Goal: Use online tool/utility: Utilize a website feature to perform a specific function

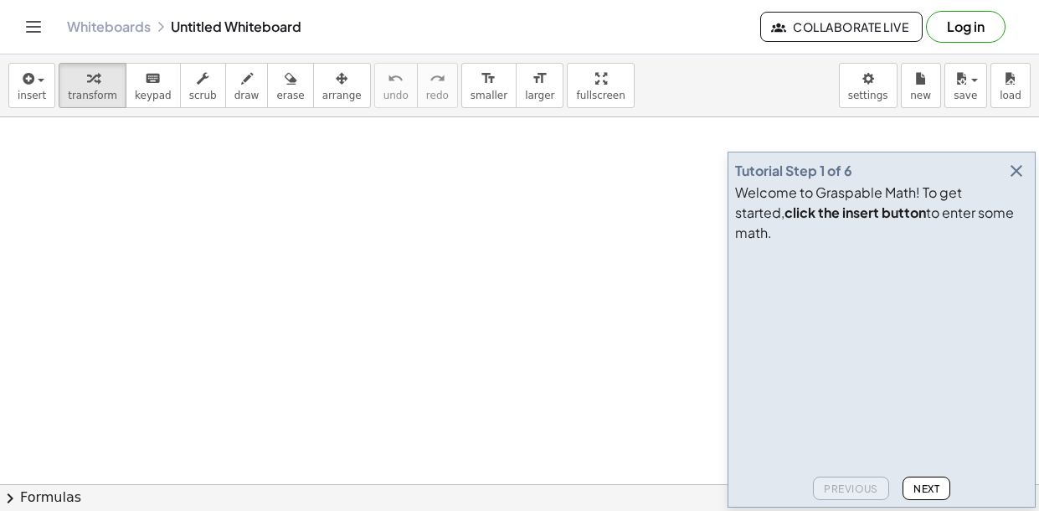
click at [1019, 181] on icon "button" at bounding box center [1017, 171] width 20 height 20
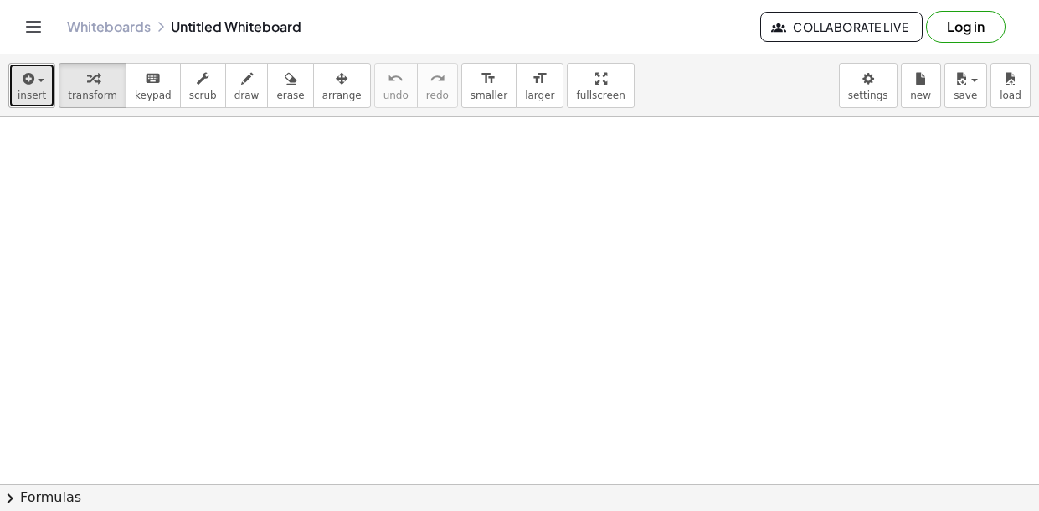
click at [21, 72] on icon "button" at bounding box center [26, 79] width 15 height 20
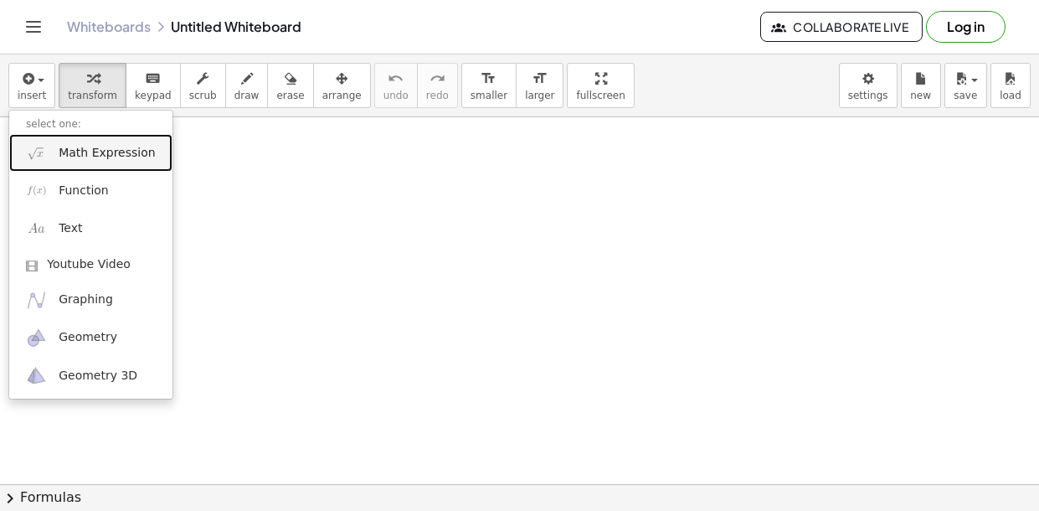
click at [80, 147] on span "Math Expression" at bounding box center [107, 153] width 96 height 17
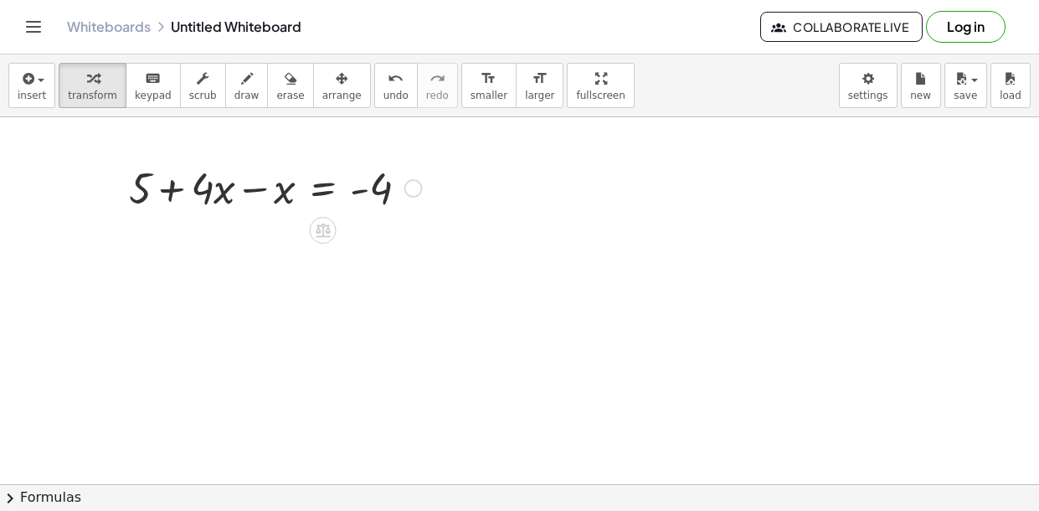
click at [227, 193] on div at bounding box center [276, 186] width 310 height 57
click at [254, 193] on div at bounding box center [276, 186] width 310 height 57
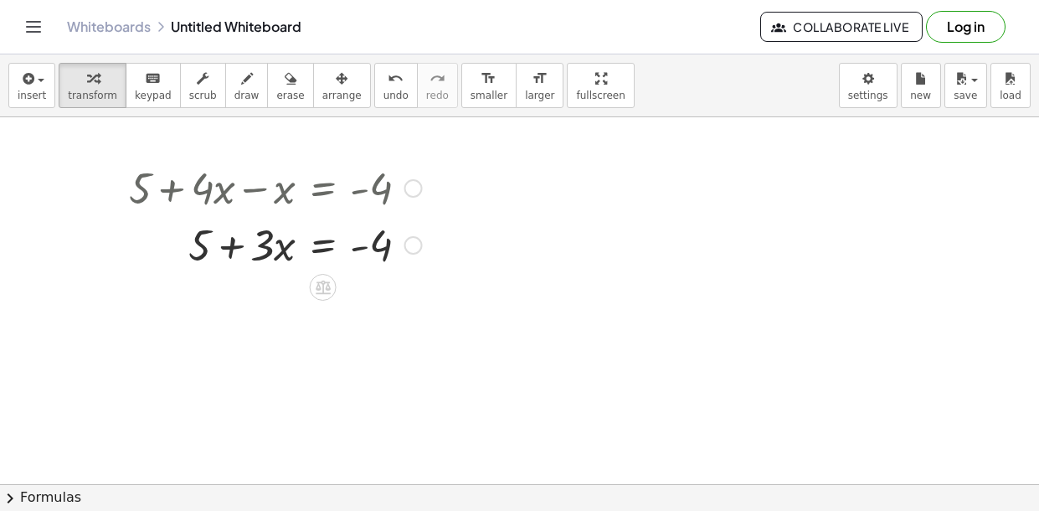
click at [408, 244] on div at bounding box center [414, 245] width 18 height 18
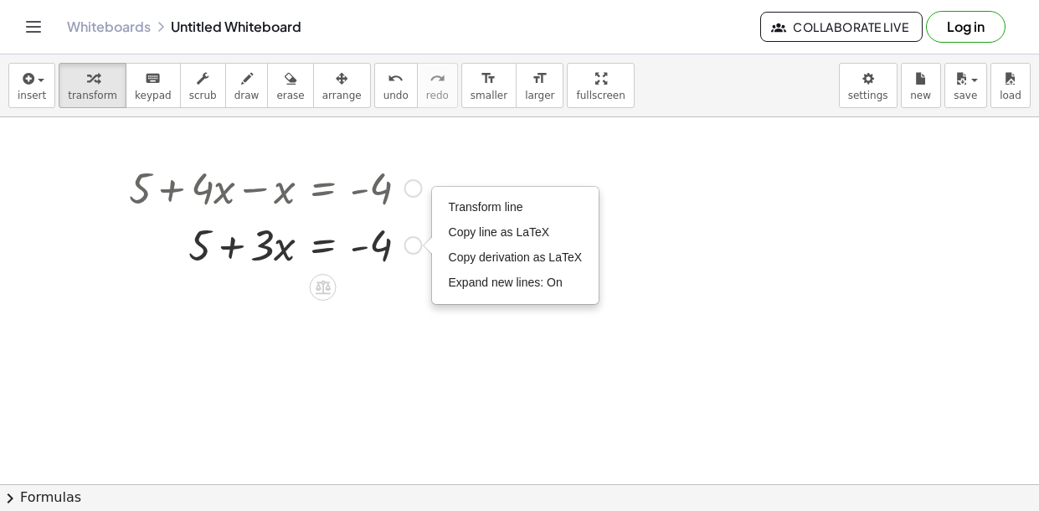
click at [322, 247] on div at bounding box center [276, 243] width 310 height 57
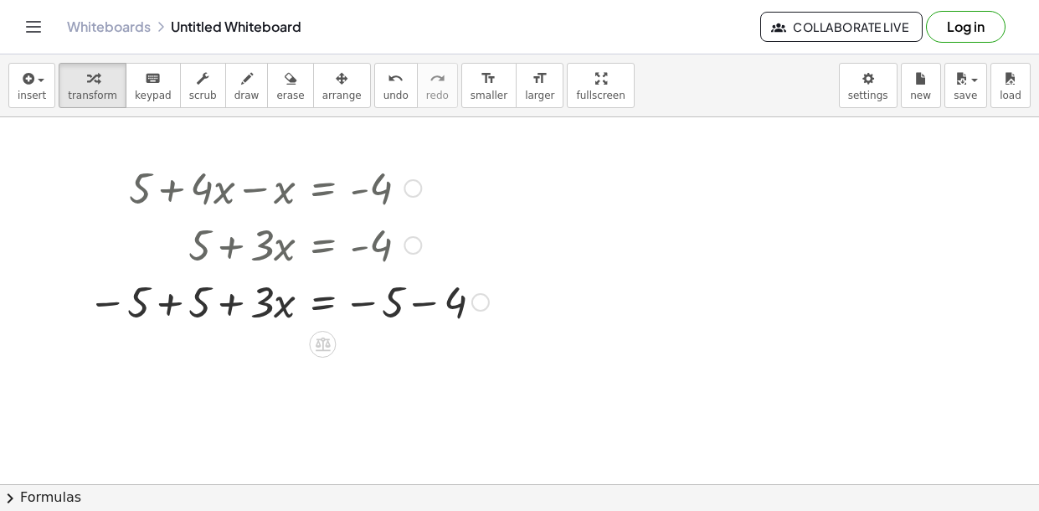
click at [171, 299] on div at bounding box center [289, 300] width 418 height 57
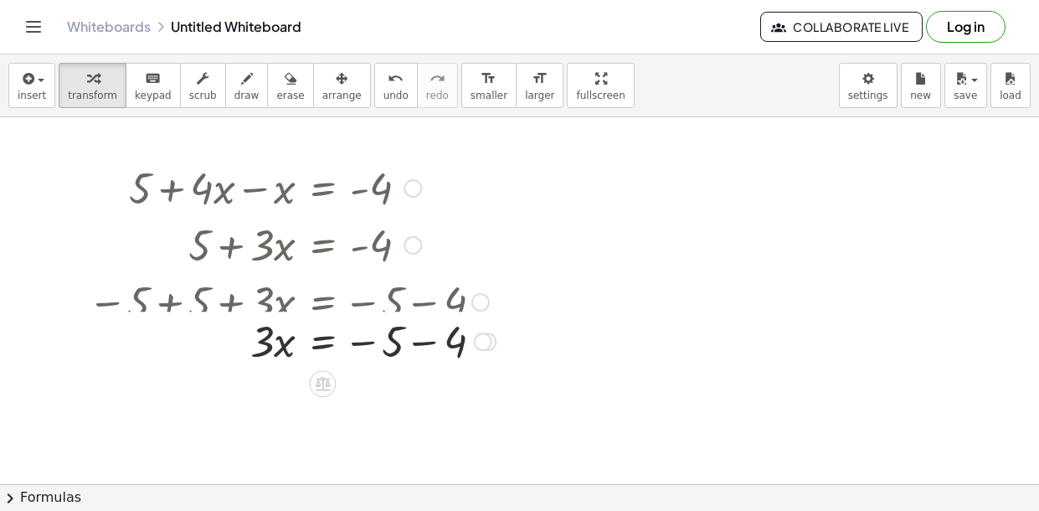
click at [417, 300] on div at bounding box center [292, 300] width 425 height 57
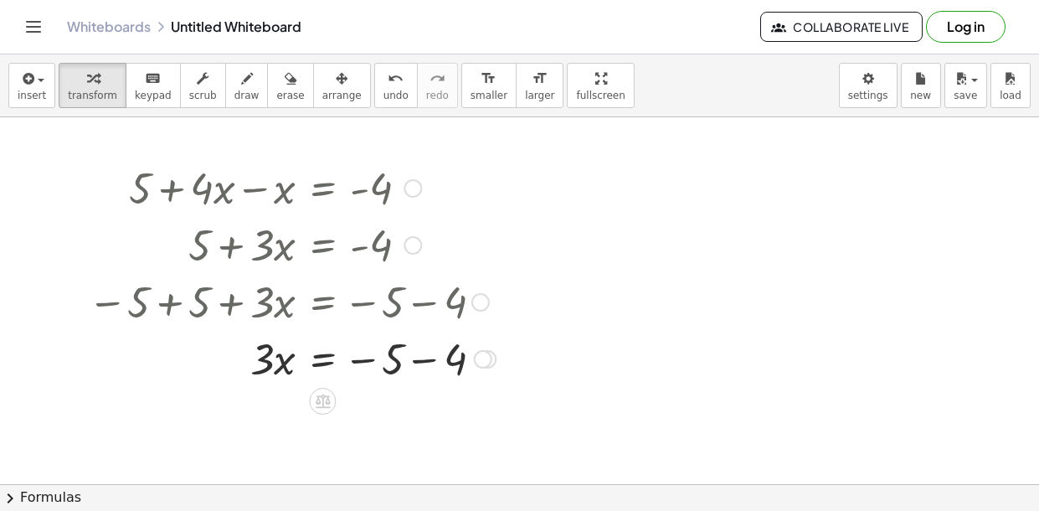
click at [419, 361] on div at bounding box center [292, 357] width 425 height 57
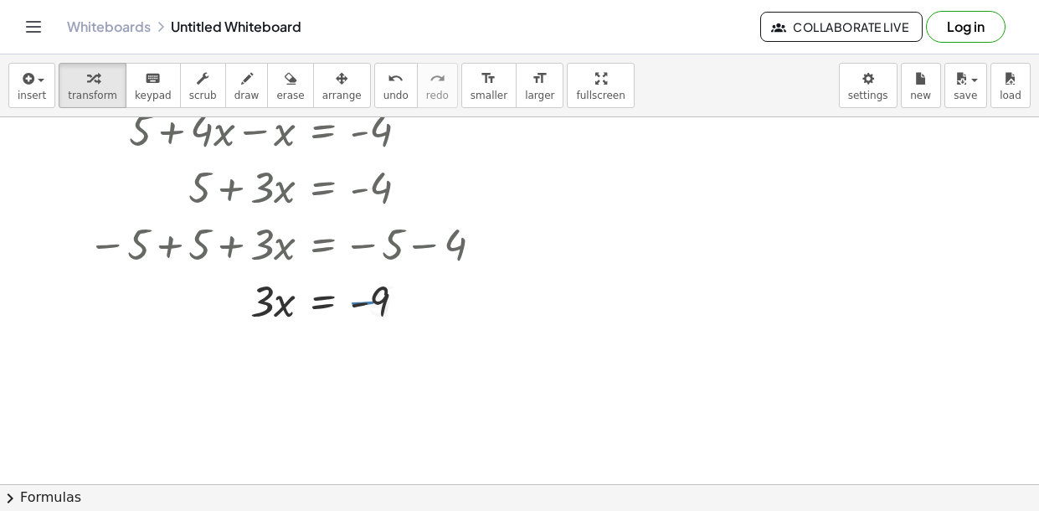
scroll to position [60, 0]
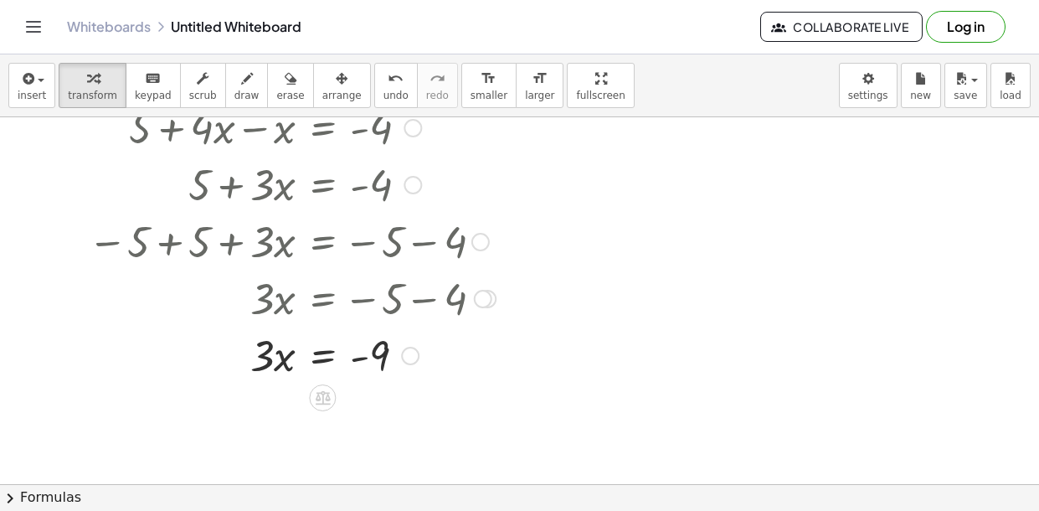
click at [412, 358] on div "Transform line Copy line as LaTeX Copy derivation as LaTeX Expand new lines: On" at bounding box center [410, 356] width 18 height 18
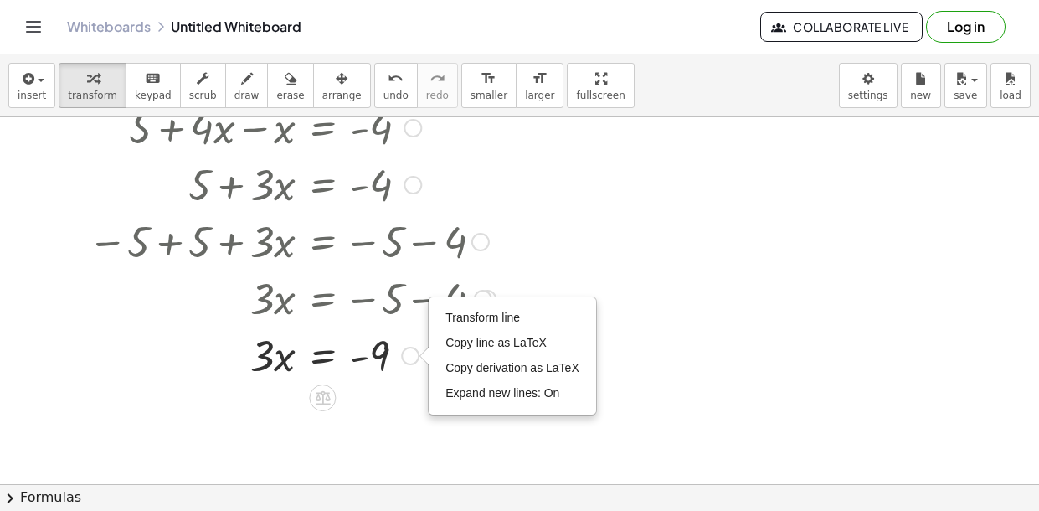
click at [377, 358] on div at bounding box center [292, 354] width 425 height 57
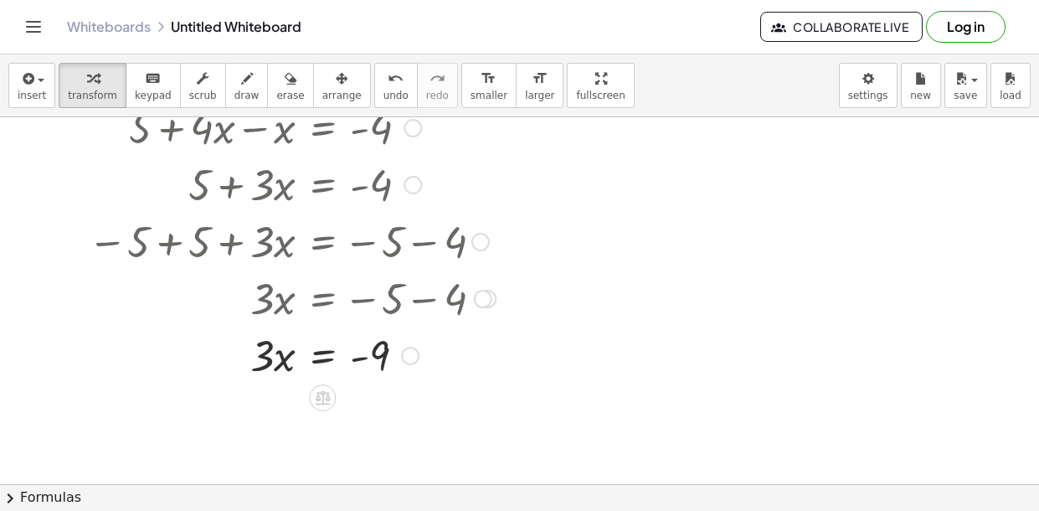
click at [377, 358] on div at bounding box center [292, 354] width 425 height 57
click at [323, 360] on div at bounding box center [292, 354] width 425 height 57
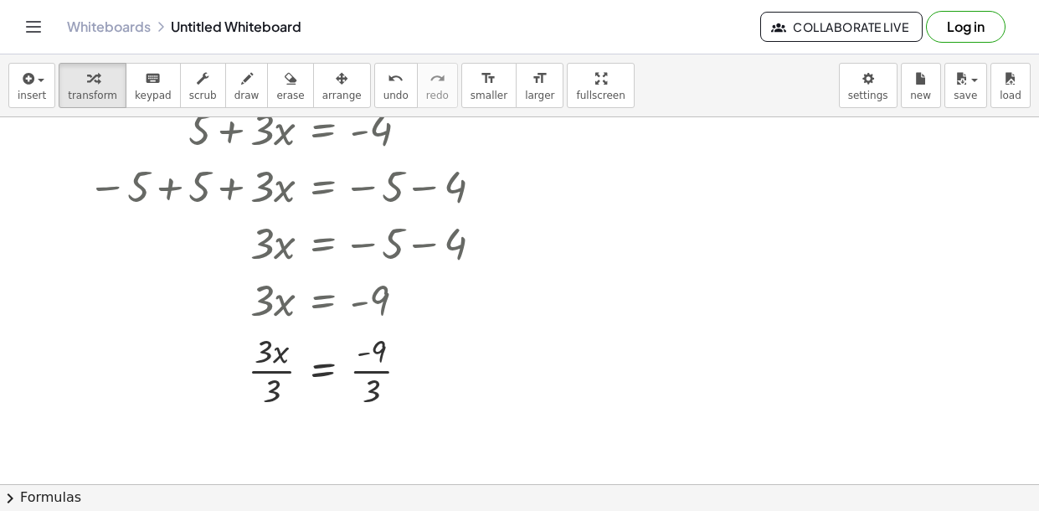
scroll to position [116, 0]
click at [274, 363] on div at bounding box center [292, 369] width 425 height 84
click at [369, 372] on div at bounding box center [292, 369] width 425 height 84
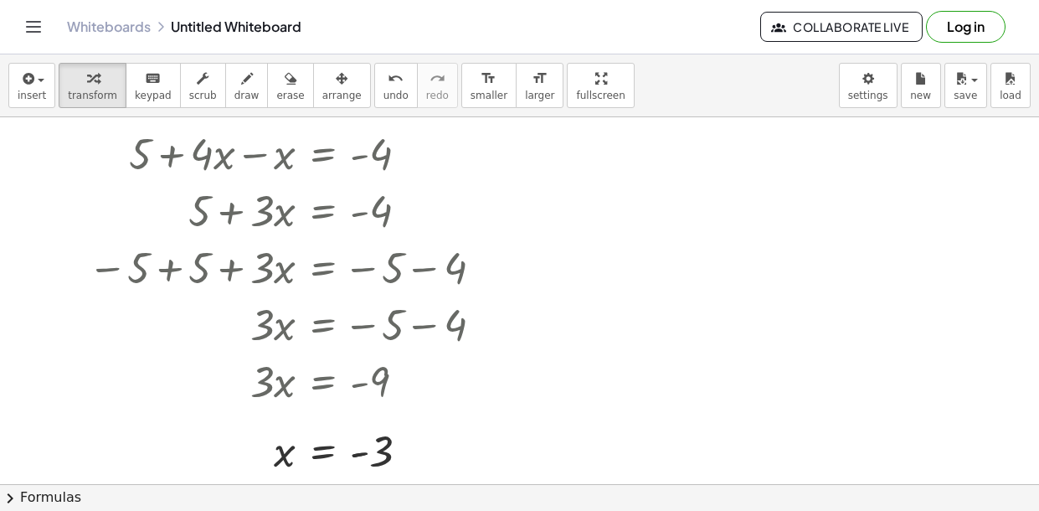
scroll to position [39, 0]
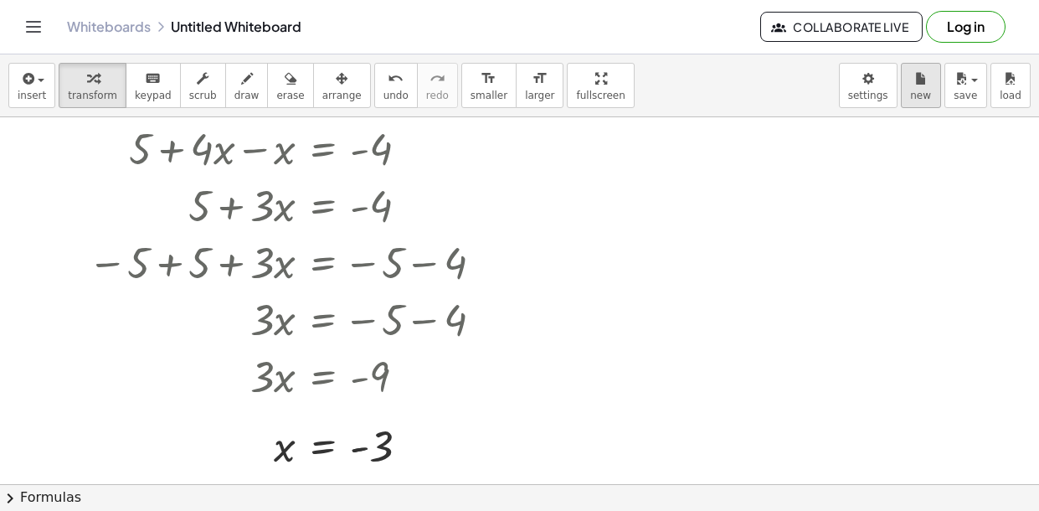
click at [926, 101] on button "new" at bounding box center [921, 85] width 40 height 45
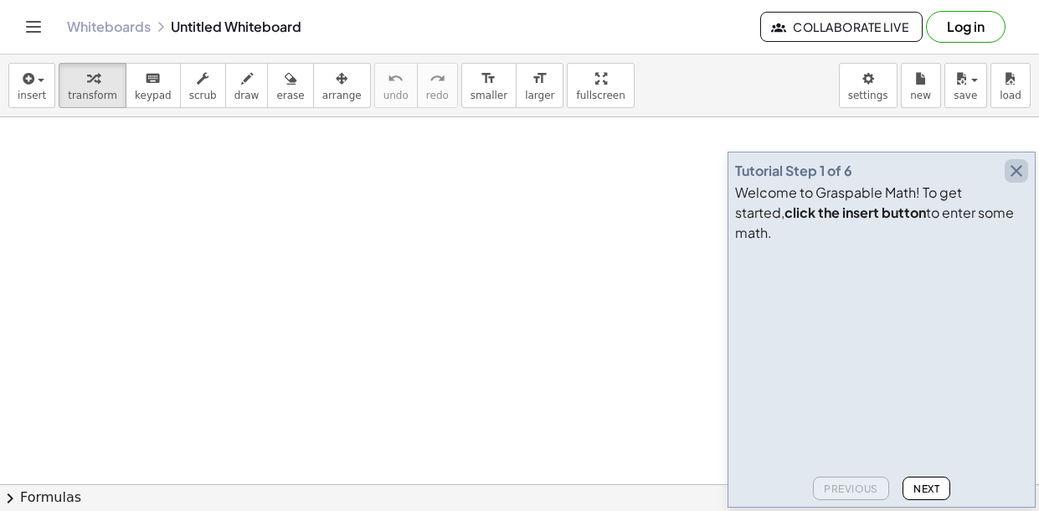
click at [1009, 181] on icon "button" at bounding box center [1017, 171] width 20 height 20
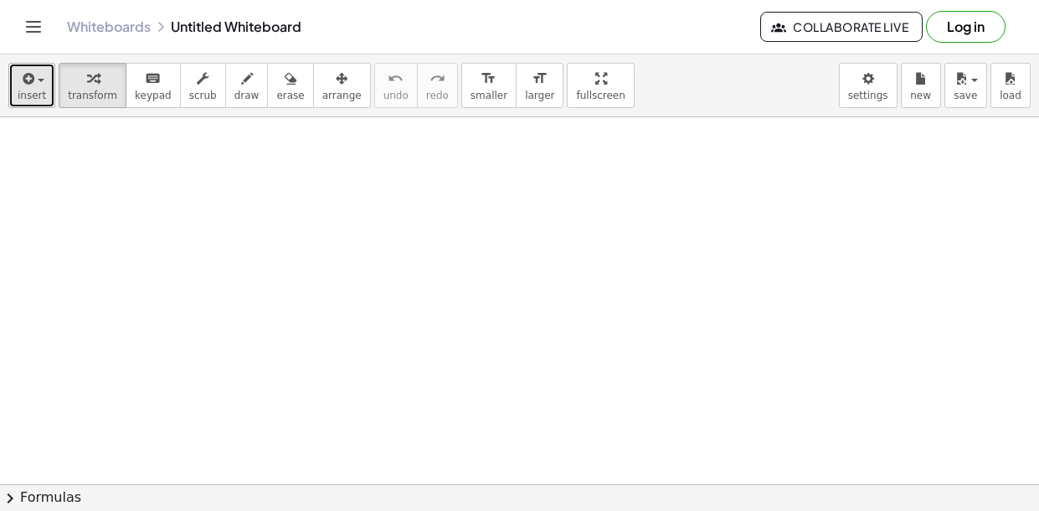
click at [31, 78] on icon "button" at bounding box center [26, 79] width 15 height 20
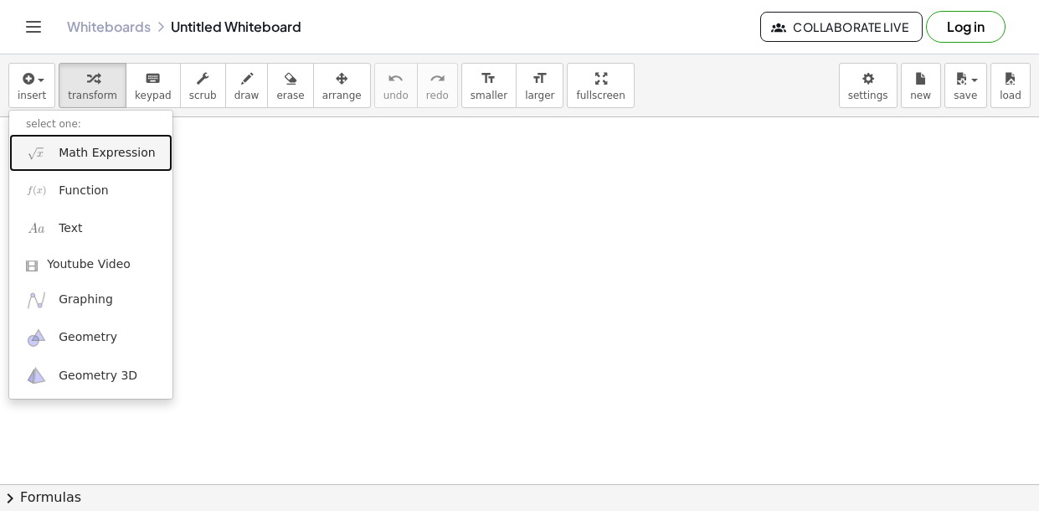
click at [91, 151] on span "Math Expression" at bounding box center [107, 153] width 96 height 17
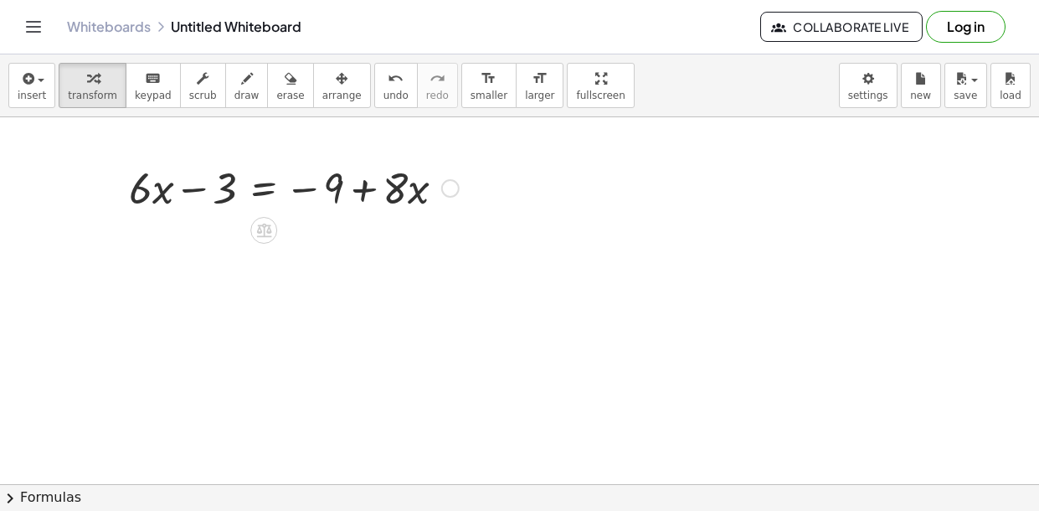
click at [324, 204] on div at bounding box center [294, 186] width 347 height 57
click at [279, 182] on div at bounding box center [294, 186] width 347 height 57
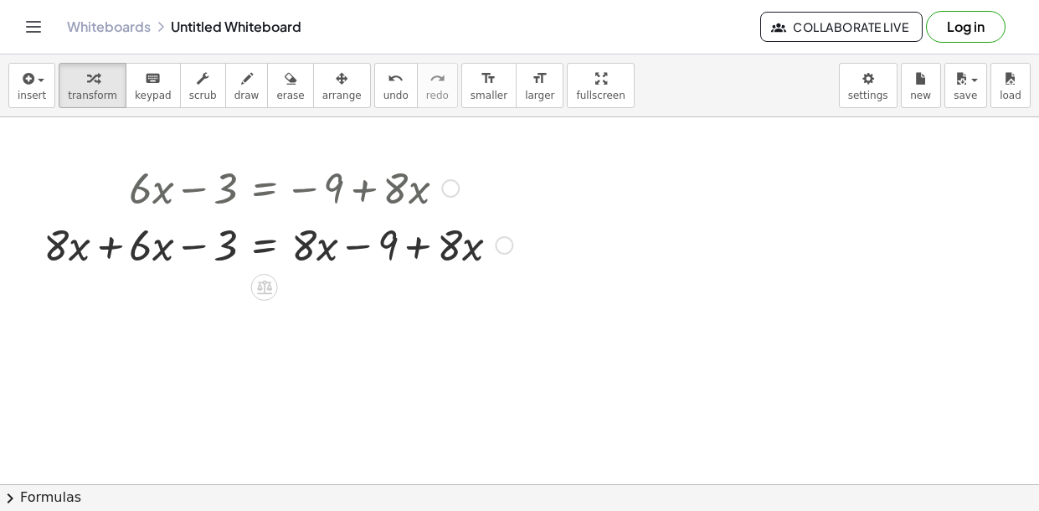
click at [115, 246] on div at bounding box center [278, 243] width 486 height 57
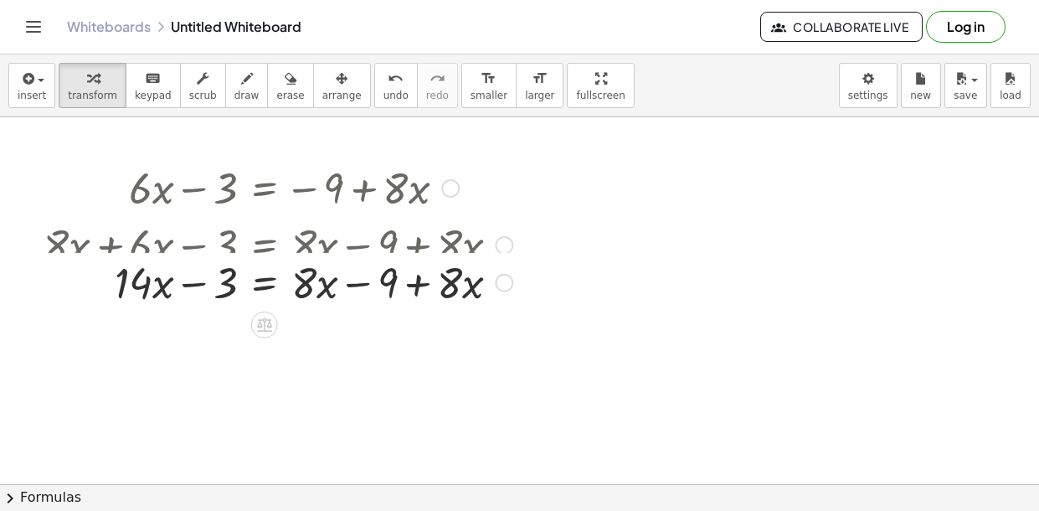
click at [415, 250] on div at bounding box center [278, 243] width 486 height 57
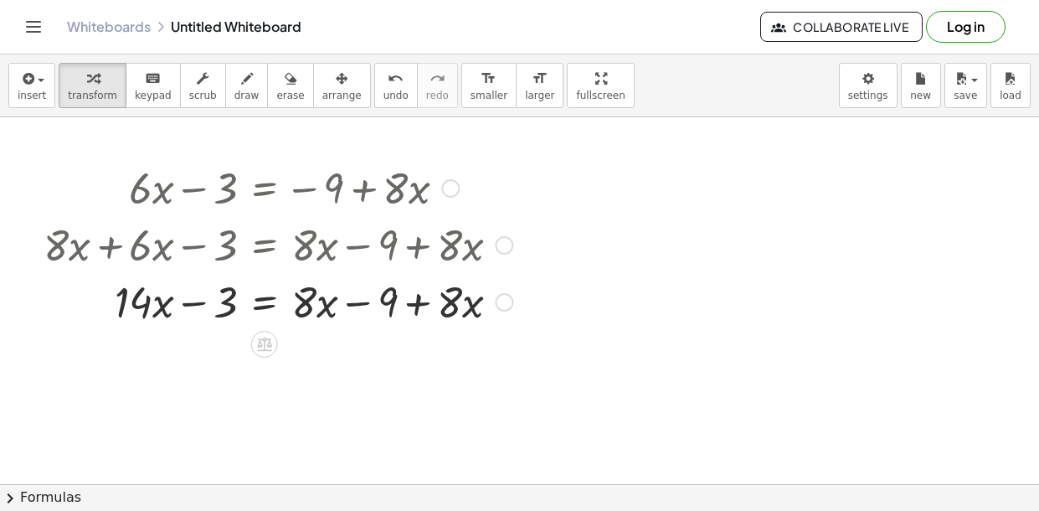
click at [421, 297] on div at bounding box center [278, 300] width 486 height 57
click at [456, 310] on div at bounding box center [278, 300] width 486 height 57
click at [306, 306] on div at bounding box center [278, 300] width 486 height 57
drag, startPoint x: 471, startPoint y: 307, endPoint x: 320, endPoint y: 313, distance: 150.9
drag, startPoint x: 451, startPoint y: 312, endPoint x: 297, endPoint y: 314, distance: 154.1
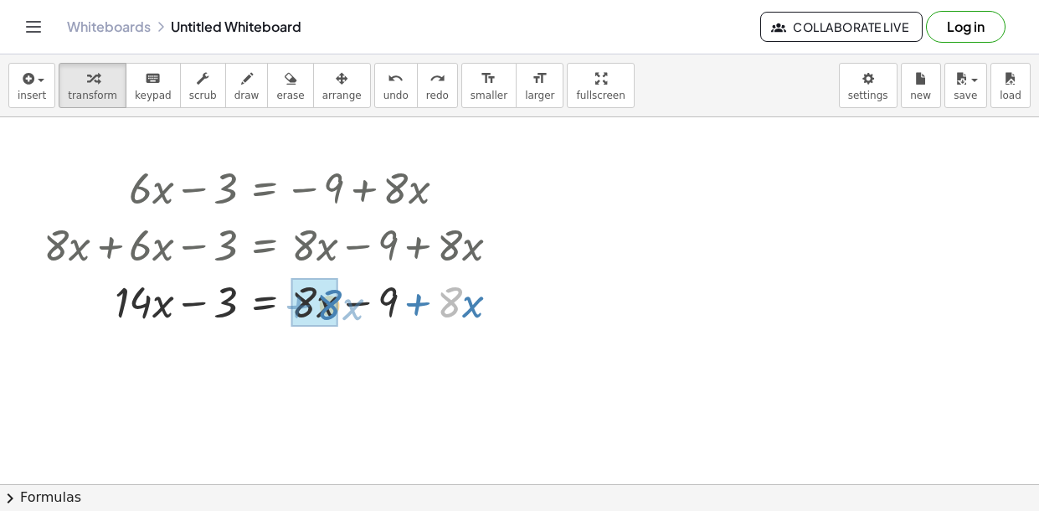
drag, startPoint x: 452, startPoint y: 308, endPoint x: 333, endPoint y: 311, distance: 119.8
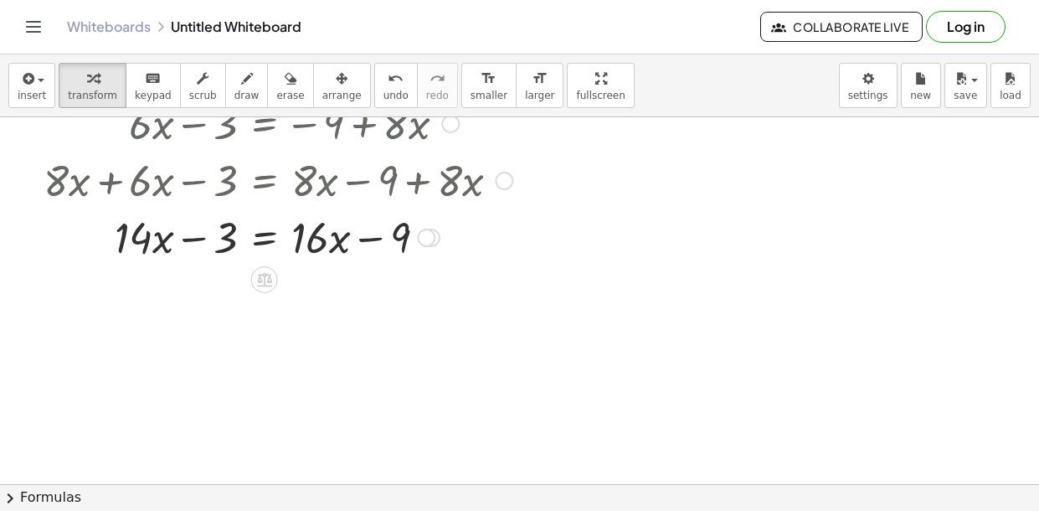
scroll to position [65, 0]
click at [268, 238] on div at bounding box center [278, 235] width 486 height 57
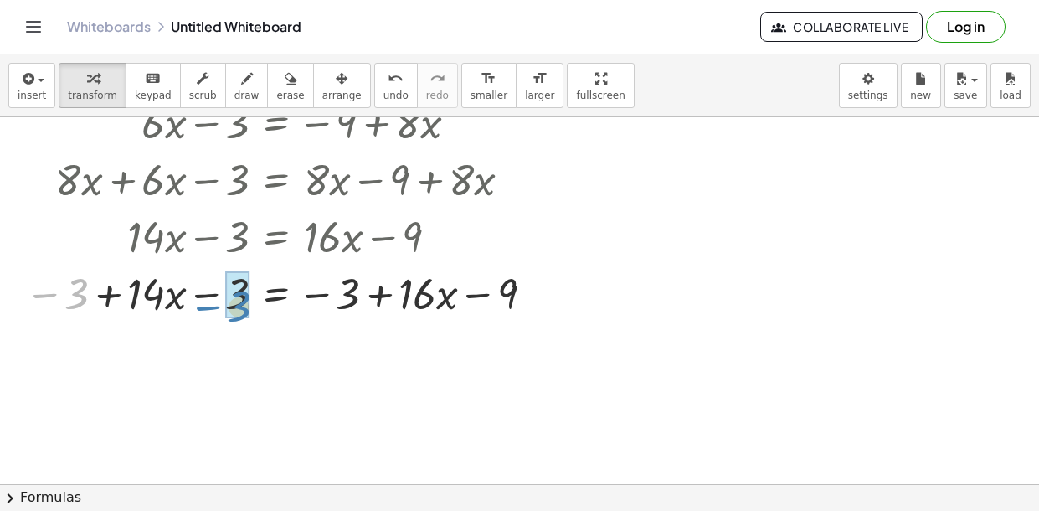
drag, startPoint x: 82, startPoint y: 293, endPoint x: 247, endPoint y: 306, distance: 165.5
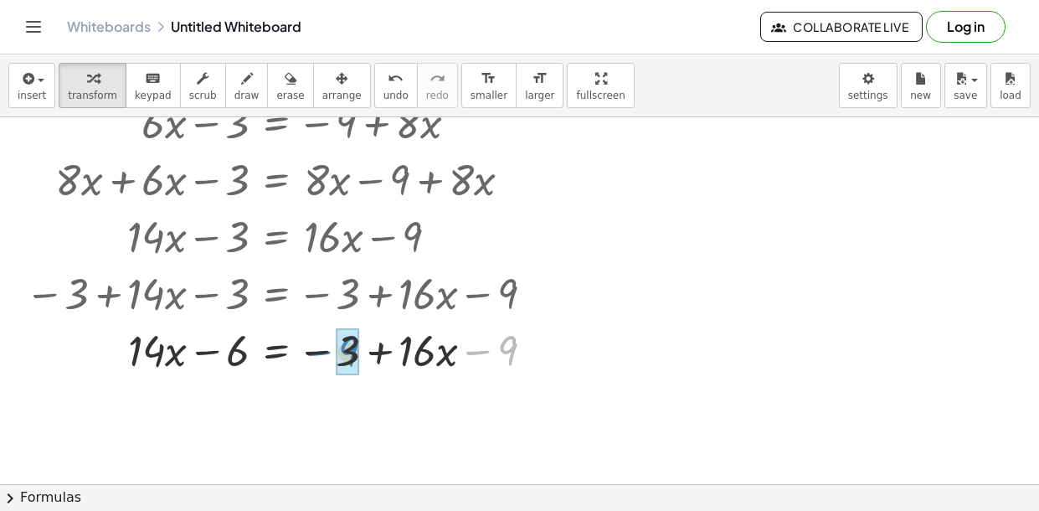
drag, startPoint x: 506, startPoint y: 358, endPoint x: 347, endPoint y: 359, distance: 159.2
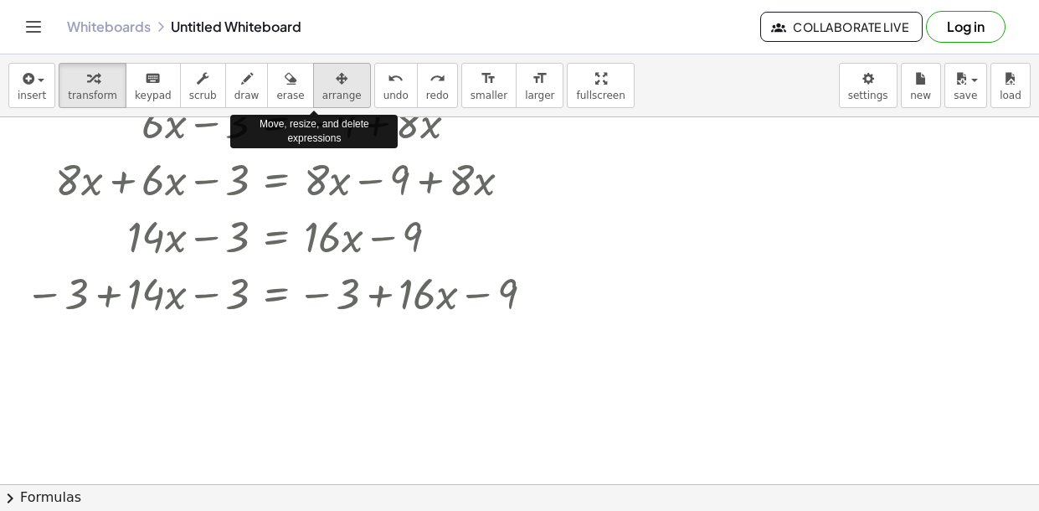
click at [337, 70] on button "arrange" at bounding box center [342, 85] width 58 height 45
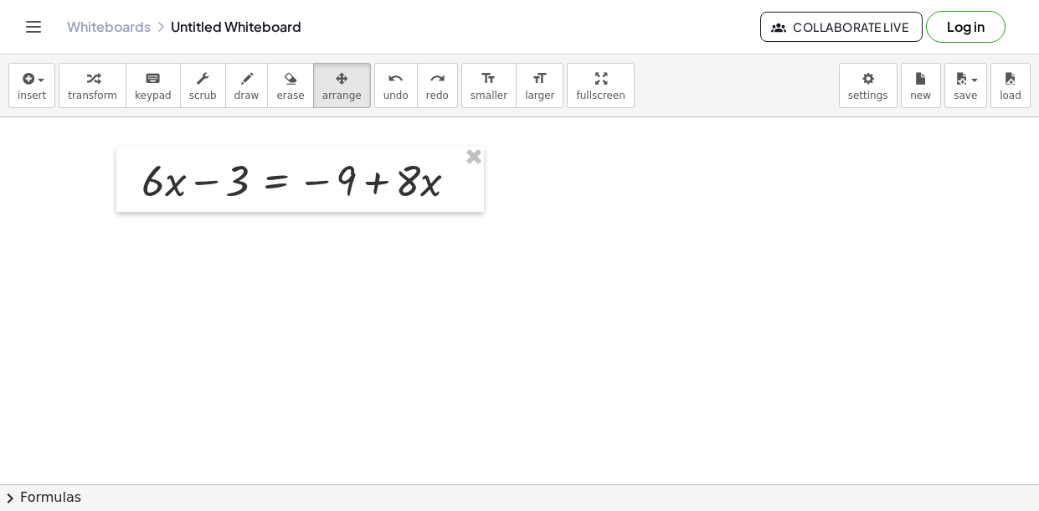
scroll to position [11, 0]
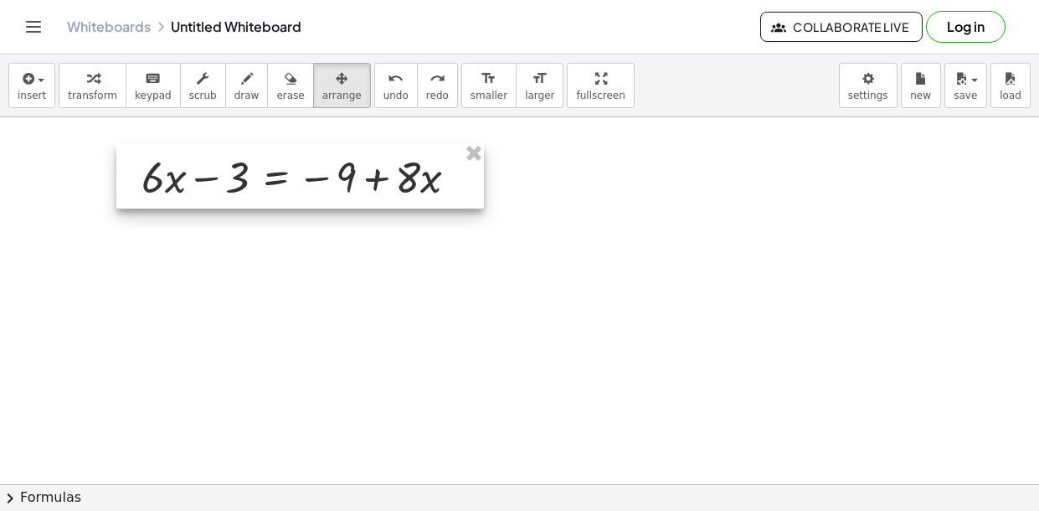
click at [285, 174] on div at bounding box center [300, 175] width 368 height 65
click at [291, 188] on div at bounding box center [300, 175] width 368 height 65
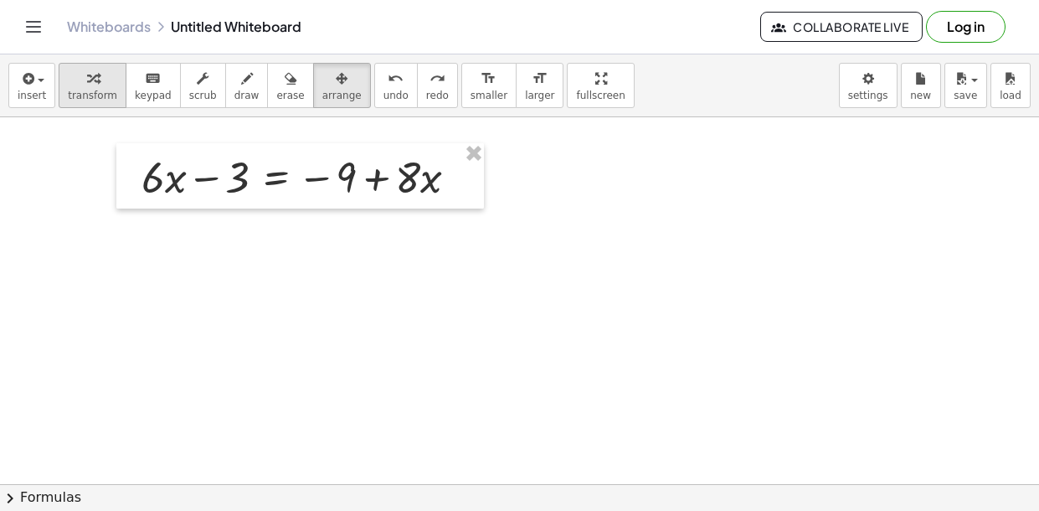
click at [100, 94] on span "transform" at bounding box center [92, 96] width 49 height 12
click at [290, 181] on div at bounding box center [306, 175] width 347 height 57
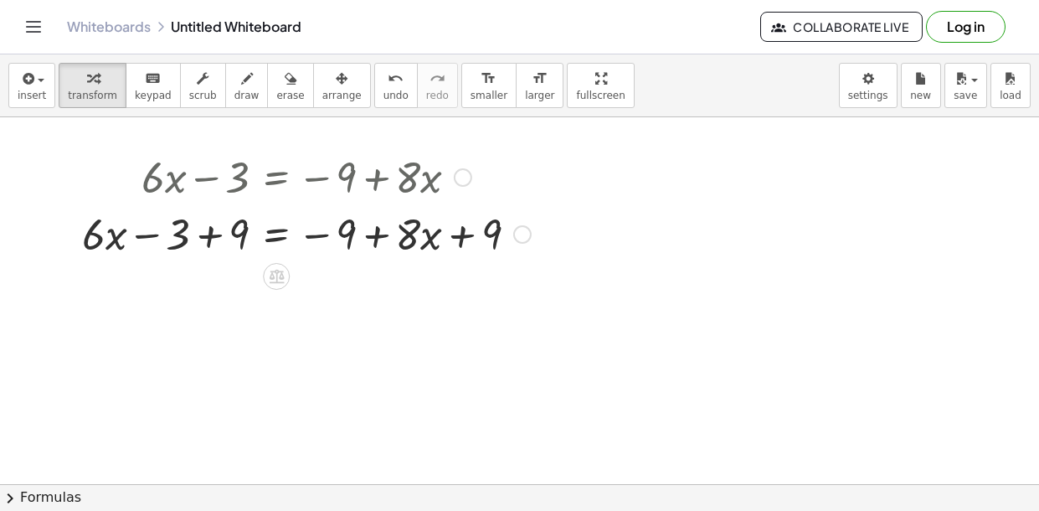
click at [224, 236] on div at bounding box center [307, 232] width 466 height 57
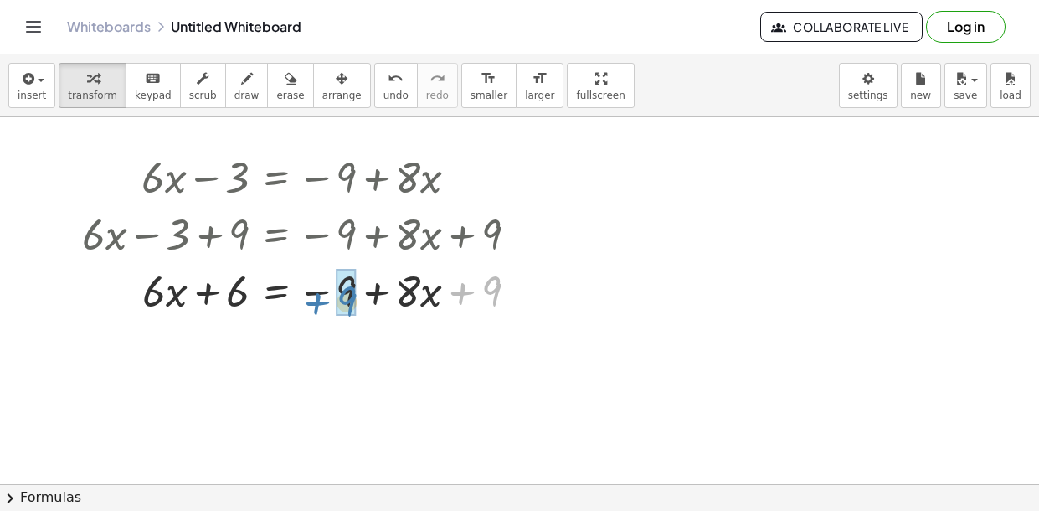
drag, startPoint x: 484, startPoint y: 287, endPoint x: 339, endPoint y: 297, distance: 145.3
click at [269, 302] on div at bounding box center [307, 289] width 466 height 57
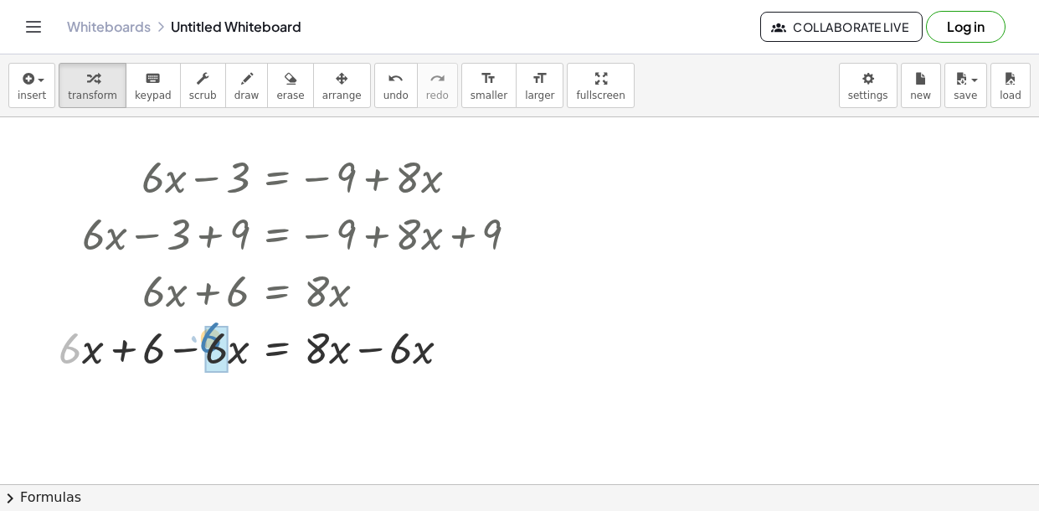
drag, startPoint x: 69, startPoint y: 358, endPoint x: 209, endPoint y: 348, distance: 141.1
drag, startPoint x: 90, startPoint y: 354, endPoint x: 220, endPoint y: 361, distance: 130.0
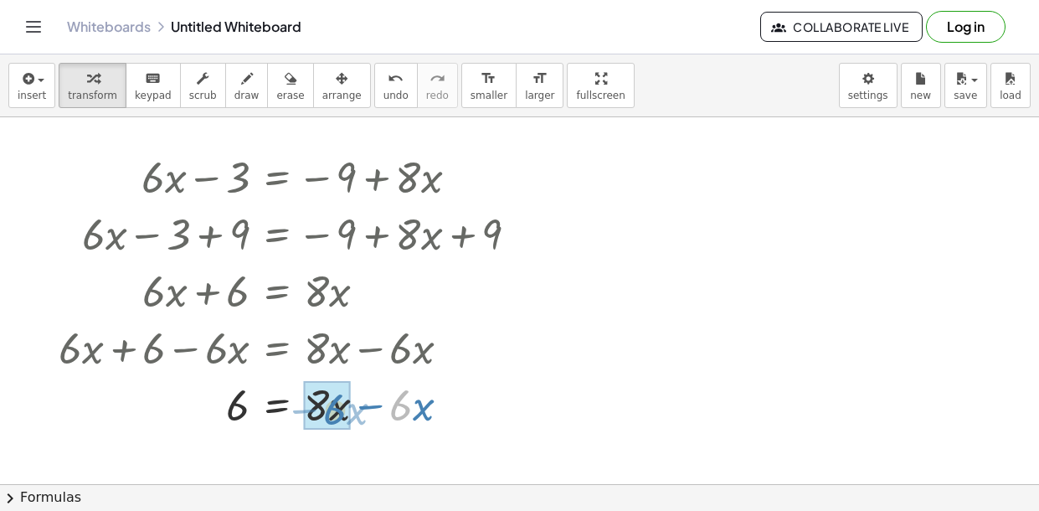
drag, startPoint x: 397, startPoint y: 414, endPoint x: 331, endPoint y: 418, distance: 66.3
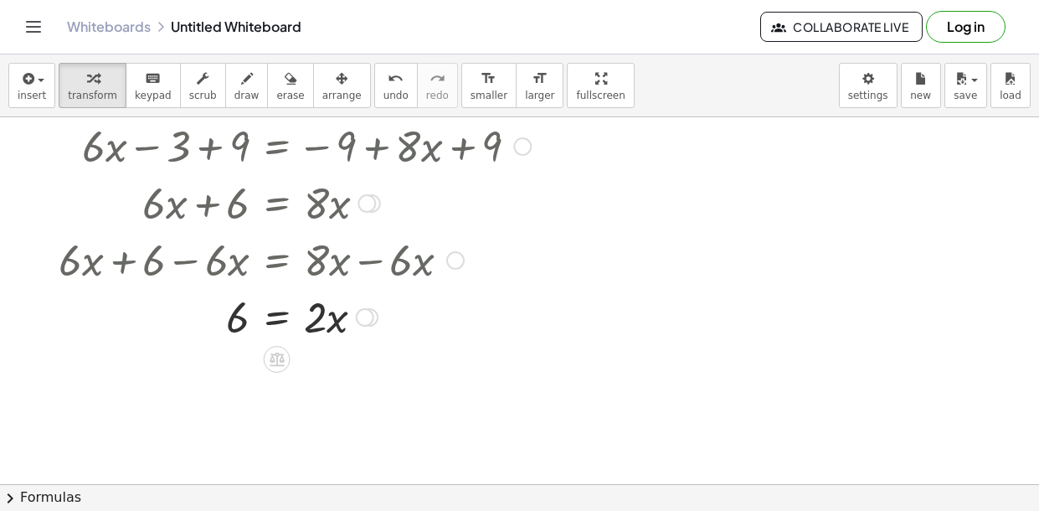
scroll to position [101, 0]
click at [294, 317] on div at bounding box center [294, 314] width 489 height 57
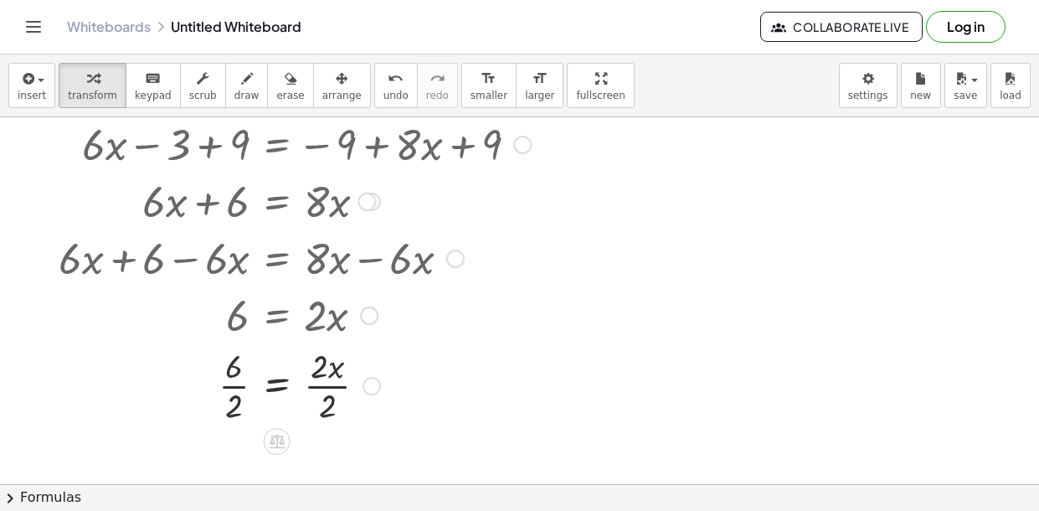
click at [239, 391] on div at bounding box center [294, 385] width 489 height 84
click at [331, 385] on div at bounding box center [294, 385] width 489 height 84
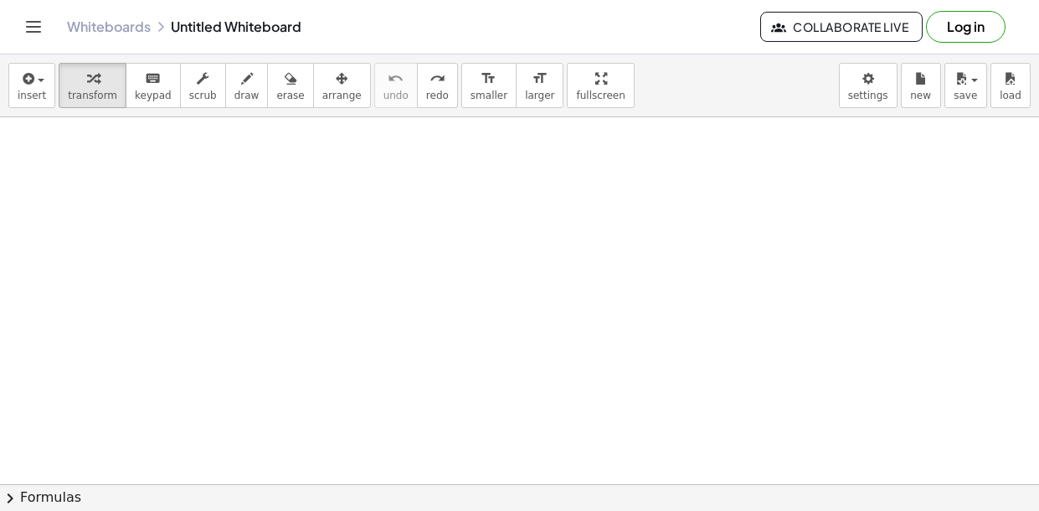
scroll to position [0, 0]
click at [37, 81] on div "button" at bounding box center [32, 78] width 28 height 20
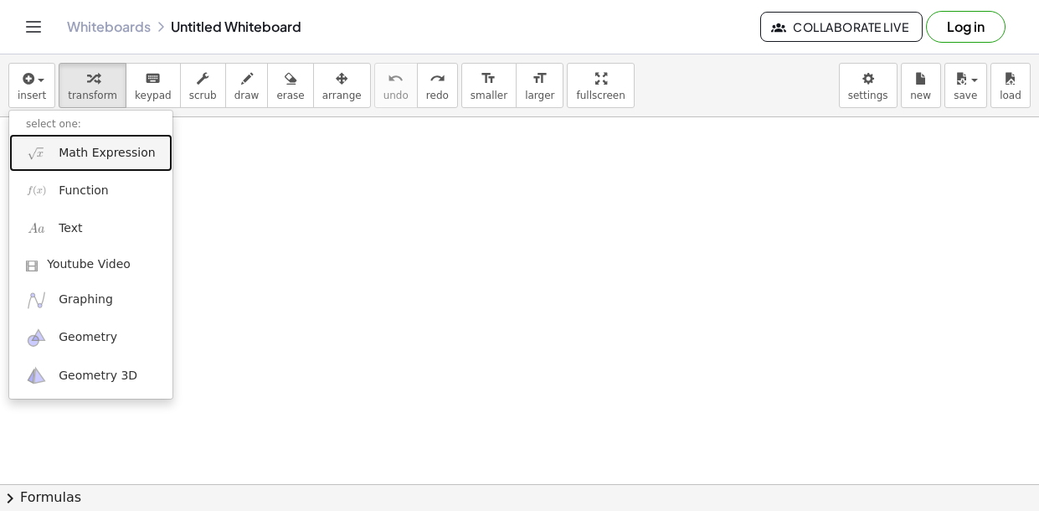
click at [94, 145] on span "Math Expression" at bounding box center [107, 153] width 96 height 17
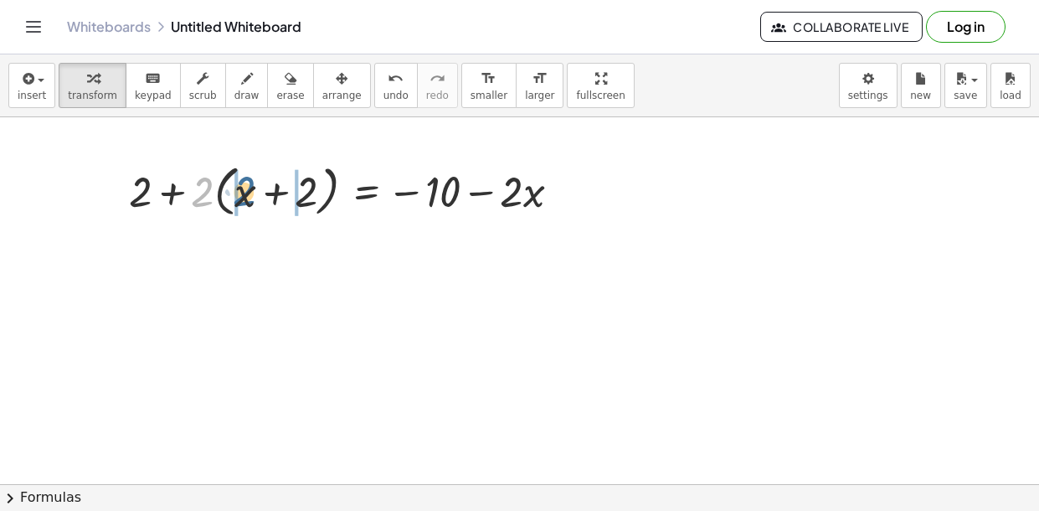
drag, startPoint x: 202, startPoint y: 190, endPoint x: 248, endPoint y: 189, distance: 46.1
click at [248, 189] on div at bounding box center [352, 190] width 462 height 64
drag, startPoint x: 203, startPoint y: 191, endPoint x: 283, endPoint y: 193, distance: 80.4
click at [283, 193] on div at bounding box center [352, 190] width 462 height 64
drag, startPoint x: 204, startPoint y: 193, endPoint x: 234, endPoint y: 195, distance: 30.3
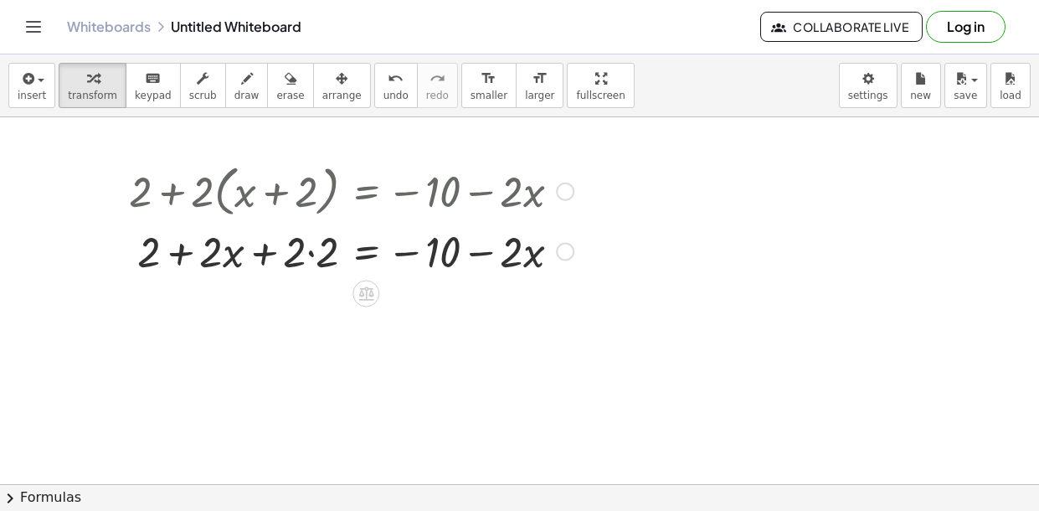
click at [307, 256] on div at bounding box center [352, 249] width 462 height 57
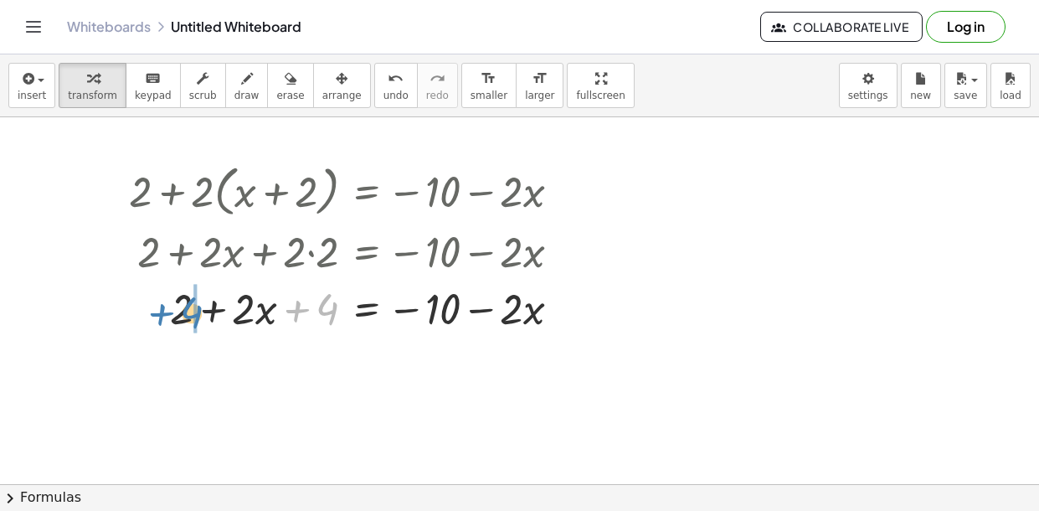
drag, startPoint x: 337, startPoint y: 314, endPoint x: 198, endPoint y: 318, distance: 139.1
click at [198, 318] on div at bounding box center [352, 306] width 462 height 57
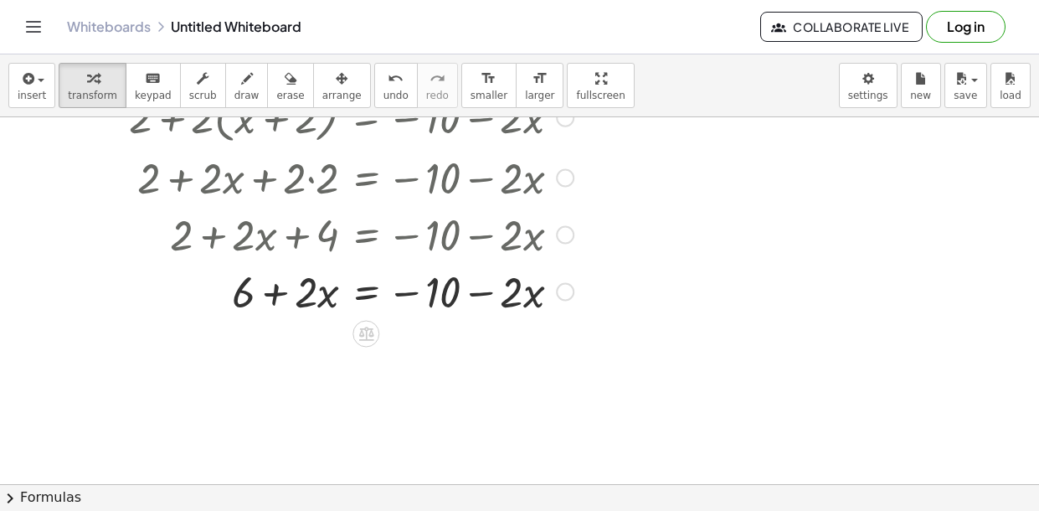
scroll to position [80, 0]
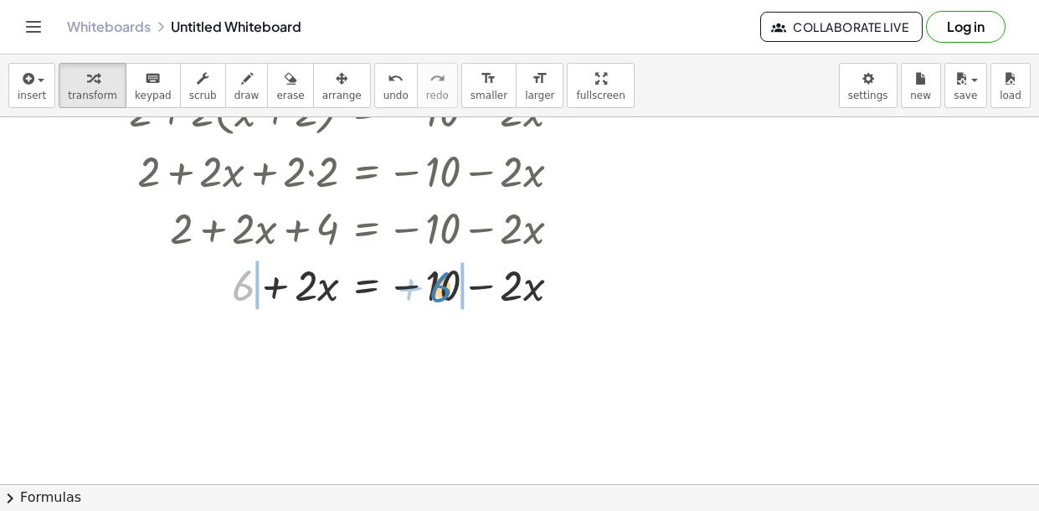
drag, startPoint x: 236, startPoint y: 282, endPoint x: 434, endPoint y: 285, distance: 197.7
click at [434, 285] on div at bounding box center [352, 283] width 462 height 57
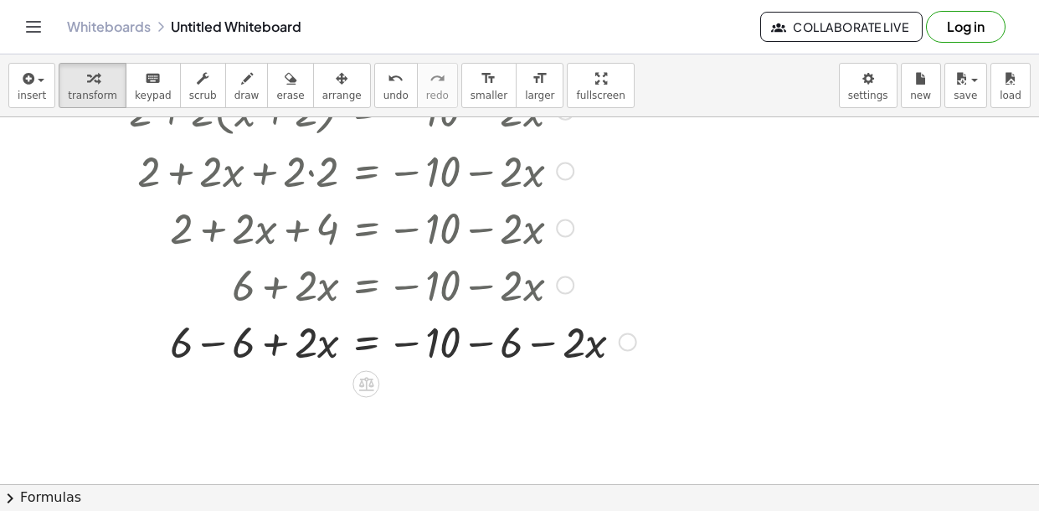
click at [219, 344] on div at bounding box center [383, 340] width 524 height 57
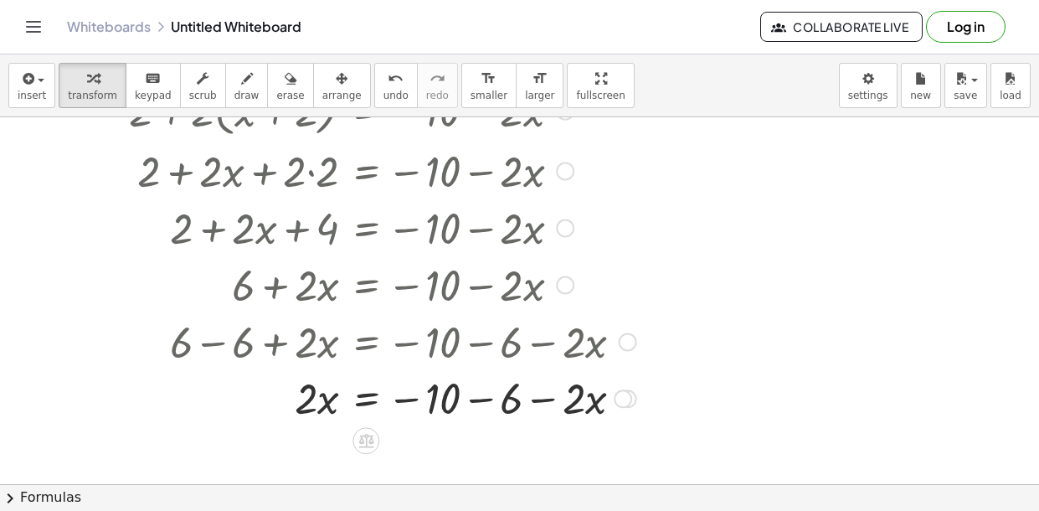
click at [474, 341] on div at bounding box center [350, 340] width 589 height 57
click at [477, 405] on div at bounding box center [383, 397] width 524 height 57
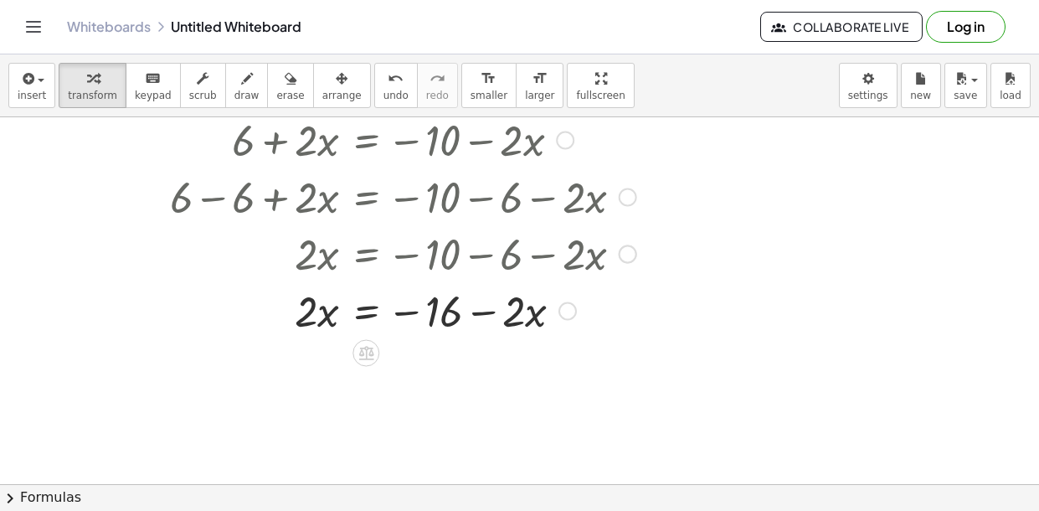
scroll to position [234, 0]
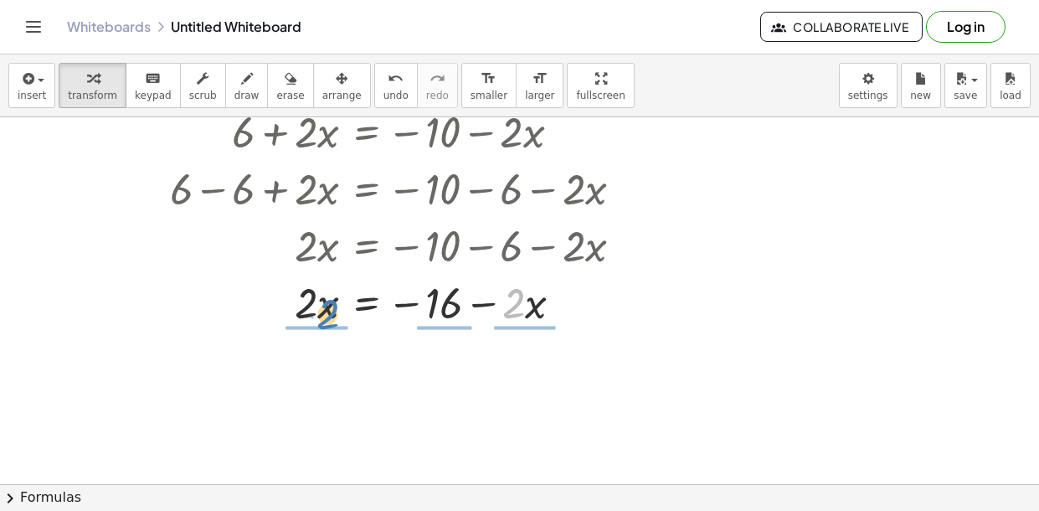
drag, startPoint x: 516, startPoint y: 299, endPoint x: 330, endPoint y: 310, distance: 186.3
click at [330, 310] on div at bounding box center [383, 300] width 524 height 57
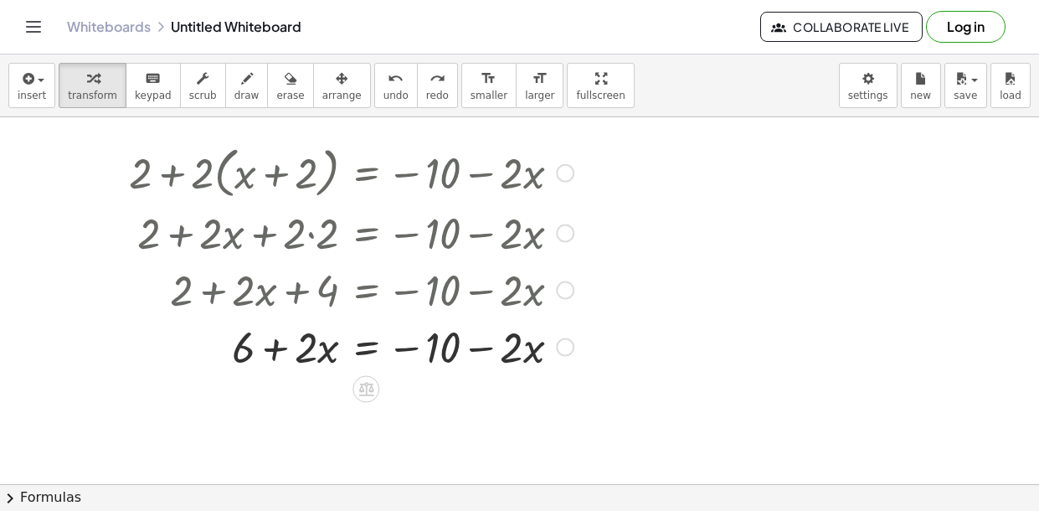
scroll to position [14, 0]
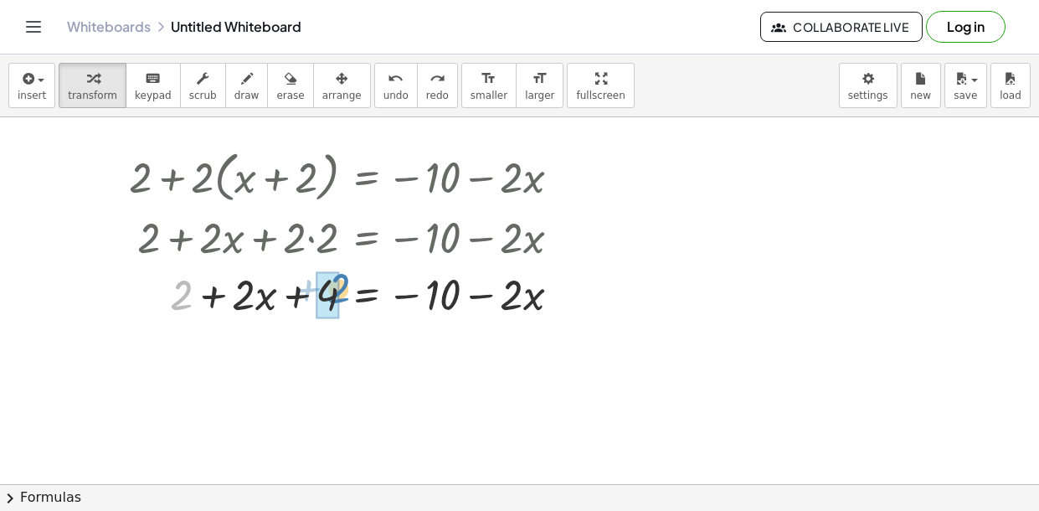
drag, startPoint x: 180, startPoint y: 294, endPoint x: 335, endPoint y: 290, distance: 155.0
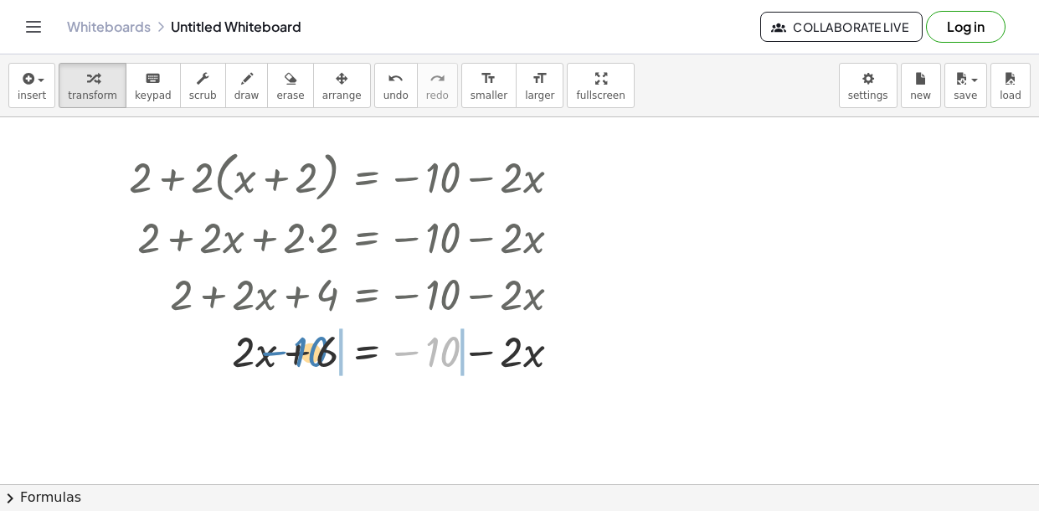
drag, startPoint x: 441, startPoint y: 360, endPoint x: 312, endPoint y: 362, distance: 128.2
click at [312, 362] on div at bounding box center [352, 349] width 462 height 57
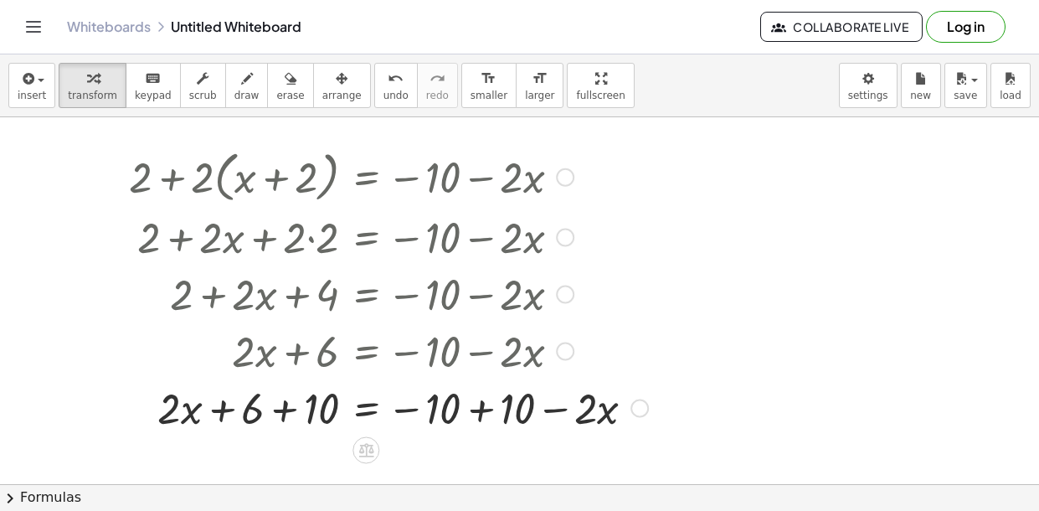
click at [286, 418] on div at bounding box center [389, 406] width 536 height 57
click at [472, 414] on div at bounding box center [389, 406] width 536 height 57
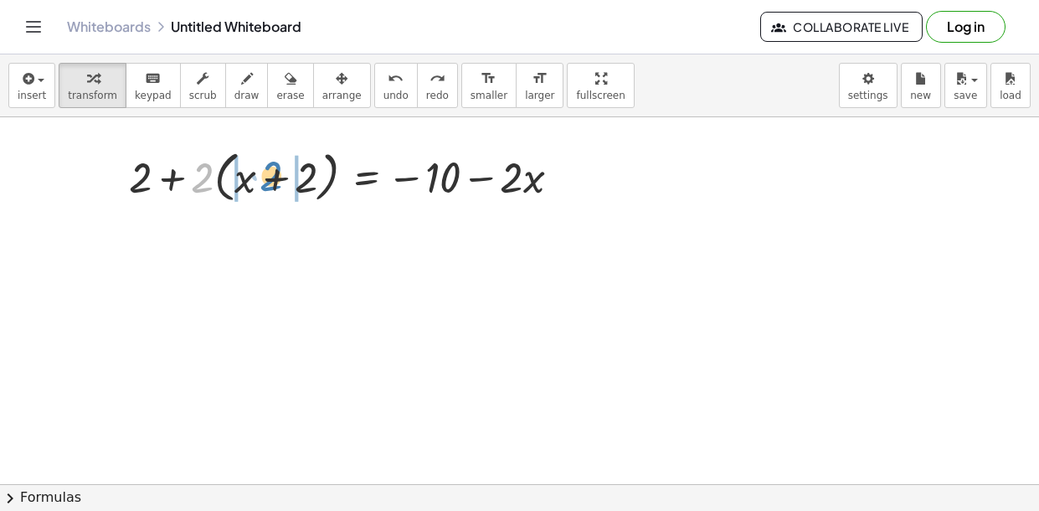
drag, startPoint x: 206, startPoint y: 188, endPoint x: 275, endPoint y: 186, distance: 68.7
click at [275, 186] on div at bounding box center [352, 176] width 462 height 64
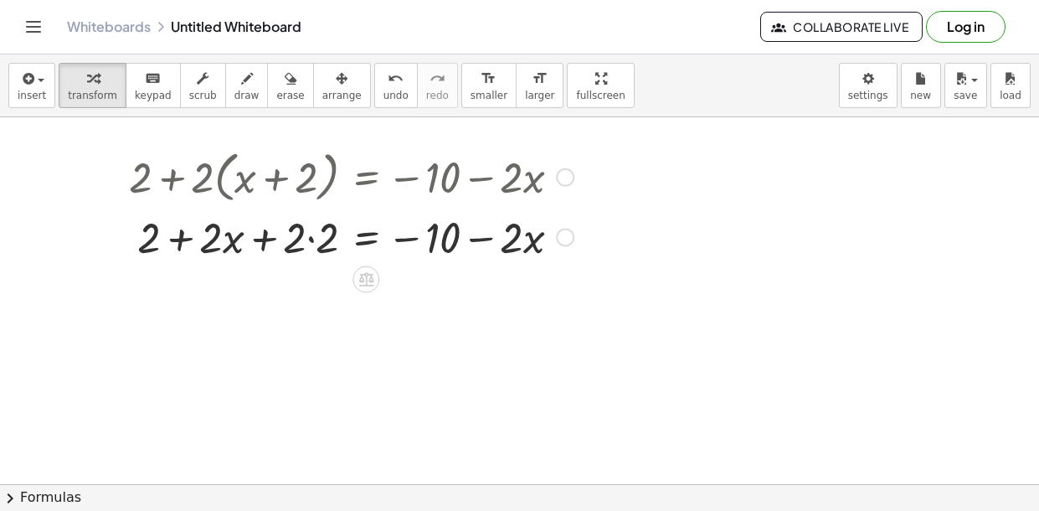
click at [313, 242] on div at bounding box center [352, 235] width 462 height 57
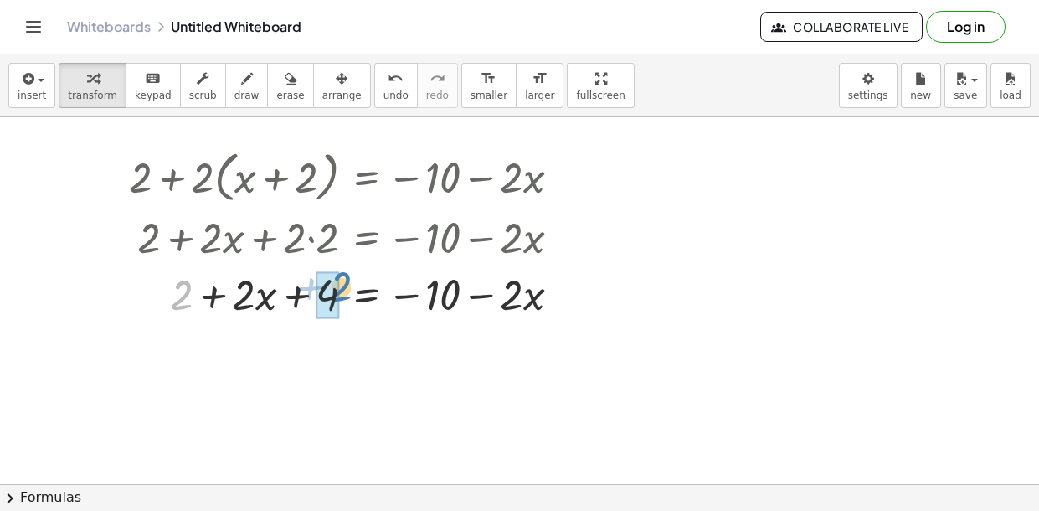
drag, startPoint x: 185, startPoint y: 308, endPoint x: 341, endPoint y: 307, distance: 155.8
click at [341, 307] on div at bounding box center [352, 292] width 462 height 57
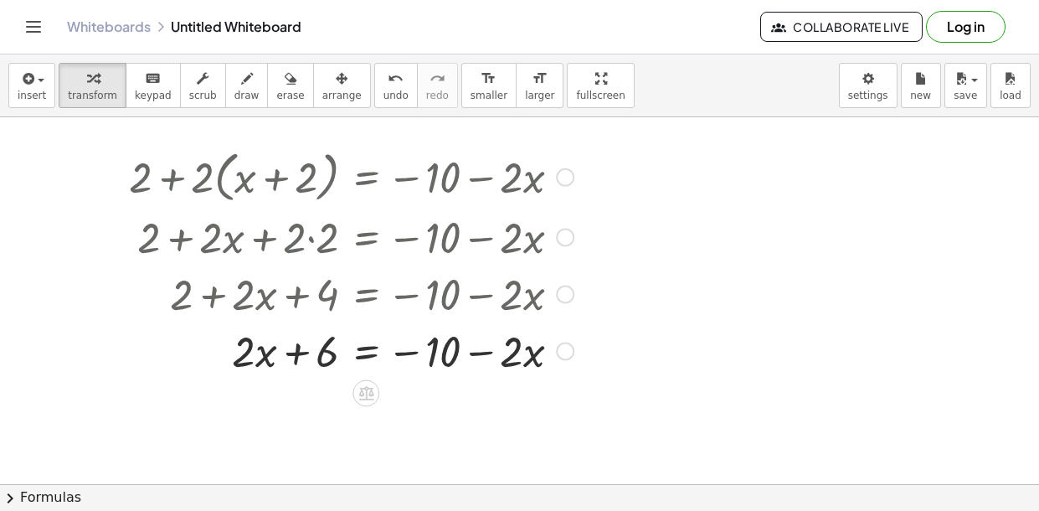
click at [362, 348] on div at bounding box center [352, 349] width 462 height 57
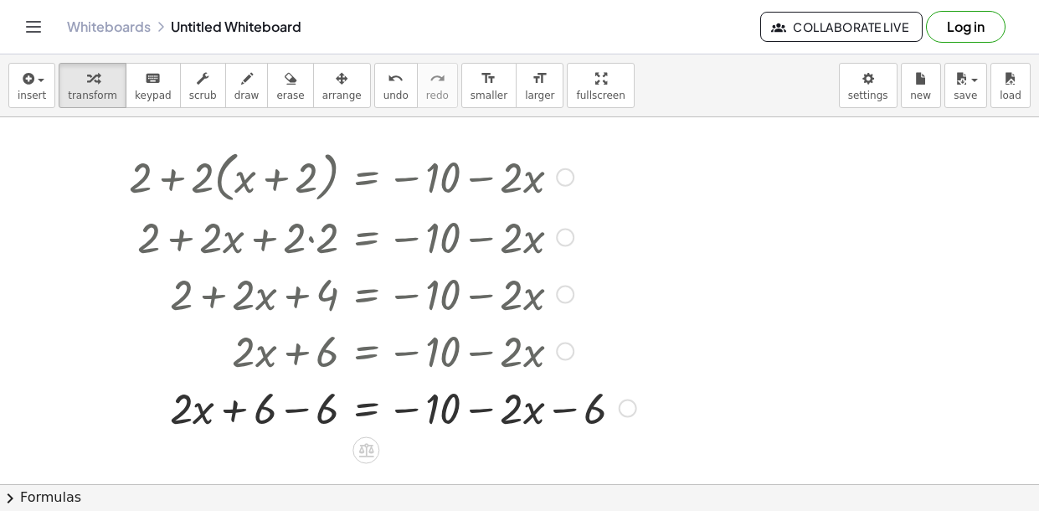
click at [295, 411] on div at bounding box center [383, 406] width 524 height 57
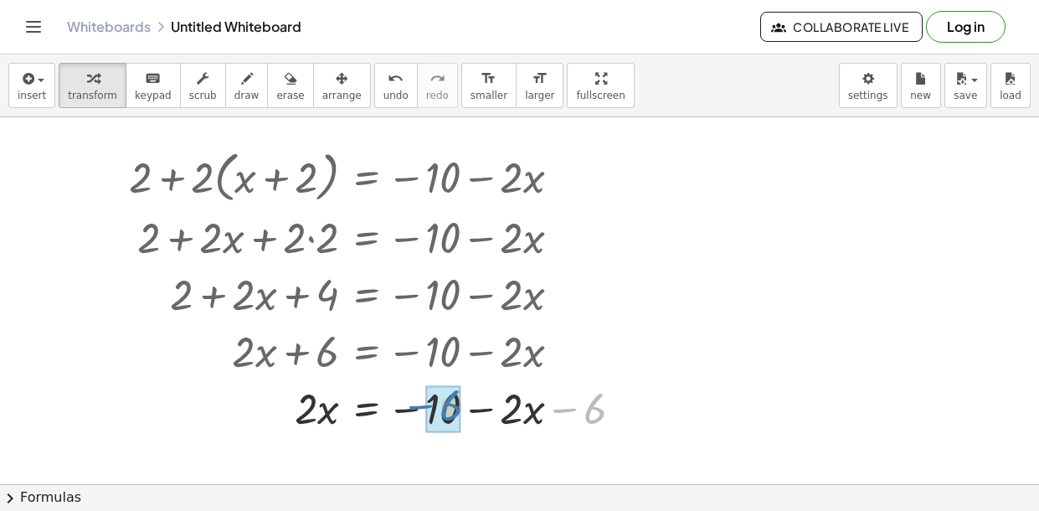
drag, startPoint x: 591, startPoint y: 413, endPoint x: 446, endPoint y: 410, distance: 144.1
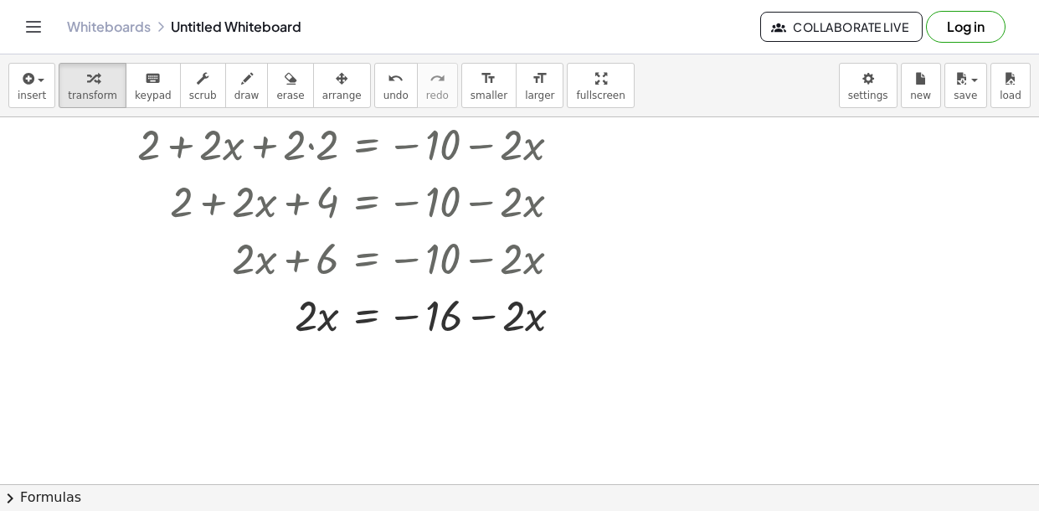
scroll to position [132, 0]
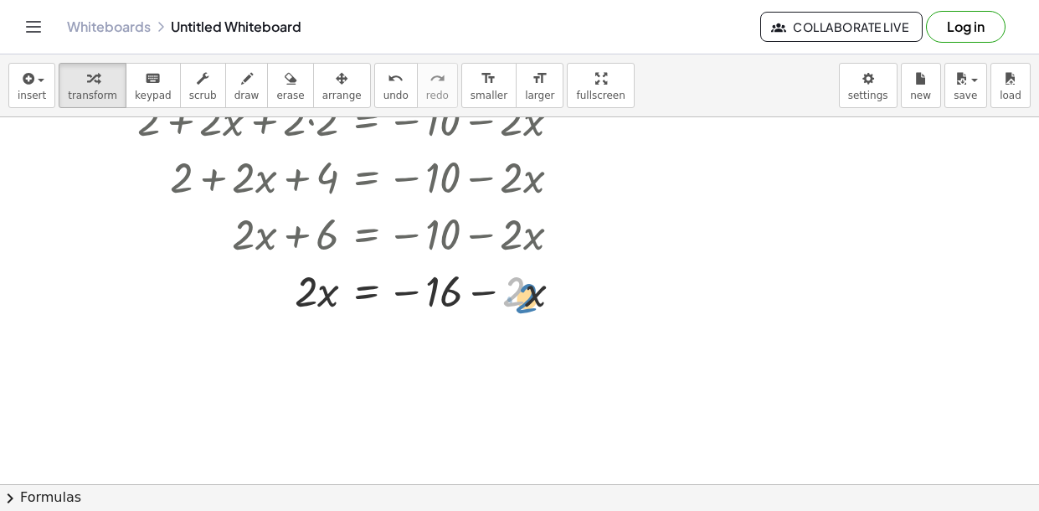
click at [524, 297] on div at bounding box center [353, 289] width 464 height 57
click at [370, 297] on div at bounding box center [353, 289] width 464 height 57
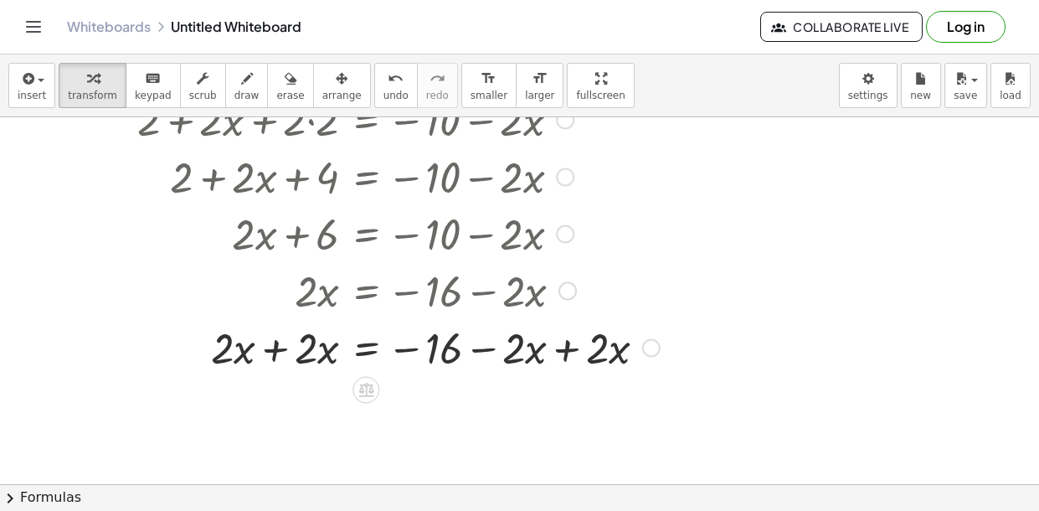
click at [274, 359] on div at bounding box center [395, 345] width 548 height 57
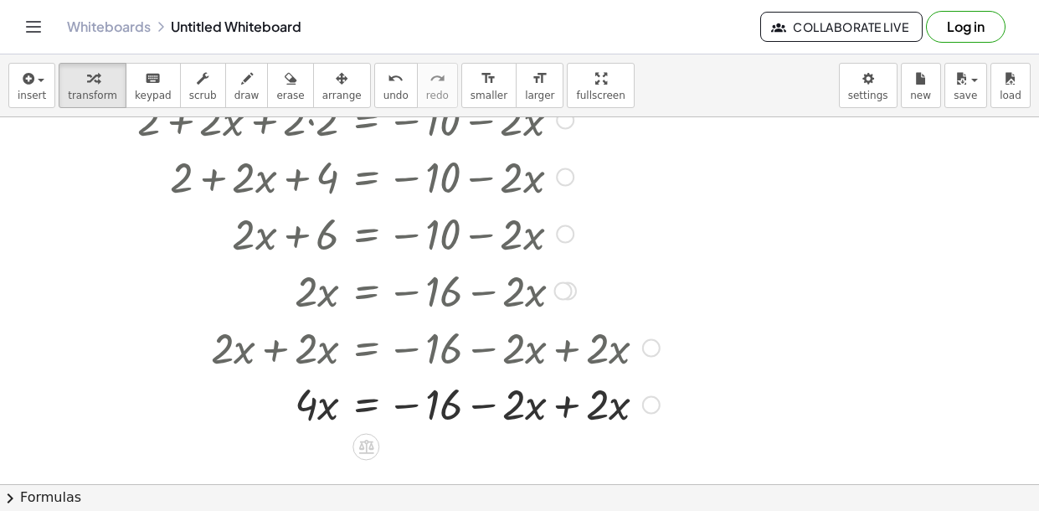
click at [570, 350] on div at bounding box center [395, 345] width 548 height 57
click at [570, 413] on div at bounding box center [395, 402] width 548 height 57
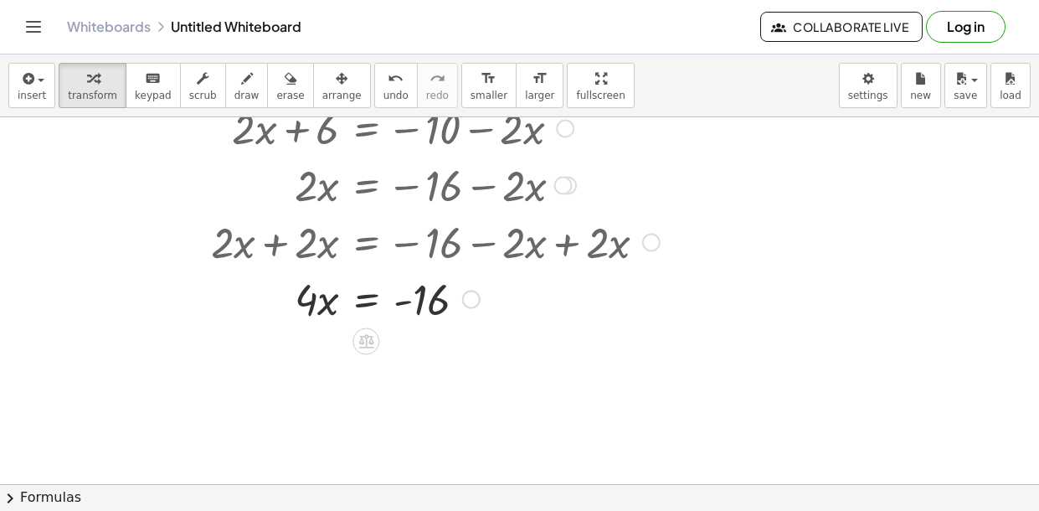
scroll to position [248, 0]
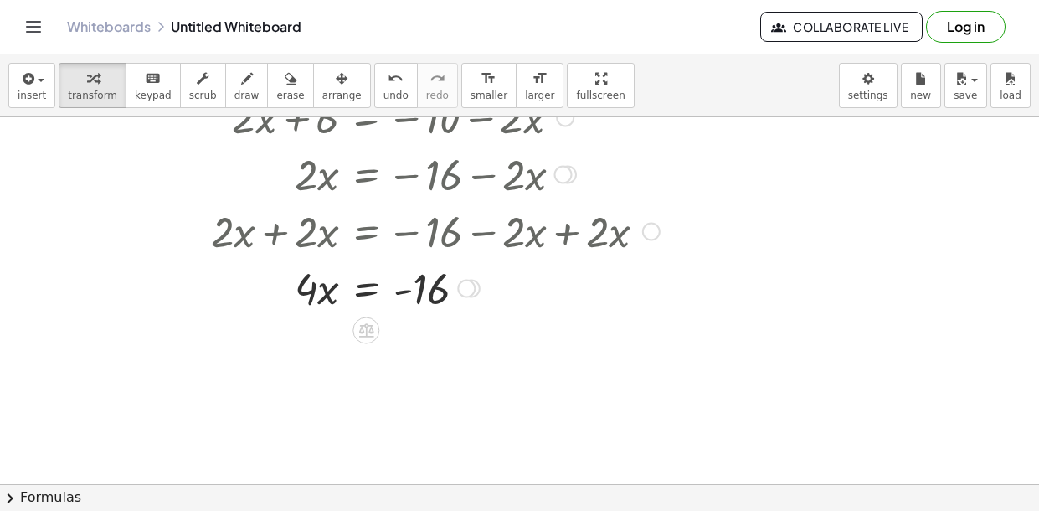
click at [356, 302] on div at bounding box center [395, 286] width 548 height 57
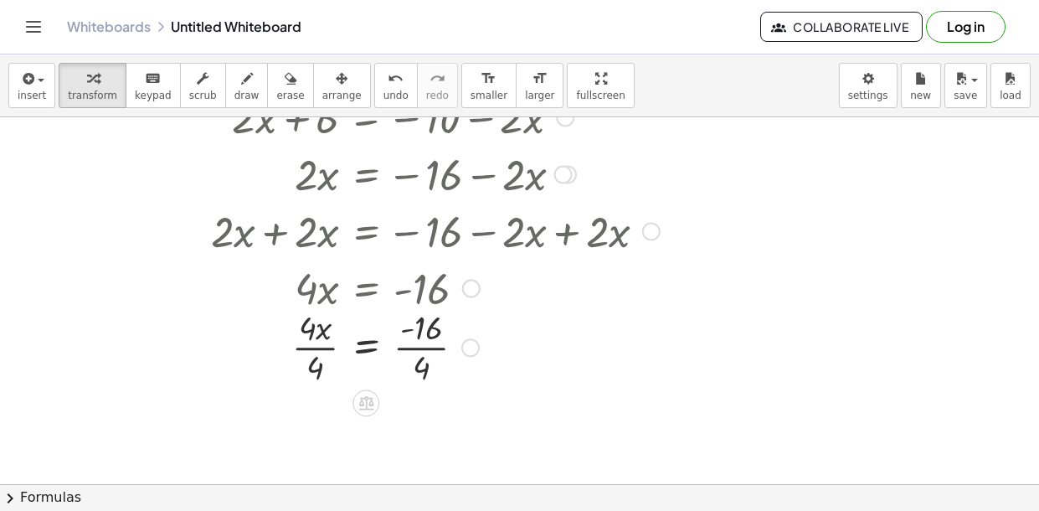
click at [309, 283] on div at bounding box center [396, 286] width 546 height 57
click at [328, 367] on div at bounding box center [395, 357] width 548 height 84
click at [415, 353] on div at bounding box center [395, 357] width 548 height 84
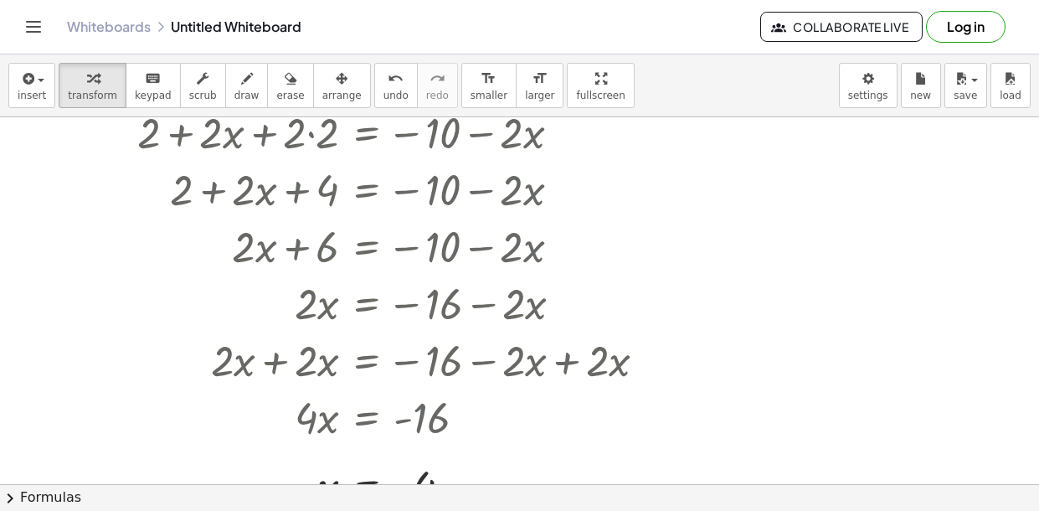
scroll to position [120, 0]
click at [481, 87] on icon "format_size" at bounding box center [489, 79] width 16 height 20
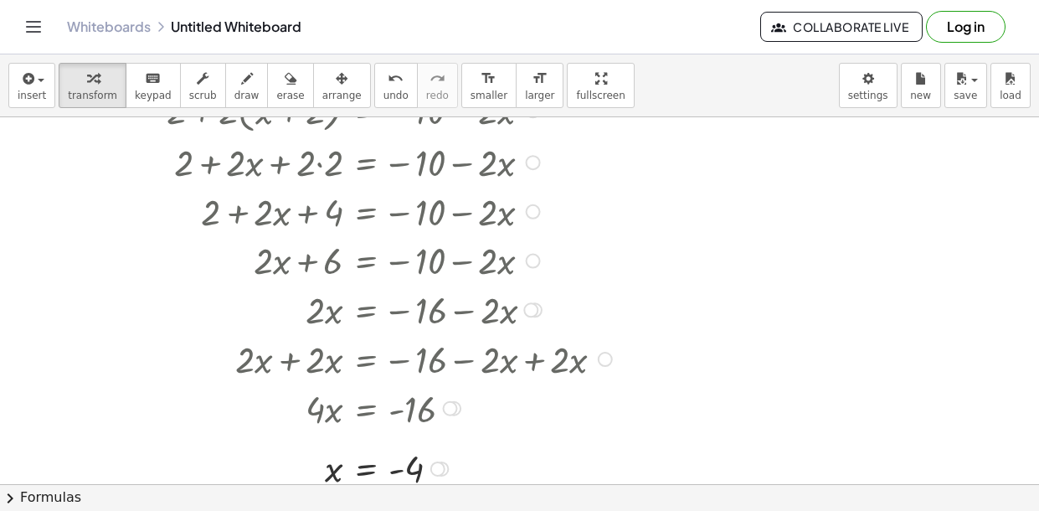
scroll to position [75, 0]
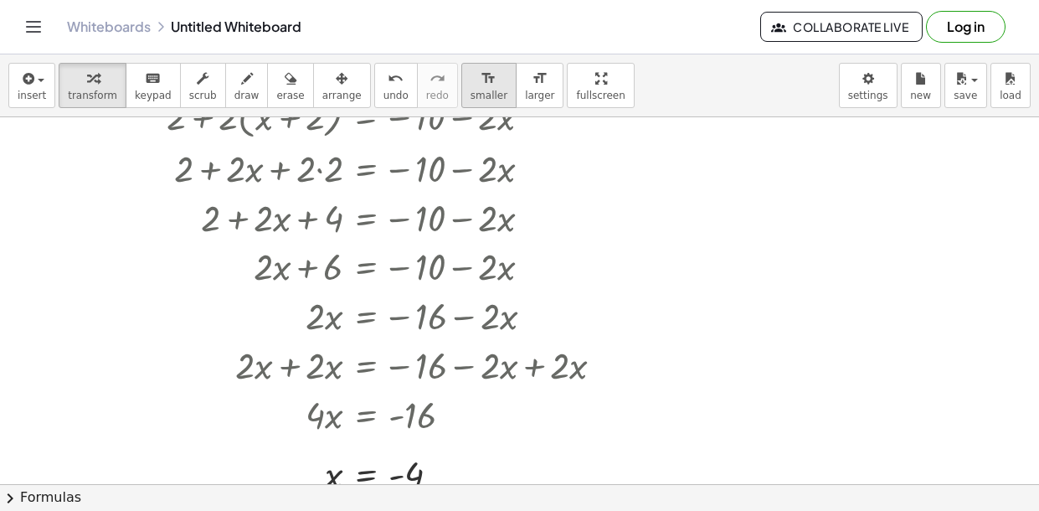
click at [481, 77] on icon "format_size" at bounding box center [489, 79] width 16 height 20
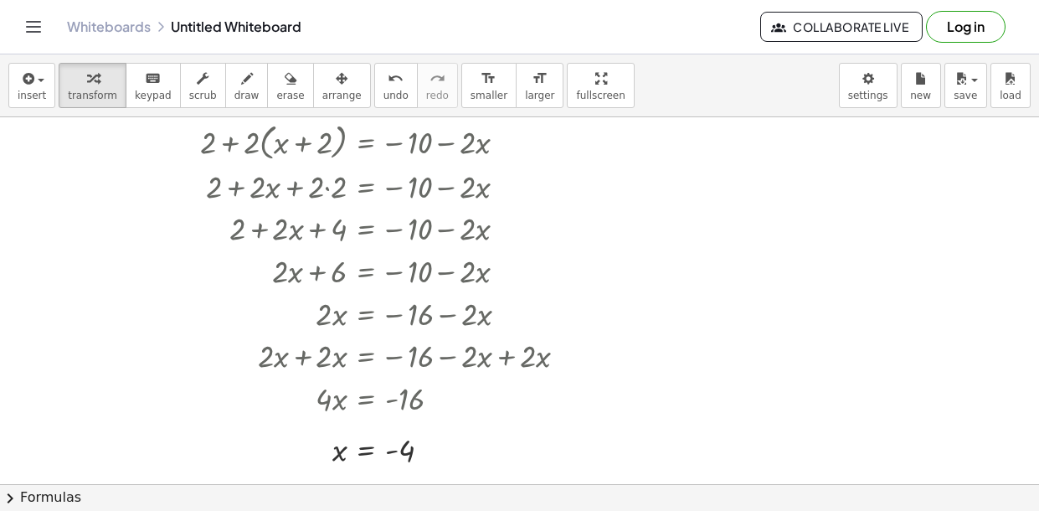
scroll to position [49, 0]
click at [384, 75] on div "undo" at bounding box center [396, 78] width 25 height 20
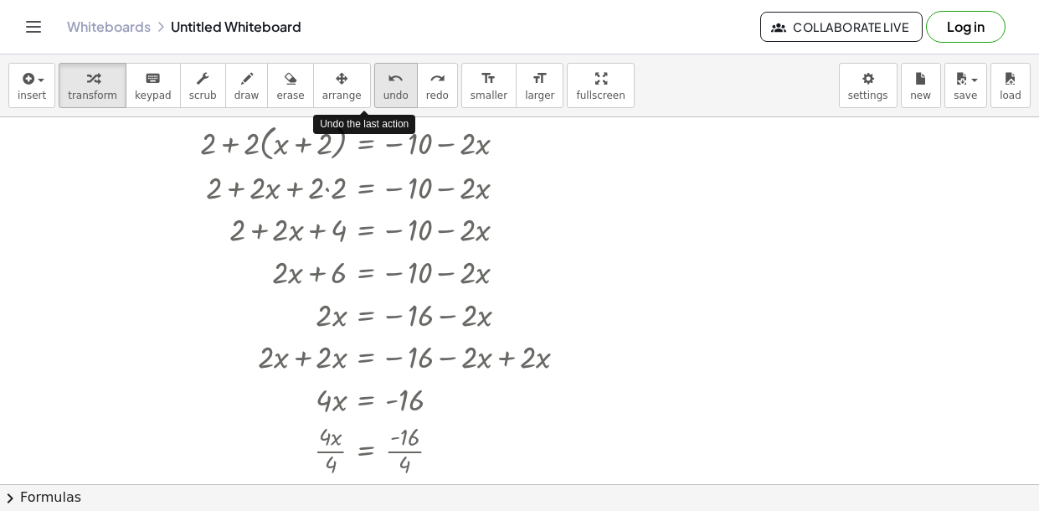
click at [384, 75] on div "undo" at bounding box center [396, 78] width 25 height 20
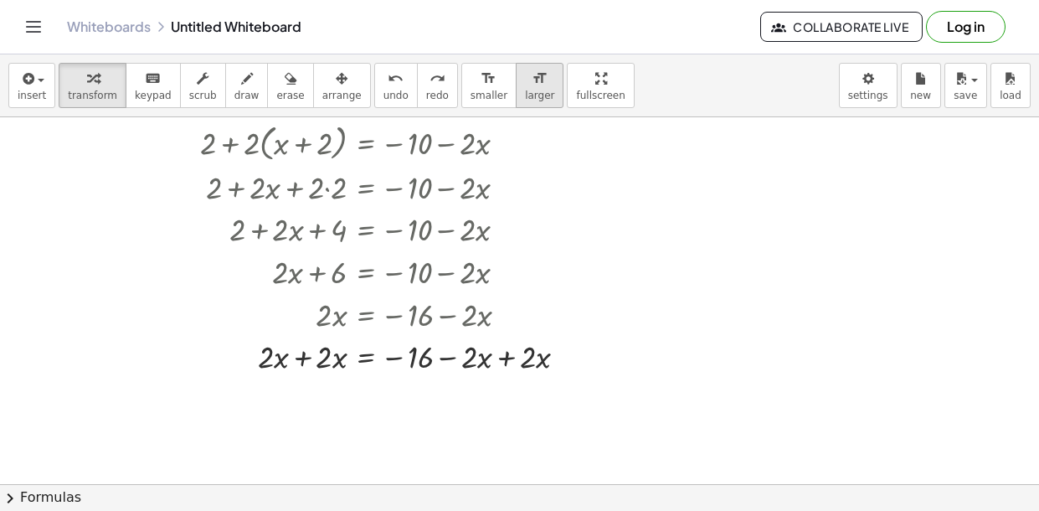
click at [532, 85] on icon "format_size" at bounding box center [540, 79] width 16 height 20
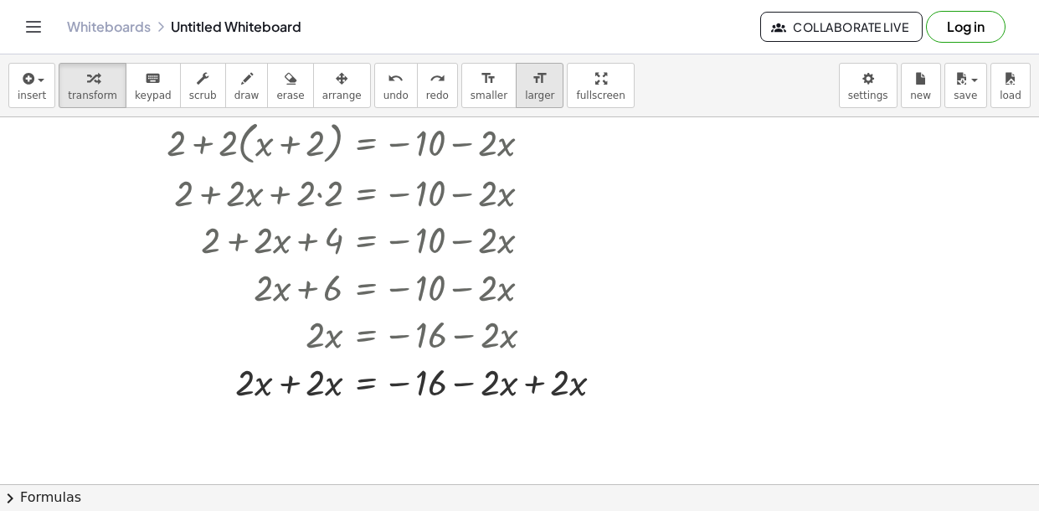
click at [532, 85] on icon "format_size" at bounding box center [540, 79] width 16 height 20
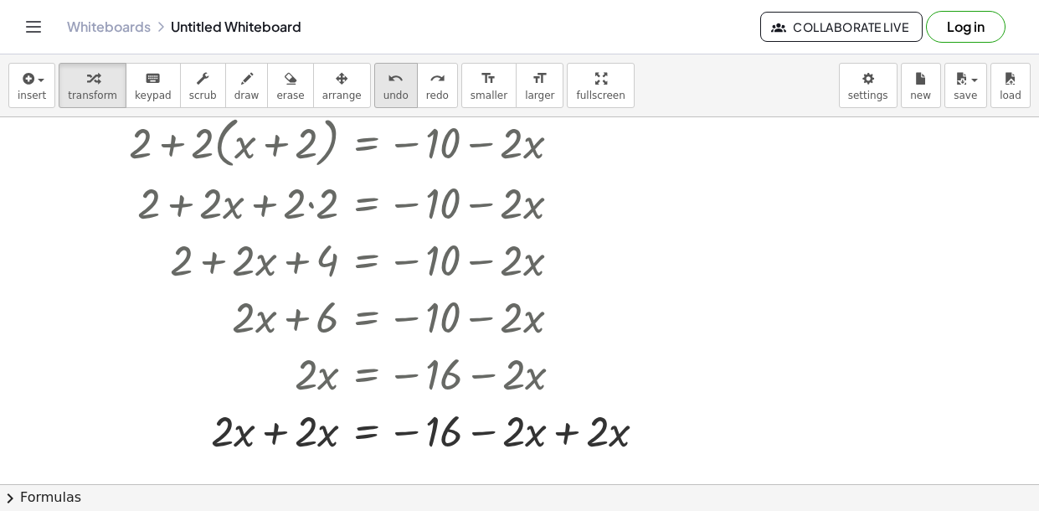
click at [384, 94] on span "undo" at bounding box center [396, 96] width 25 height 12
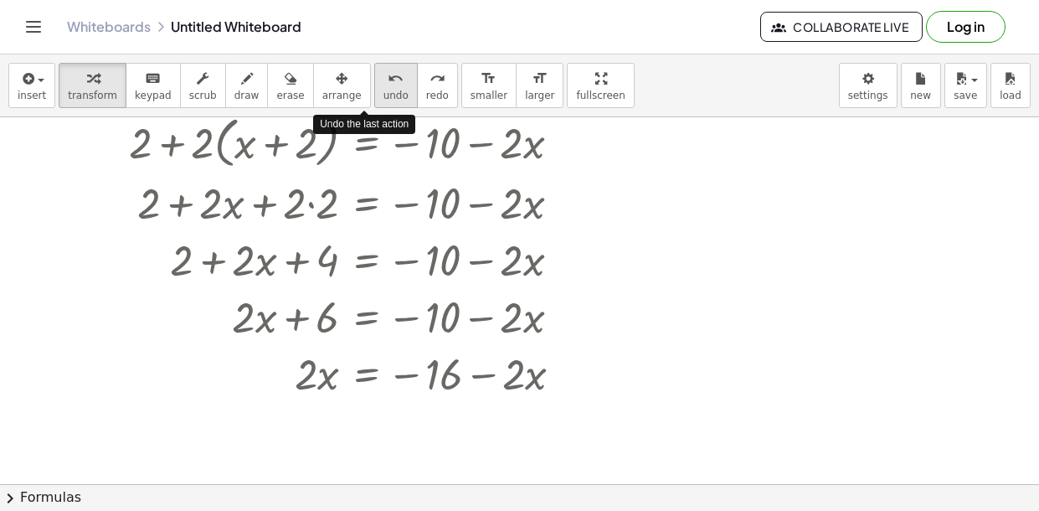
click at [384, 94] on span "undo" at bounding box center [396, 96] width 25 height 12
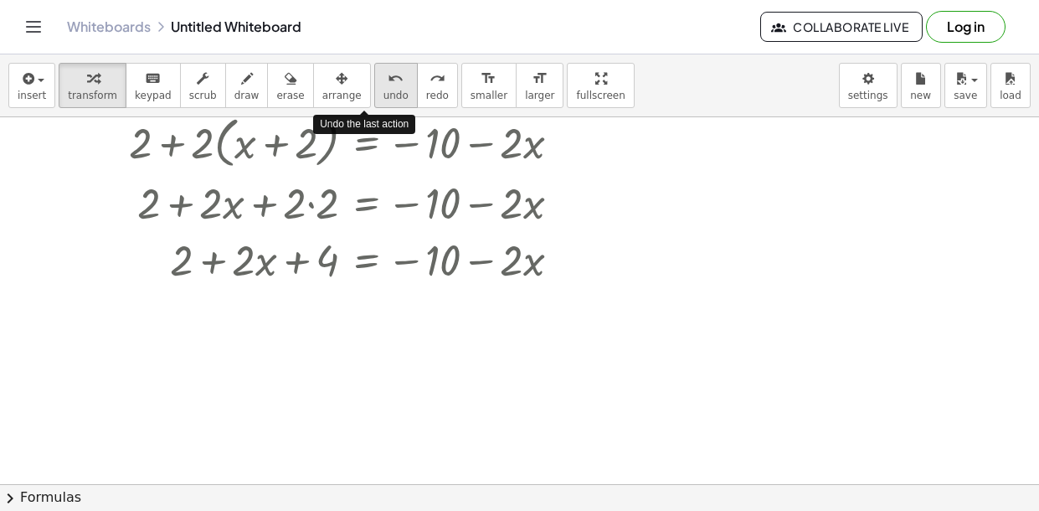
click at [384, 94] on span "undo" at bounding box center [396, 96] width 25 height 12
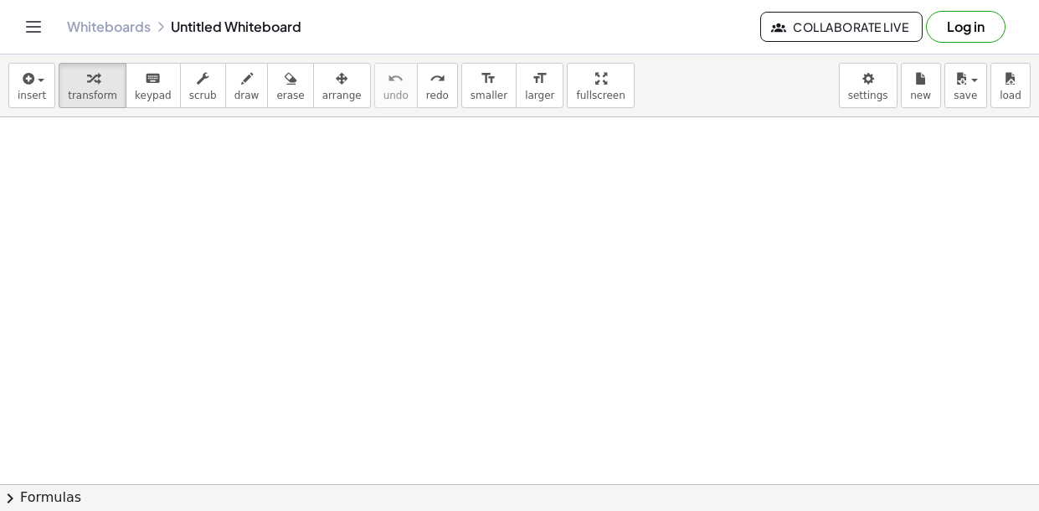
scroll to position [0, 0]
click at [48, 86] on button "insert" at bounding box center [31, 85] width 47 height 45
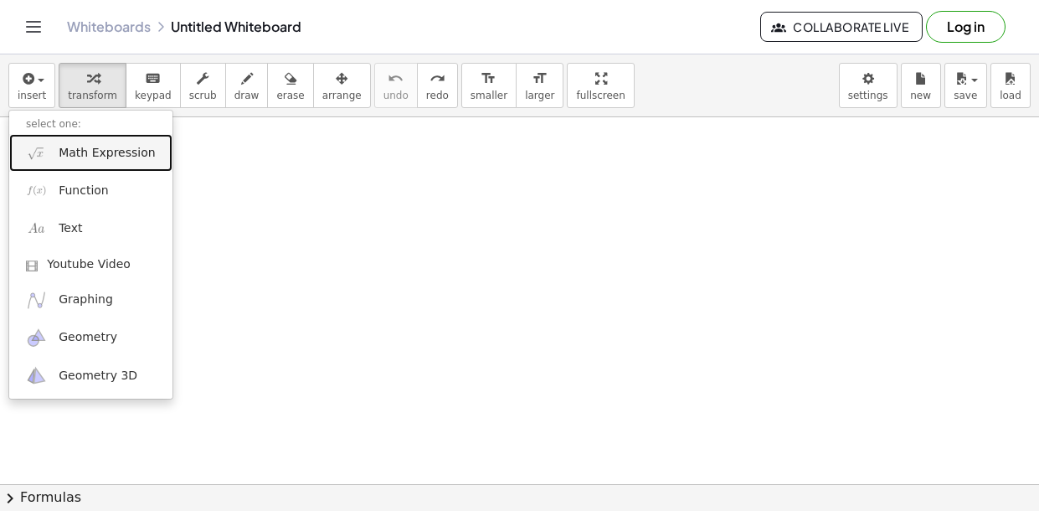
click at [87, 148] on span "Math Expression" at bounding box center [107, 153] width 96 height 17
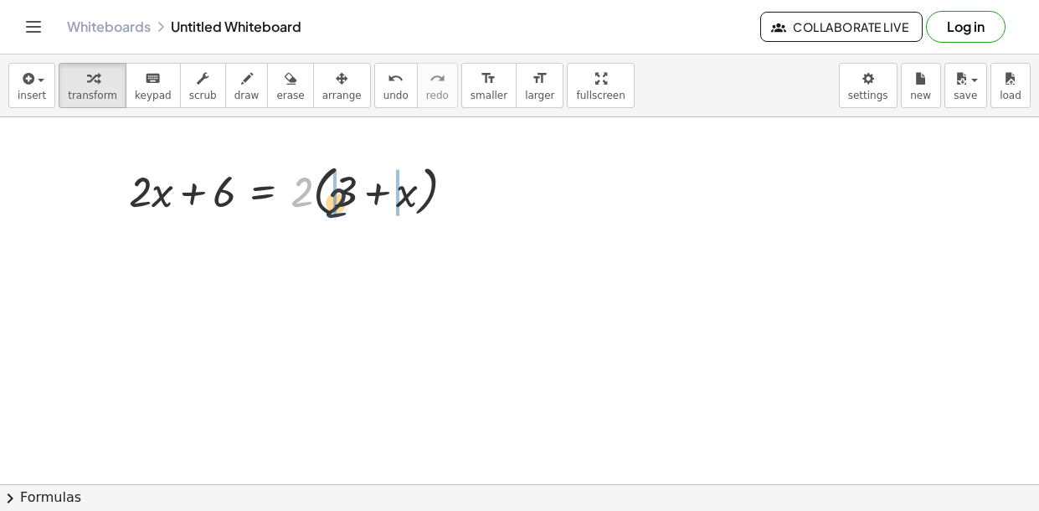
drag, startPoint x: 297, startPoint y: 188, endPoint x: 334, endPoint y: 199, distance: 38.4
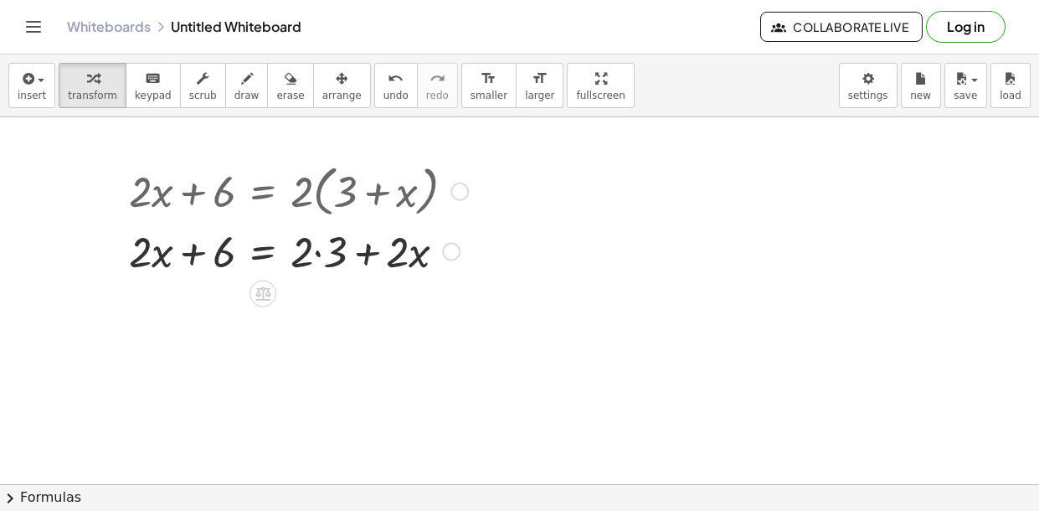
click at [320, 261] on div at bounding box center [299, 249] width 356 height 57
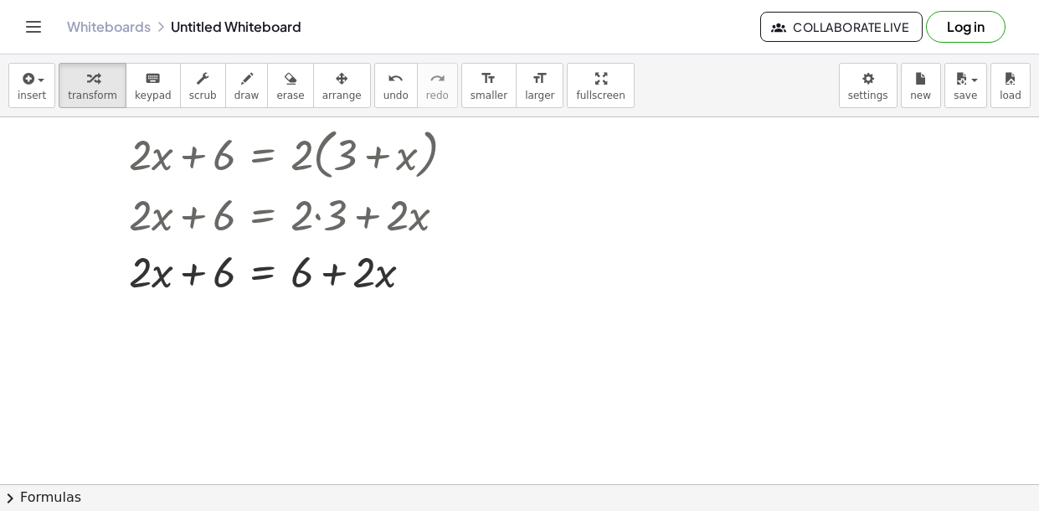
scroll to position [41, 0]
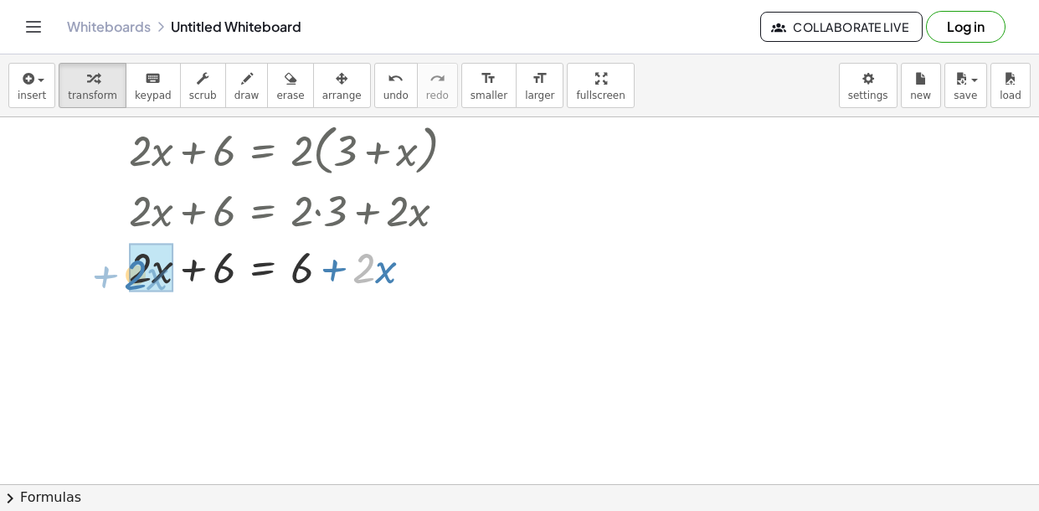
drag, startPoint x: 361, startPoint y: 272, endPoint x: 132, endPoint y: 279, distance: 229.6
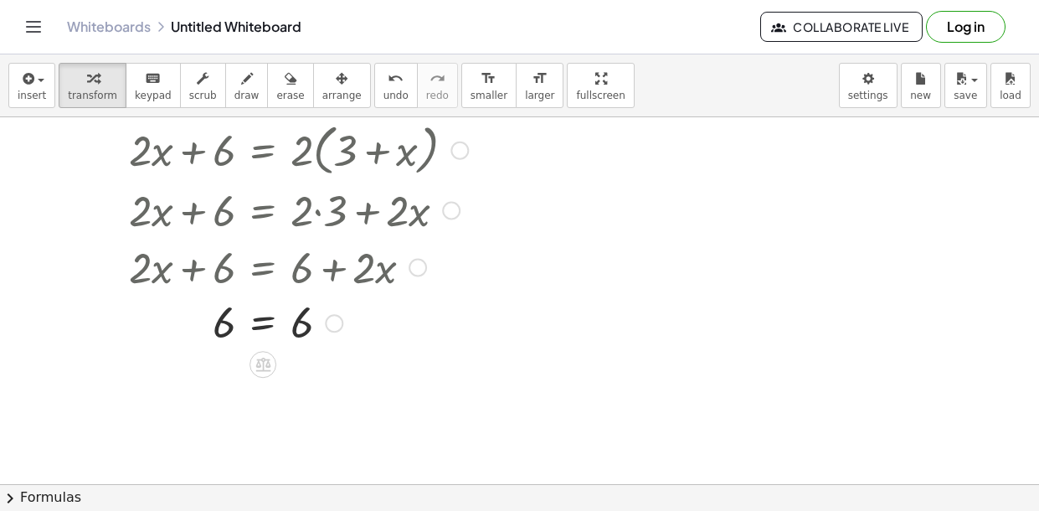
click at [231, 330] on div at bounding box center [299, 321] width 356 height 55
click at [257, 329] on div at bounding box center [299, 321] width 356 height 55
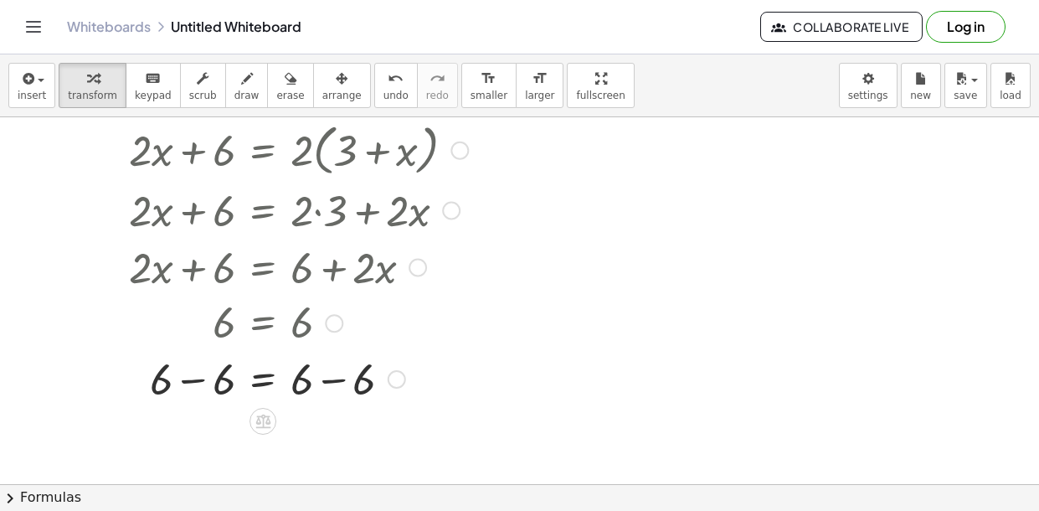
click at [204, 379] on div at bounding box center [299, 377] width 356 height 57
click at [323, 443] on div at bounding box center [299, 434] width 356 height 57
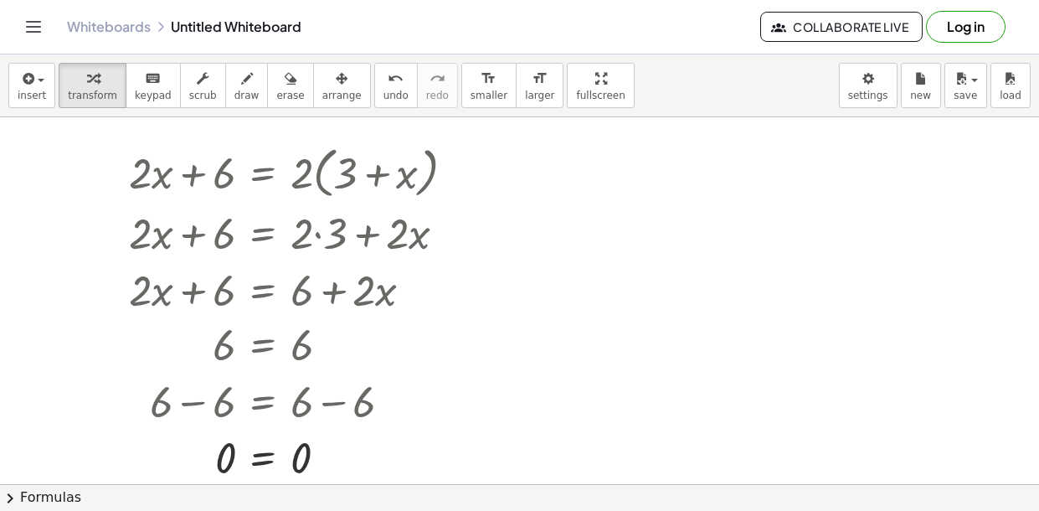
scroll to position [24, 0]
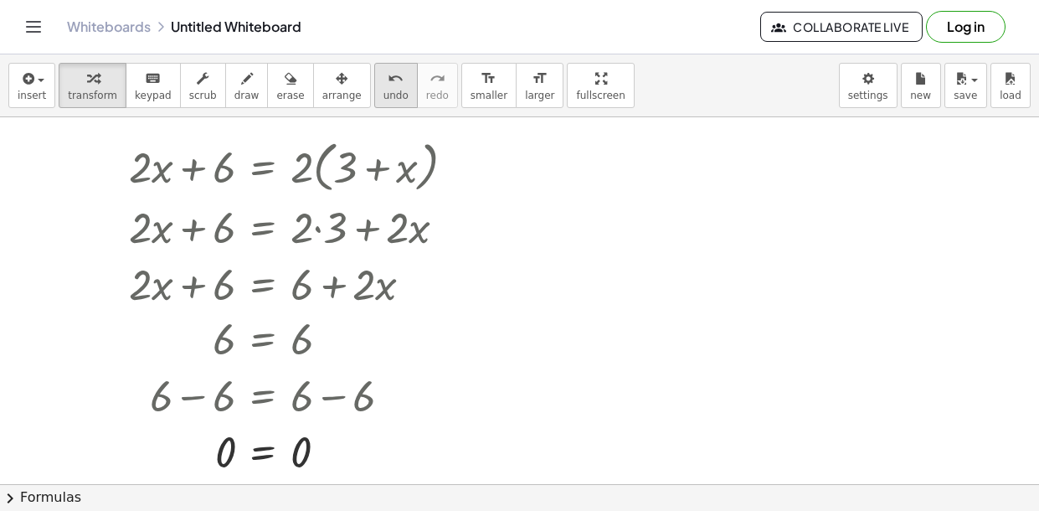
click at [384, 95] on span "undo" at bounding box center [396, 96] width 25 height 12
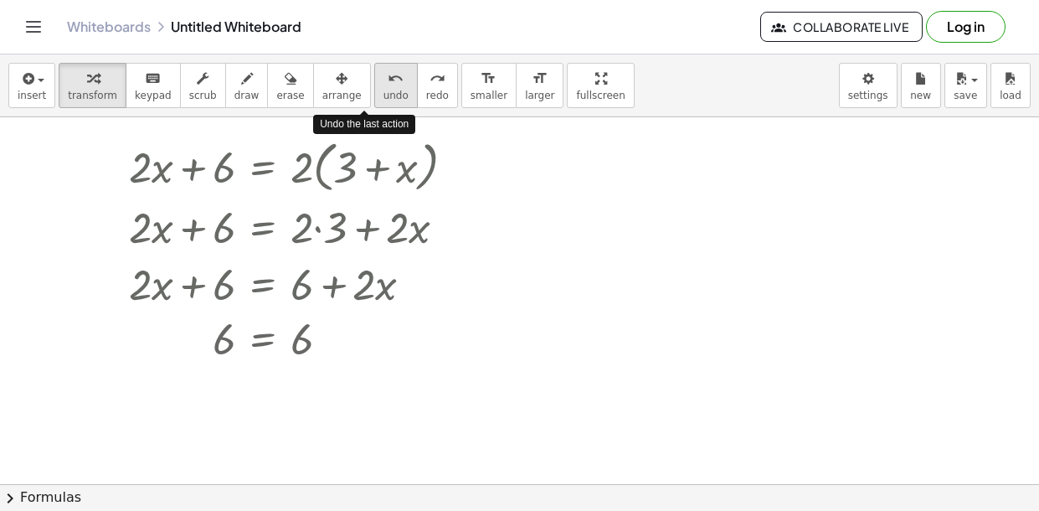
click at [384, 95] on span "undo" at bounding box center [396, 96] width 25 height 12
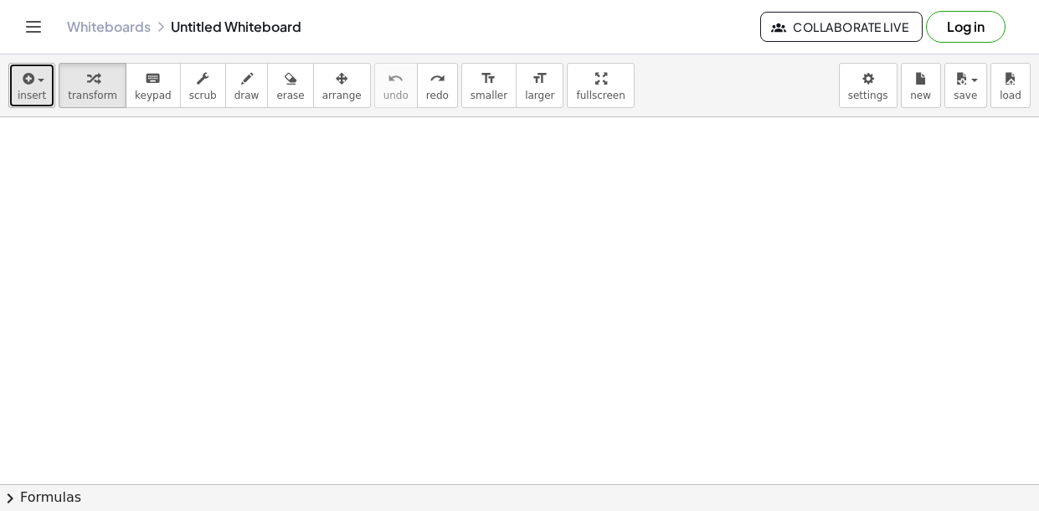
click at [28, 83] on icon "button" at bounding box center [26, 79] width 15 height 20
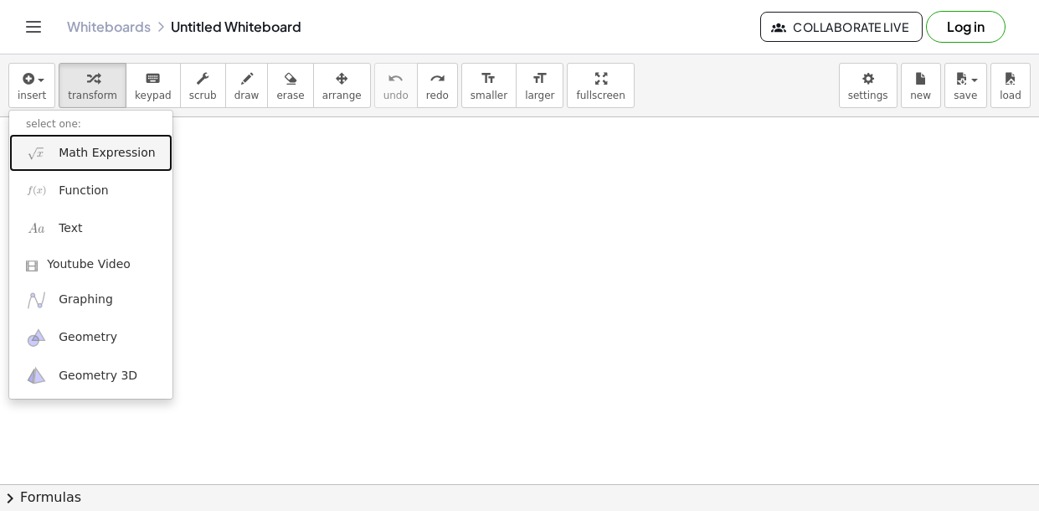
click at [88, 150] on span "Math Expression" at bounding box center [107, 153] width 96 height 17
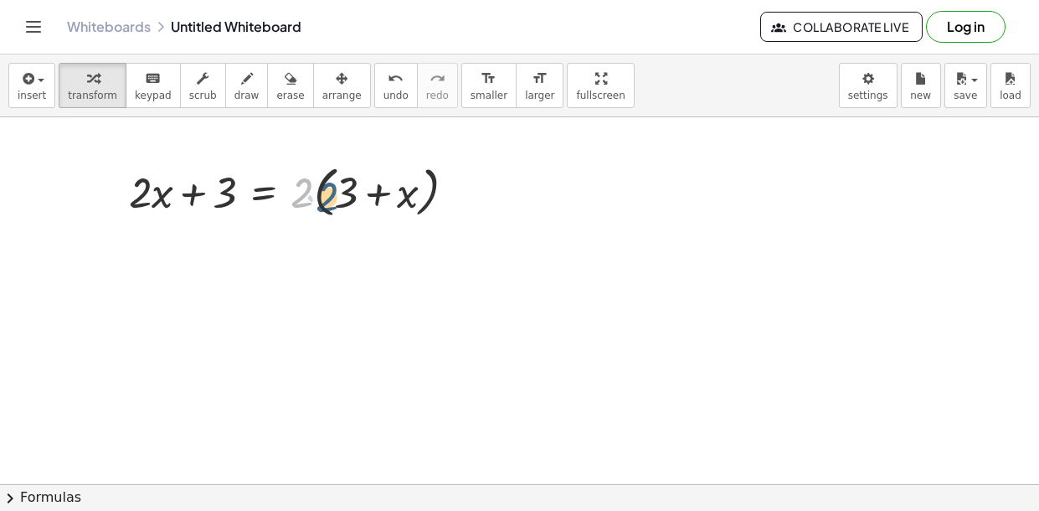
drag, startPoint x: 307, startPoint y: 196, endPoint x: 333, endPoint y: 200, distance: 26.3
click at [333, 200] on div at bounding box center [299, 191] width 357 height 64
click at [337, 200] on div at bounding box center [299, 191] width 357 height 64
drag, startPoint x: 299, startPoint y: 199, endPoint x: 338, endPoint y: 200, distance: 38.5
click at [338, 200] on div at bounding box center [299, 191] width 357 height 64
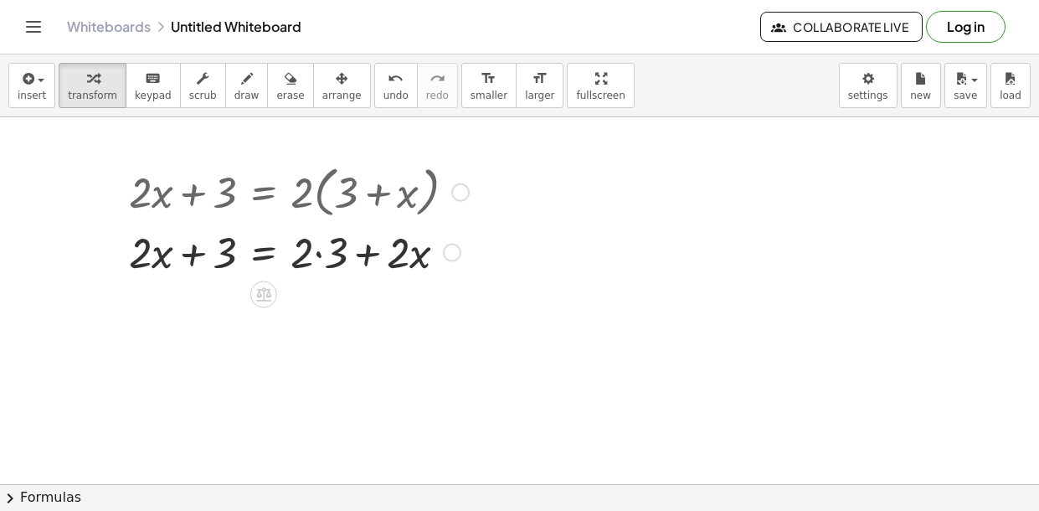
click at [314, 252] on div at bounding box center [299, 250] width 357 height 57
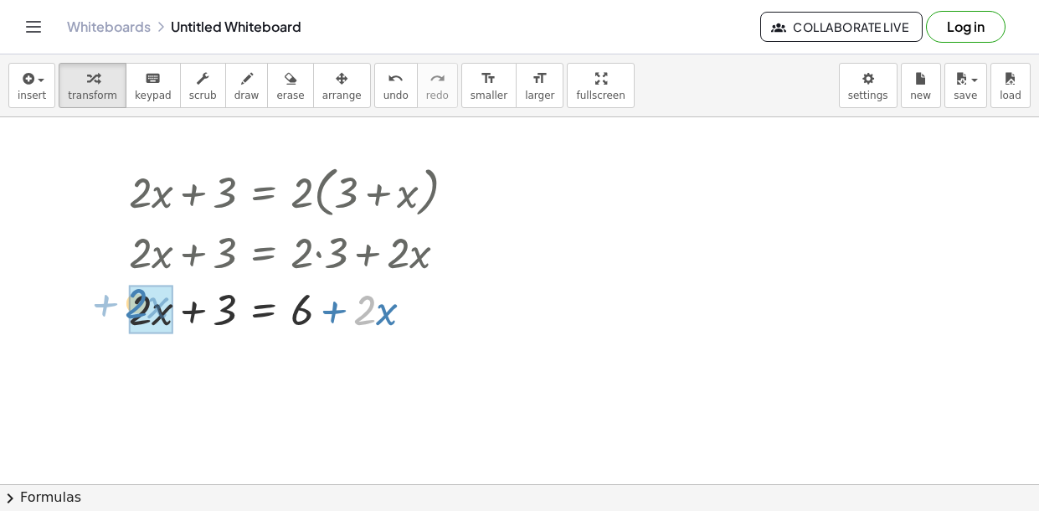
drag, startPoint x: 366, startPoint y: 311, endPoint x: 137, endPoint y: 304, distance: 228.8
drag, startPoint x: 369, startPoint y: 329, endPoint x: 153, endPoint y: 325, distance: 216.1
click at [235, 303] on div at bounding box center [299, 307] width 357 height 57
click at [255, 314] on div at bounding box center [299, 307] width 357 height 57
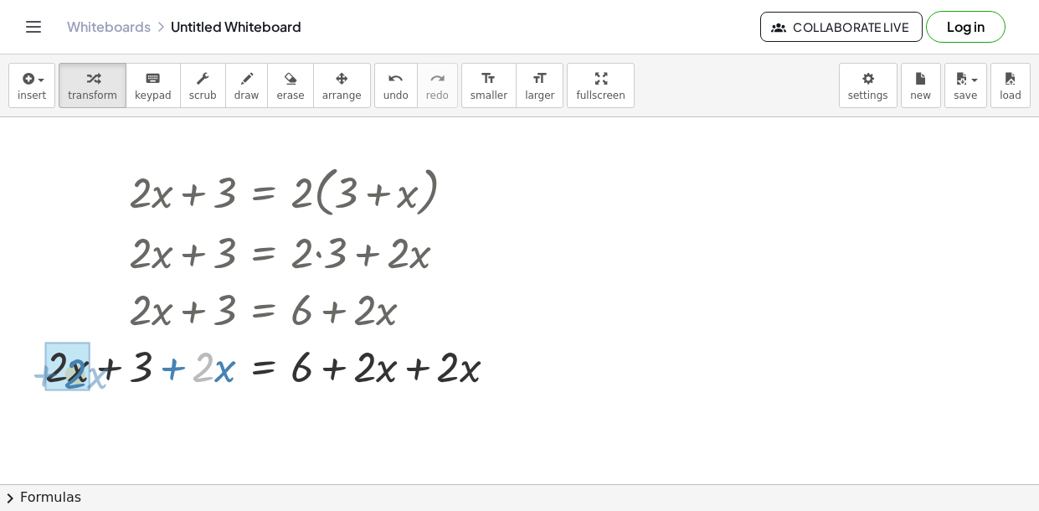
drag, startPoint x: 205, startPoint y: 379, endPoint x: 79, endPoint y: 387, distance: 126.7
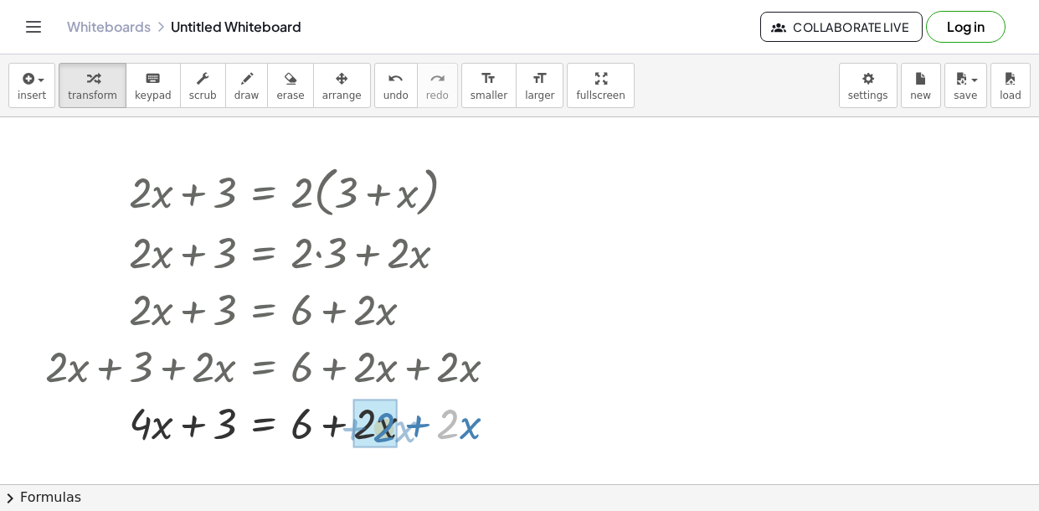
drag, startPoint x: 457, startPoint y: 431, endPoint x: 394, endPoint y: 436, distance: 63.0
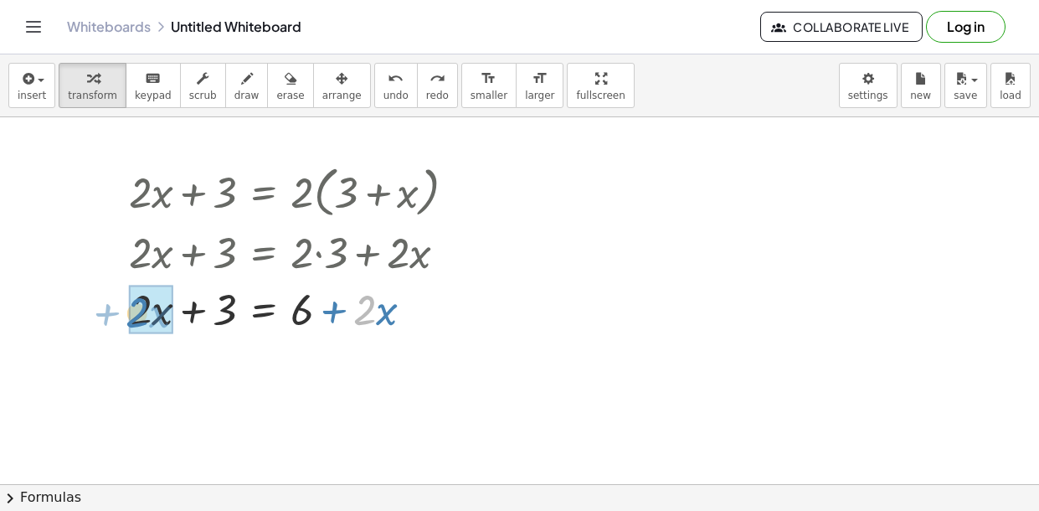
drag, startPoint x: 368, startPoint y: 316, endPoint x: 142, endPoint y: 320, distance: 225.4
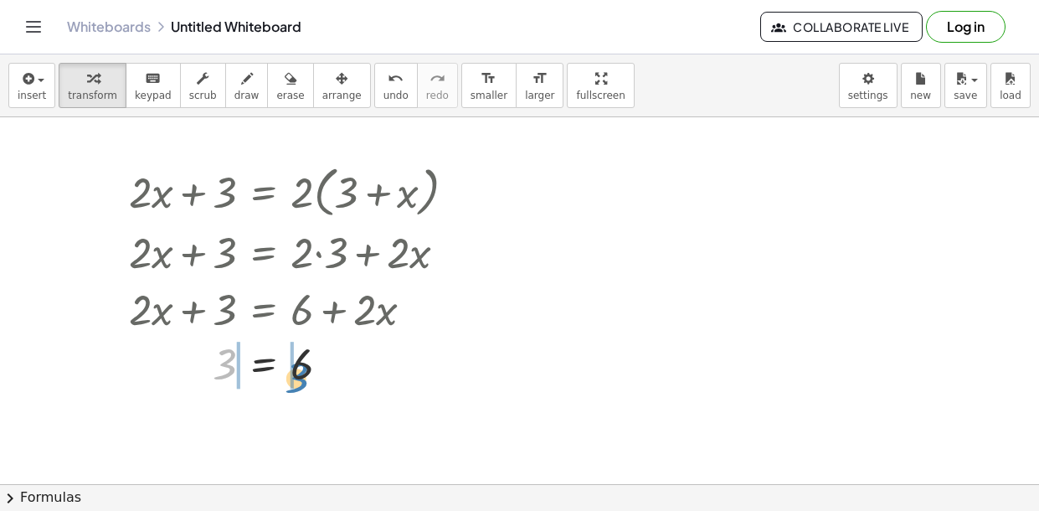
drag, startPoint x: 219, startPoint y: 359, endPoint x: 291, endPoint y: 373, distance: 73.3
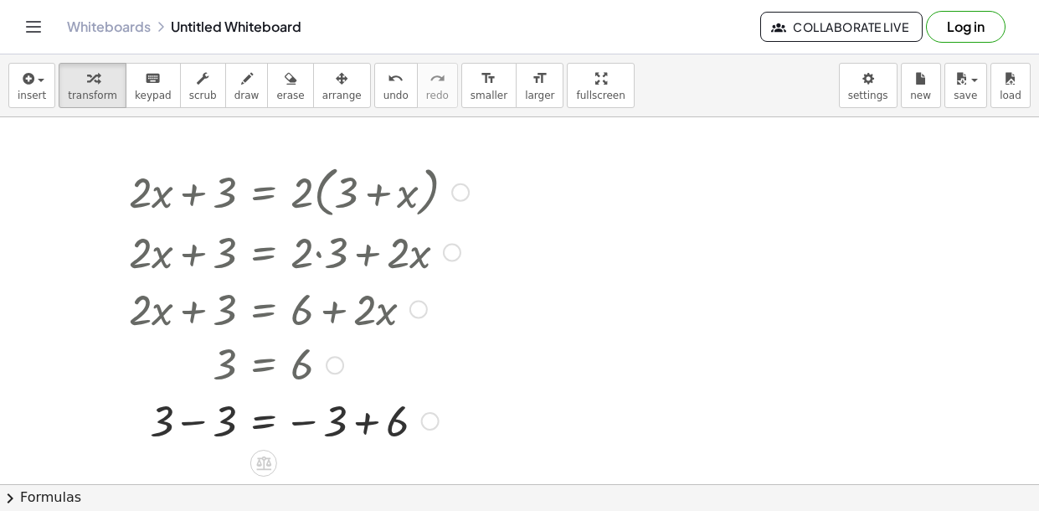
click at [187, 430] on div at bounding box center [299, 419] width 357 height 57
click at [365, 427] on div at bounding box center [299, 419] width 357 height 55
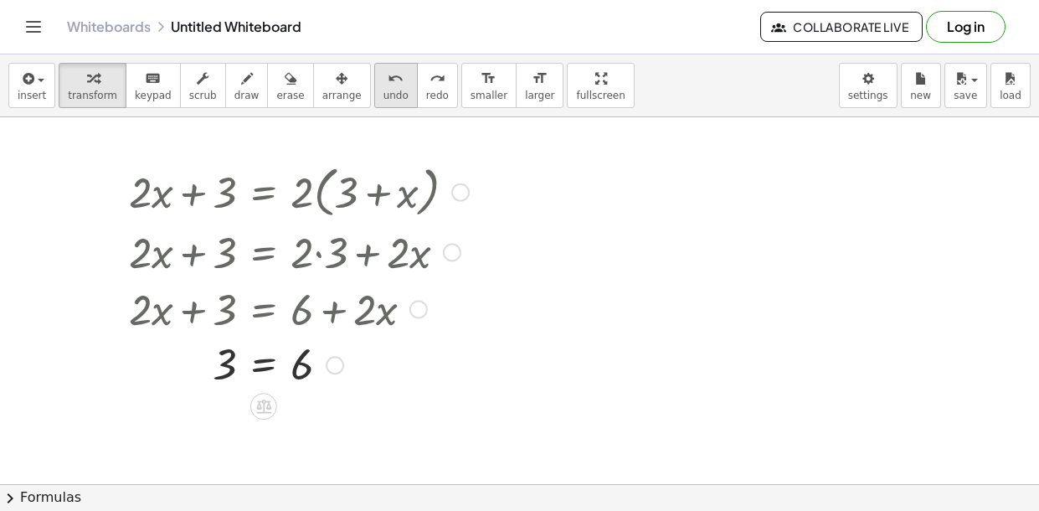
click at [374, 88] on button "undo undo" at bounding box center [396, 85] width 44 height 45
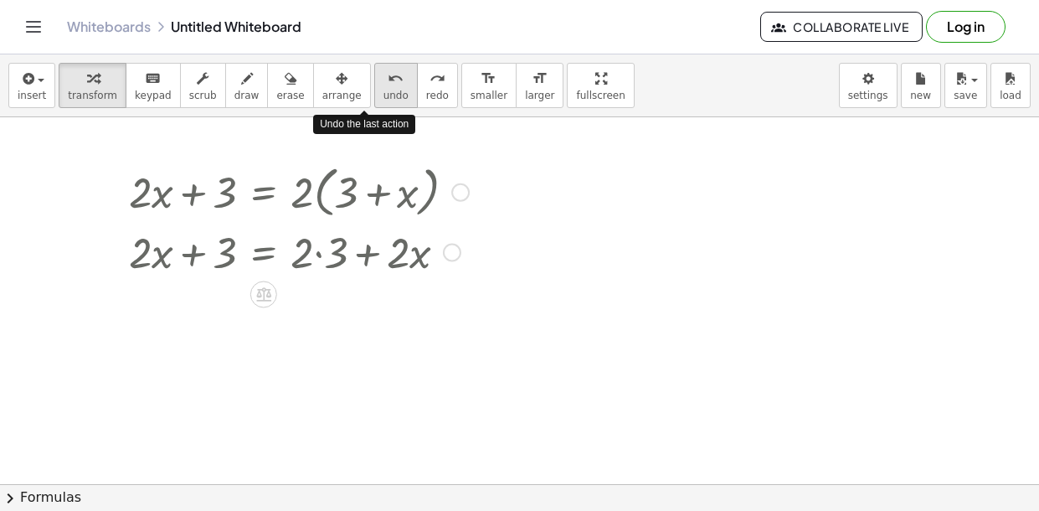
click at [374, 88] on button "undo undo" at bounding box center [396, 85] width 44 height 45
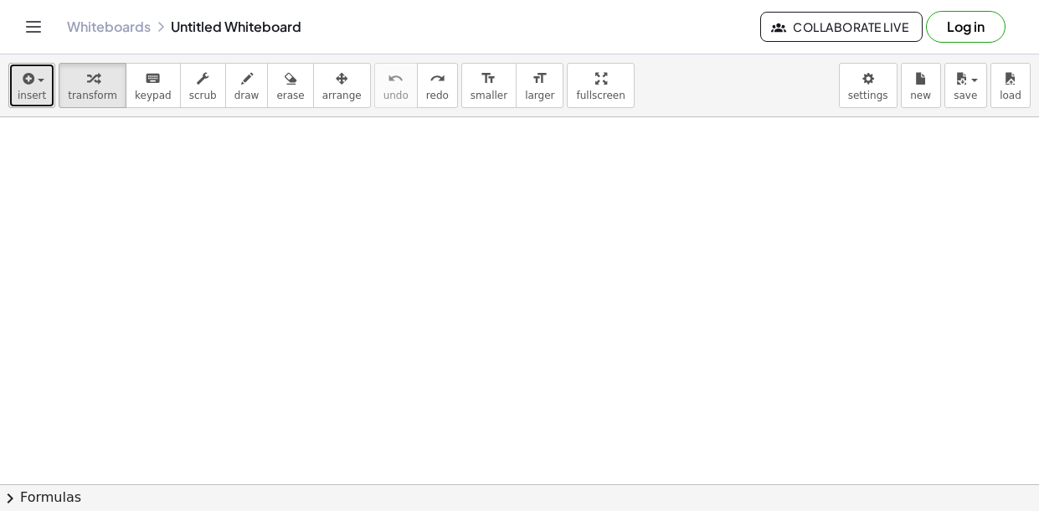
click at [37, 92] on span "insert" at bounding box center [32, 96] width 28 height 12
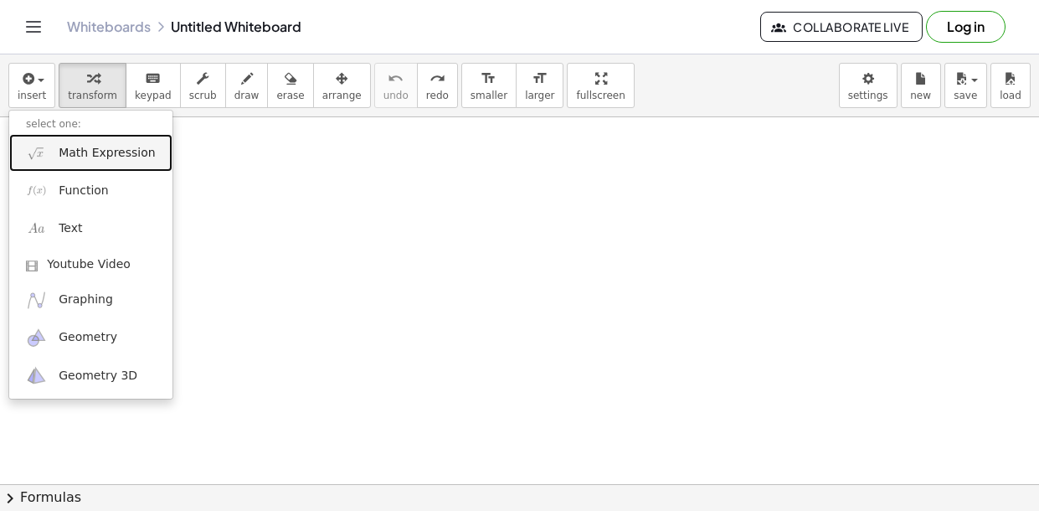
click at [98, 145] on span "Math Expression" at bounding box center [107, 153] width 96 height 17
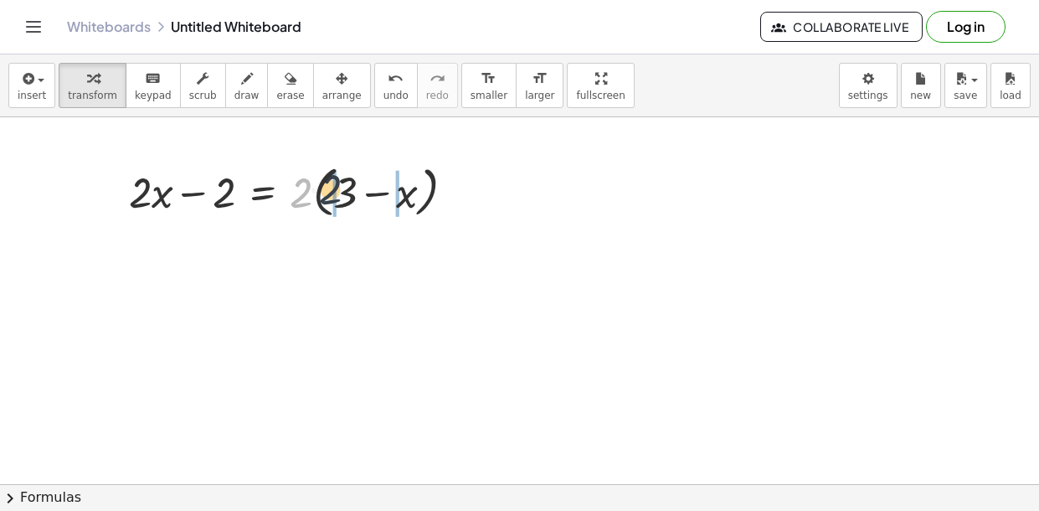
drag, startPoint x: 291, startPoint y: 202, endPoint x: 325, endPoint y: 198, distance: 34.6
click at [325, 198] on div at bounding box center [299, 191] width 356 height 64
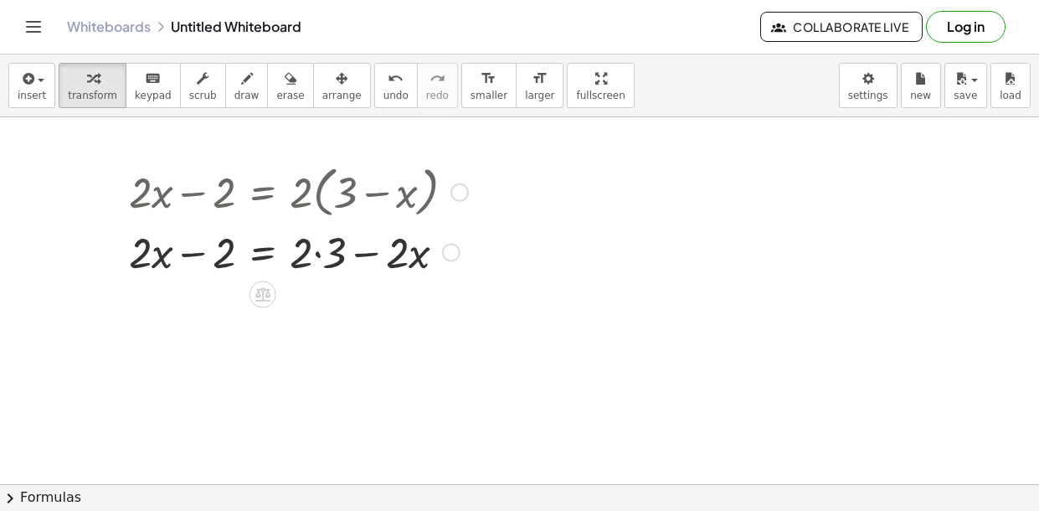
click at [314, 250] on div at bounding box center [299, 250] width 356 height 57
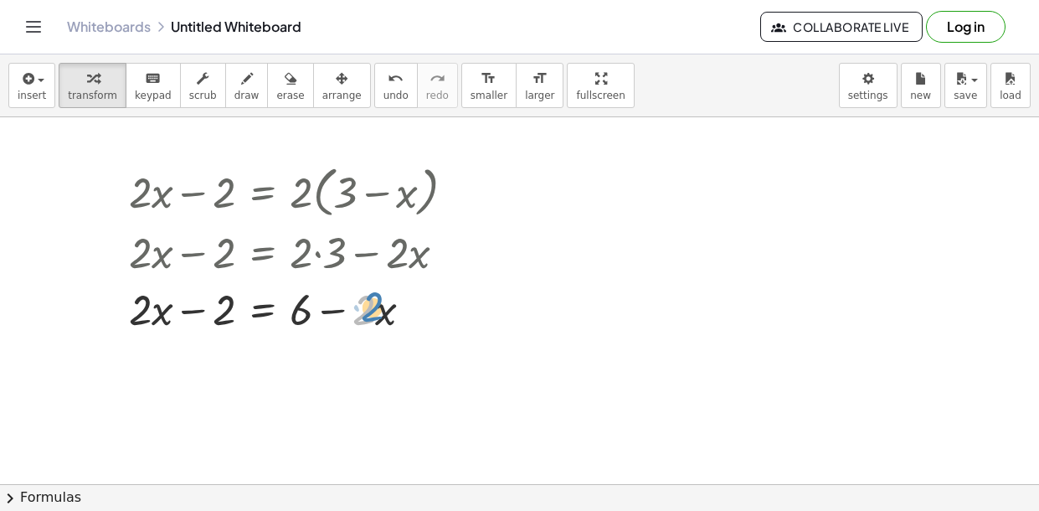
click at [372, 314] on div at bounding box center [299, 307] width 356 height 57
click at [269, 302] on div at bounding box center [299, 307] width 356 height 57
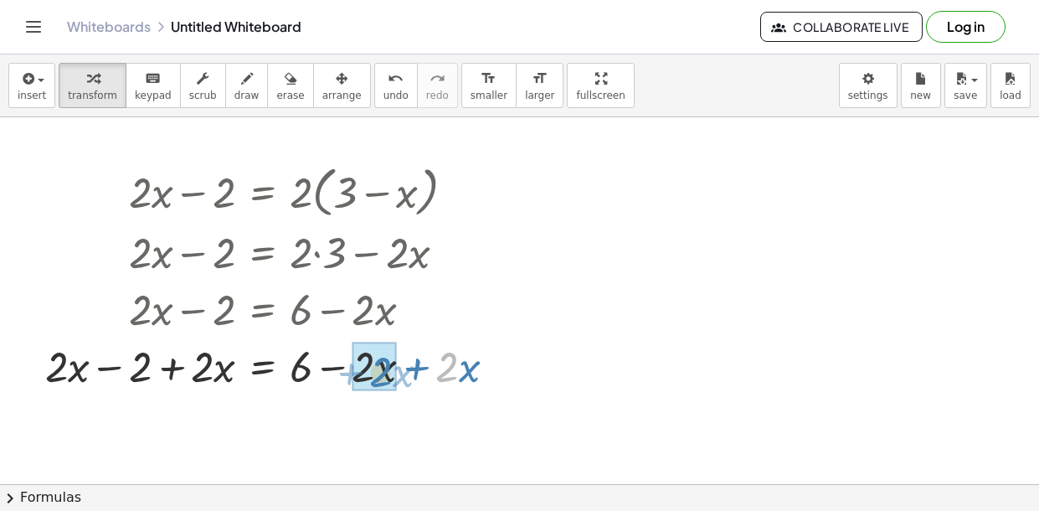
drag, startPoint x: 457, startPoint y: 371, endPoint x: 392, endPoint y: 378, distance: 65.7
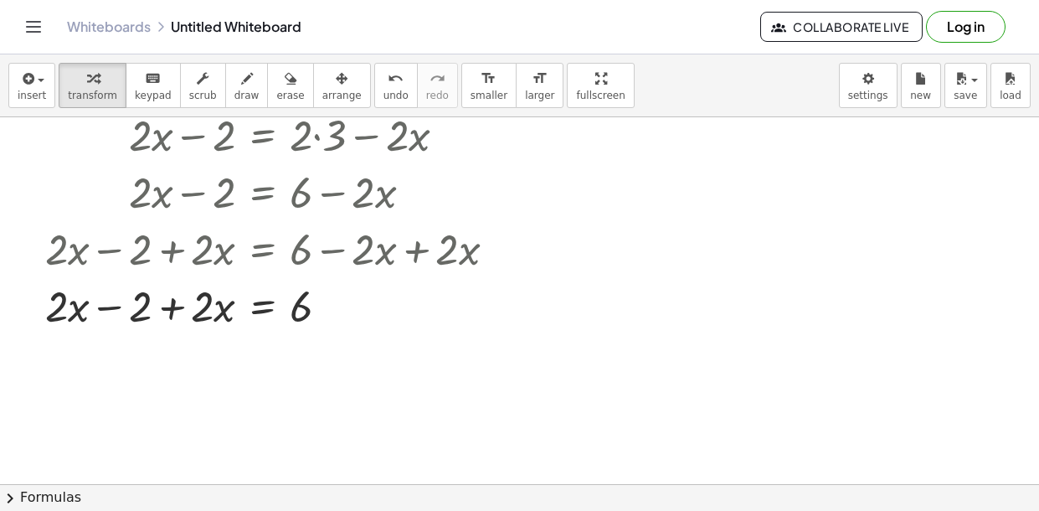
scroll to position [144, 0]
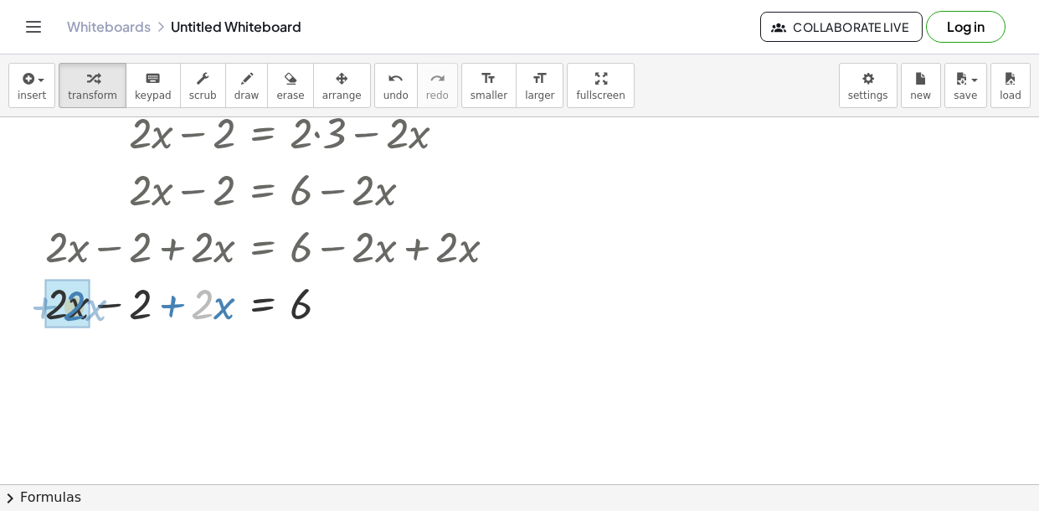
drag, startPoint x: 206, startPoint y: 305, endPoint x: 80, endPoint y: 308, distance: 125.7
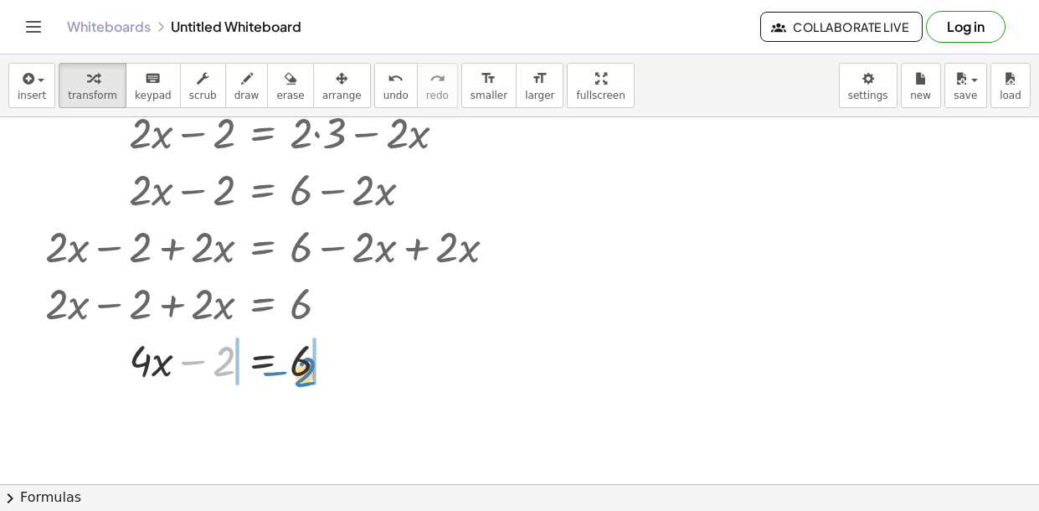
drag, startPoint x: 226, startPoint y: 365, endPoint x: 309, endPoint y: 377, distance: 83.7
click at [309, 377] on div at bounding box center [277, 358] width 481 height 57
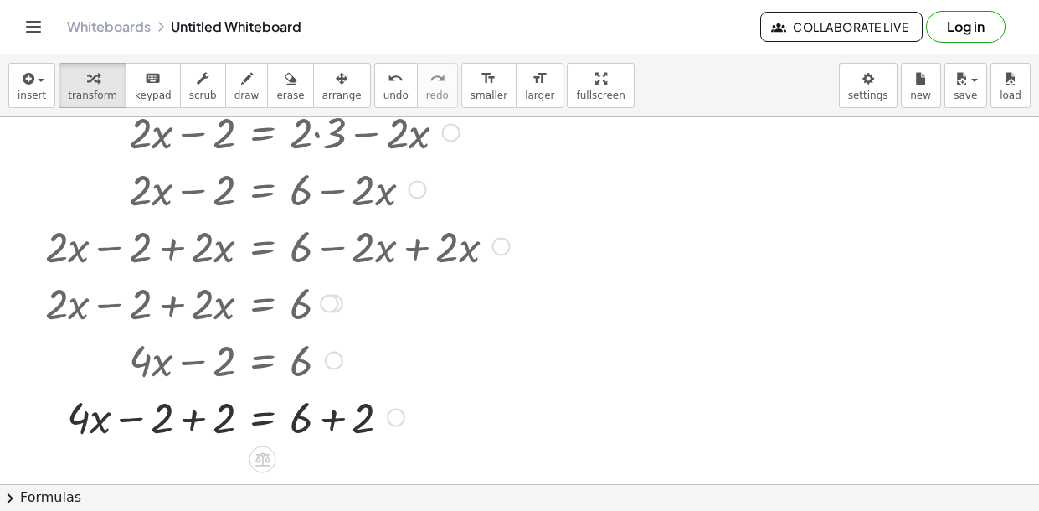
click at [188, 421] on div at bounding box center [277, 415] width 481 height 57
click at [331, 429] on div at bounding box center [277, 415] width 481 height 57
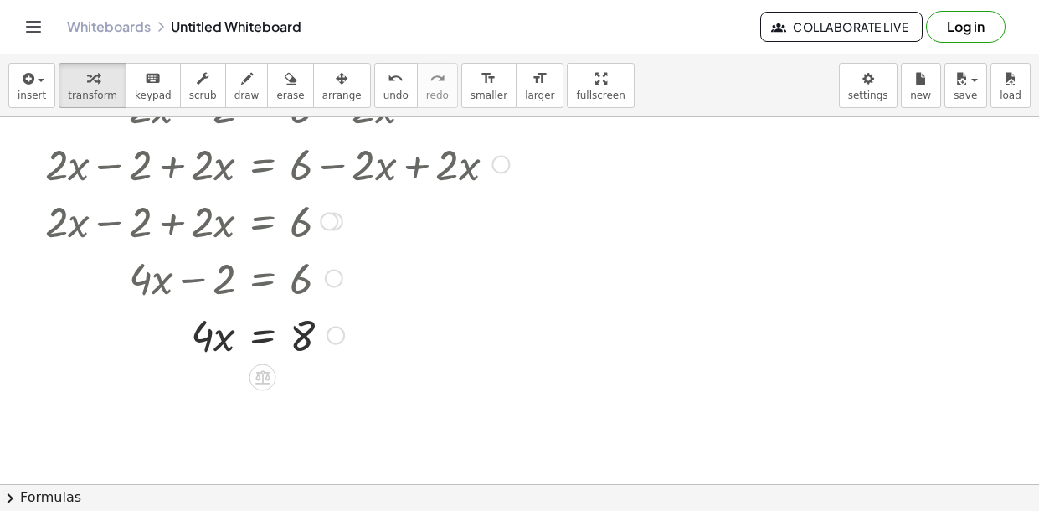
scroll to position [245, 0]
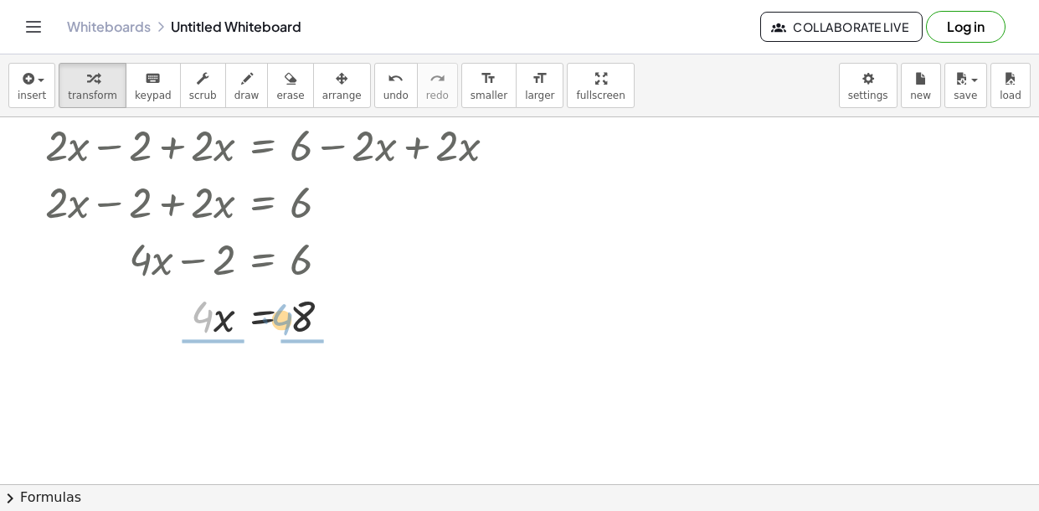
drag, startPoint x: 212, startPoint y: 323, endPoint x: 293, endPoint y: 327, distance: 81.3
click at [293, 327] on div at bounding box center [277, 314] width 481 height 57
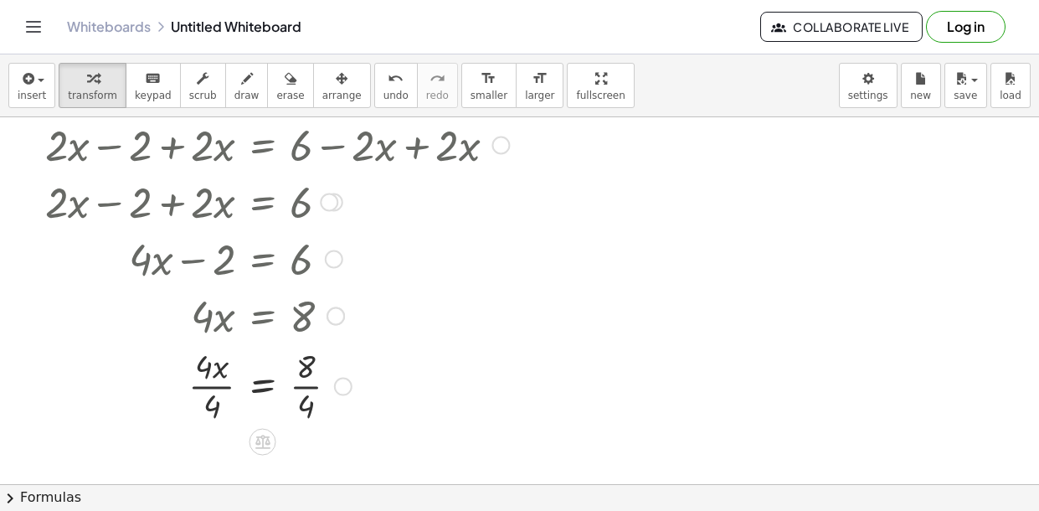
click at [212, 323] on div at bounding box center [275, 314] width 472 height 57
click at [213, 377] on div at bounding box center [277, 385] width 481 height 84
click at [315, 391] on div at bounding box center [277, 385] width 481 height 84
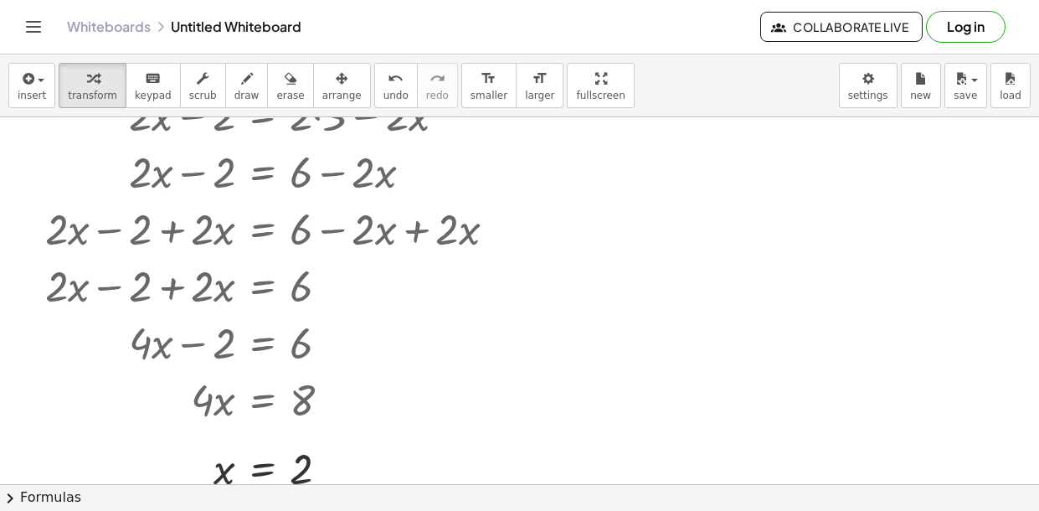
scroll to position [164, 0]
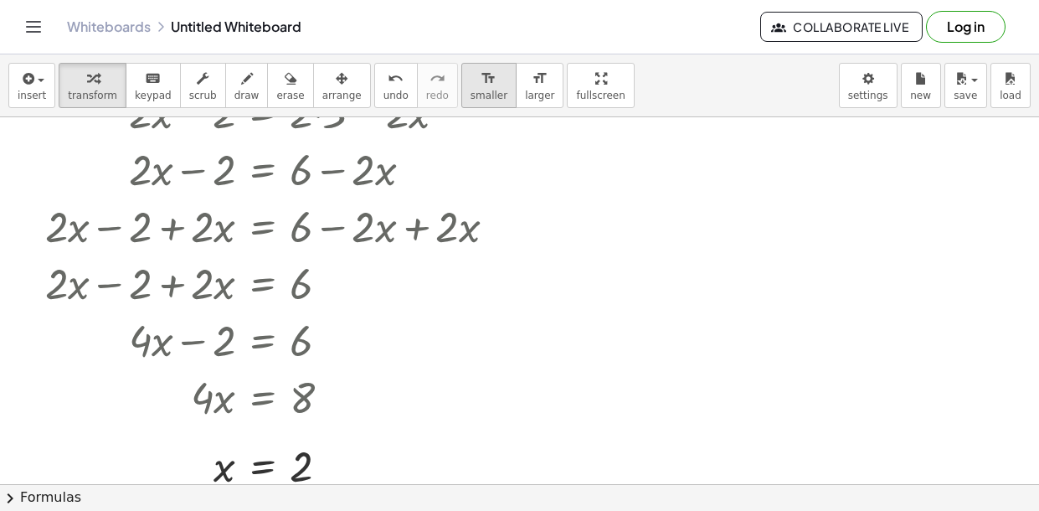
click at [481, 80] on icon "format_size" at bounding box center [489, 79] width 16 height 20
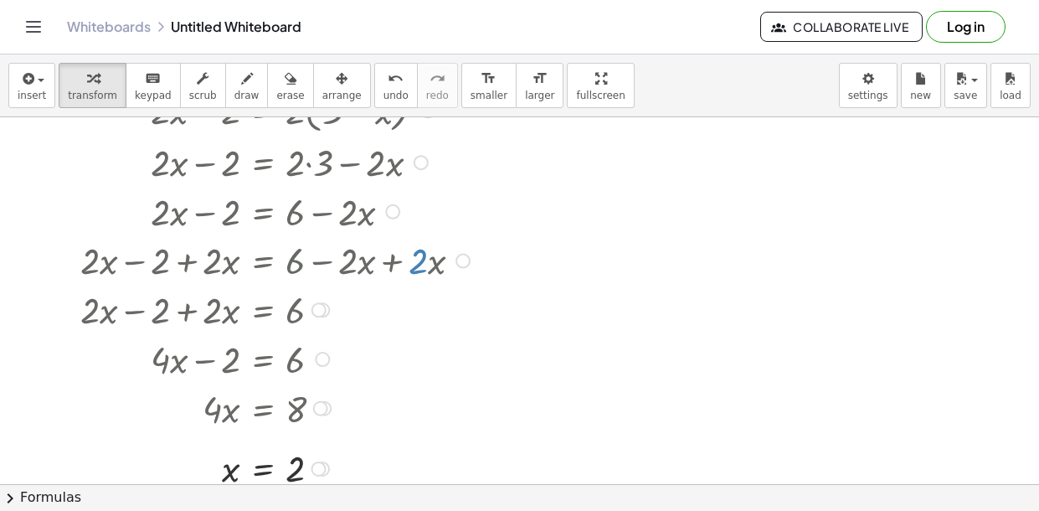
scroll to position [105, 0]
click at [471, 90] on span "smaller" at bounding box center [489, 96] width 37 height 12
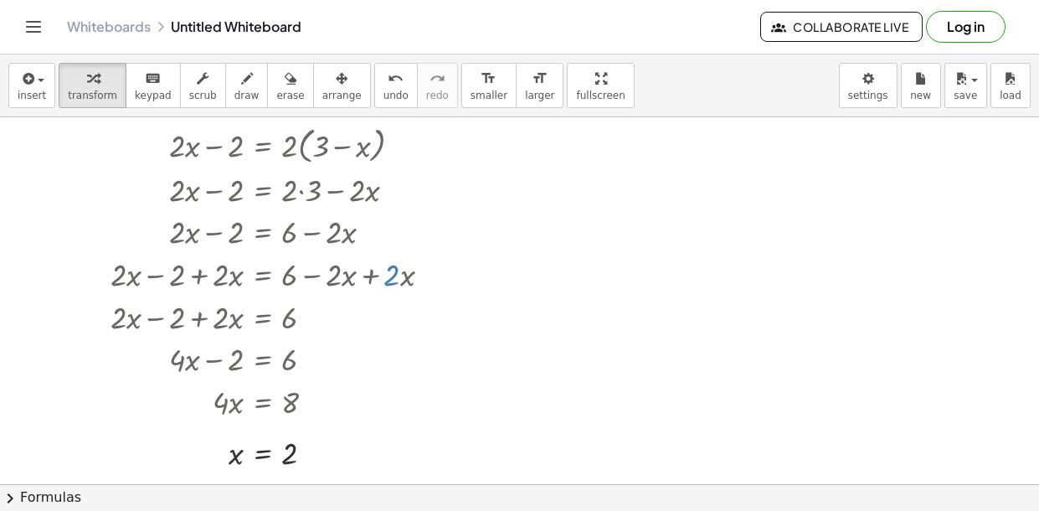
scroll to position [72, 0]
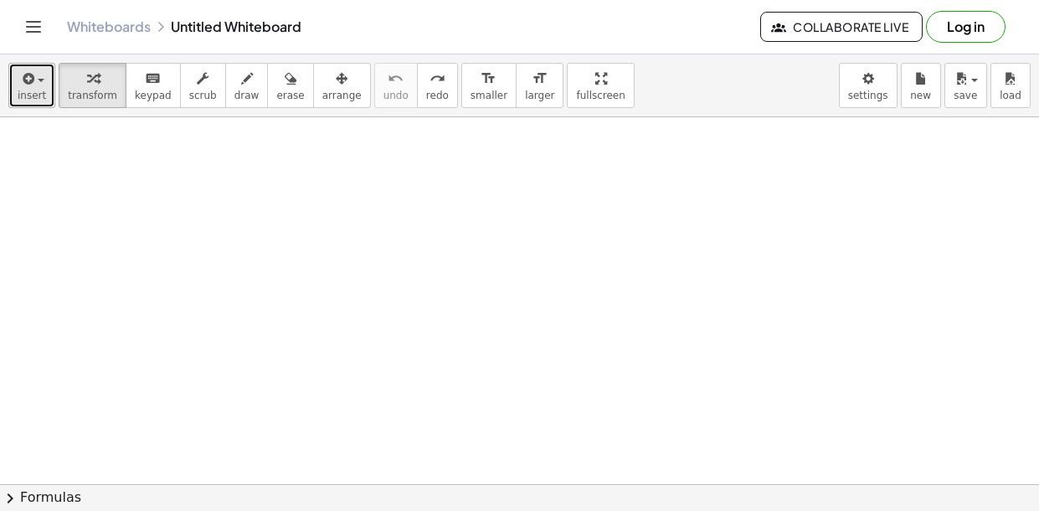
click at [32, 92] on span "insert" at bounding box center [32, 96] width 28 height 12
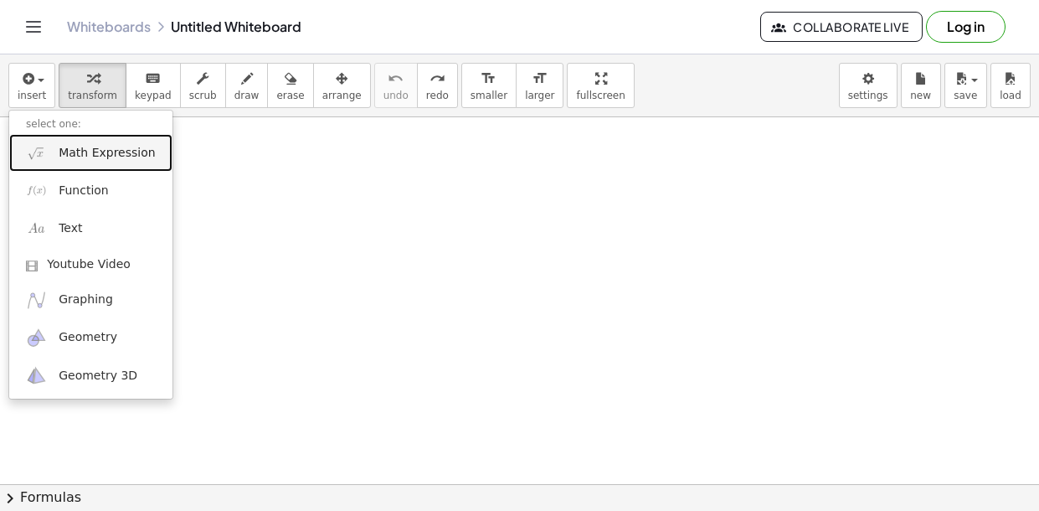
click at [80, 155] on span "Math Expression" at bounding box center [107, 153] width 96 height 17
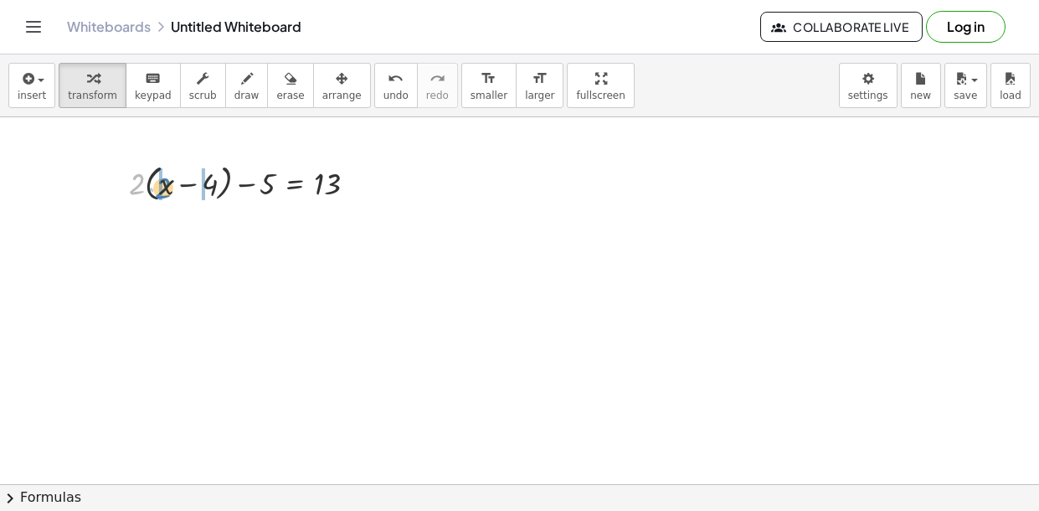
drag, startPoint x: 140, startPoint y: 182, endPoint x: 168, endPoint y: 186, distance: 28.0
click at [168, 186] on div at bounding box center [250, 181] width 258 height 47
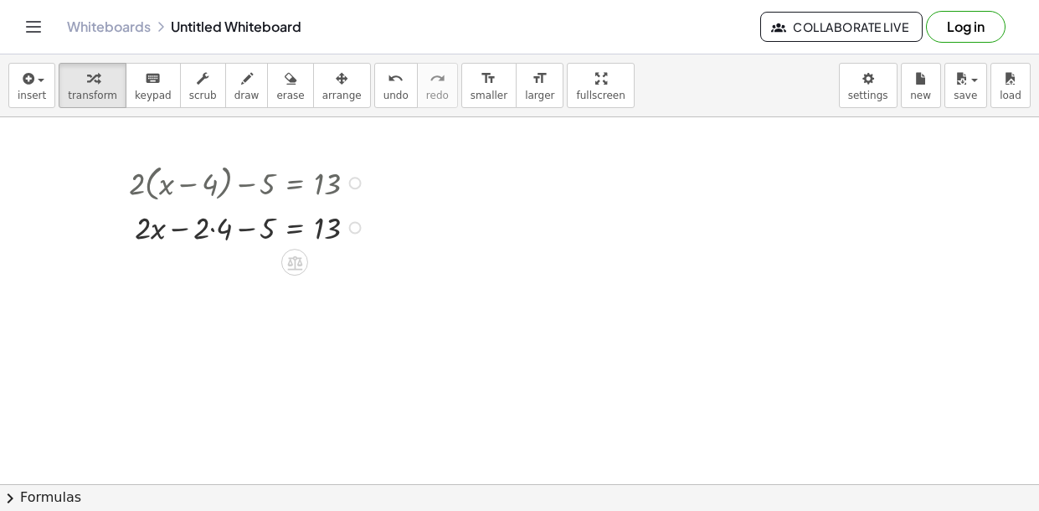
click at [212, 235] on div at bounding box center [250, 226] width 258 height 43
click at [247, 275] on div at bounding box center [250, 268] width 258 height 43
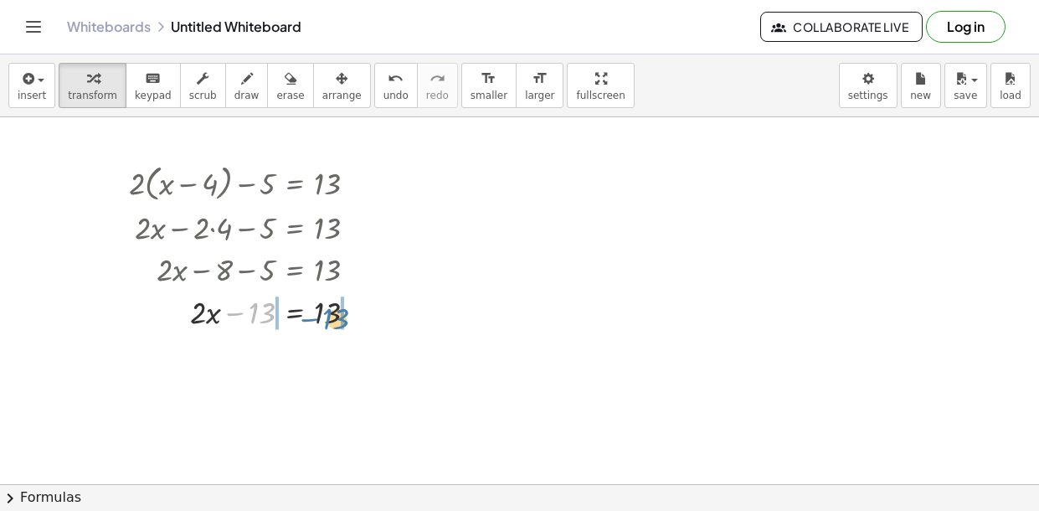
drag, startPoint x: 261, startPoint y: 316, endPoint x: 337, endPoint y: 322, distance: 75.6
click at [337, 322] on div at bounding box center [250, 311] width 258 height 43
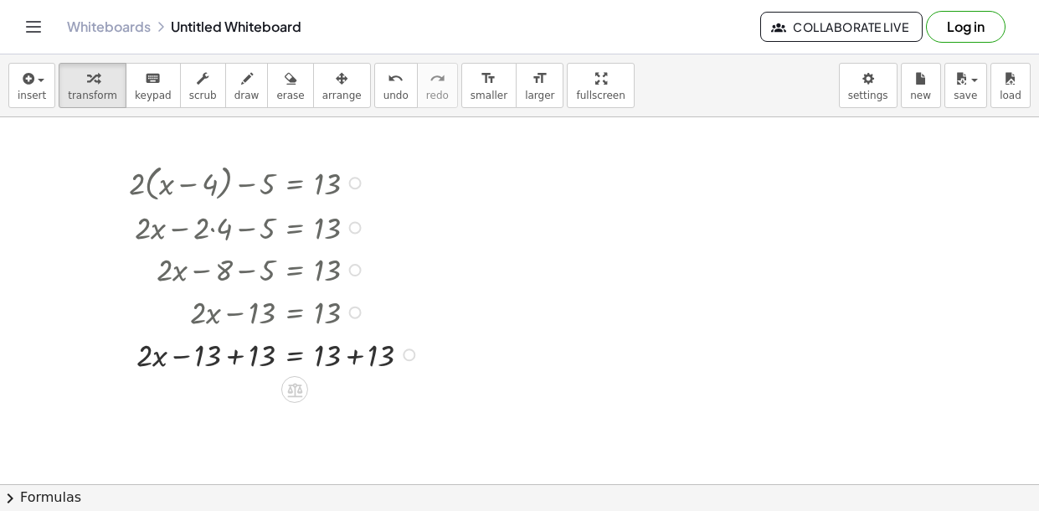
click at [356, 358] on div at bounding box center [277, 354] width 312 height 43
click at [232, 358] on div at bounding box center [277, 354] width 312 height 43
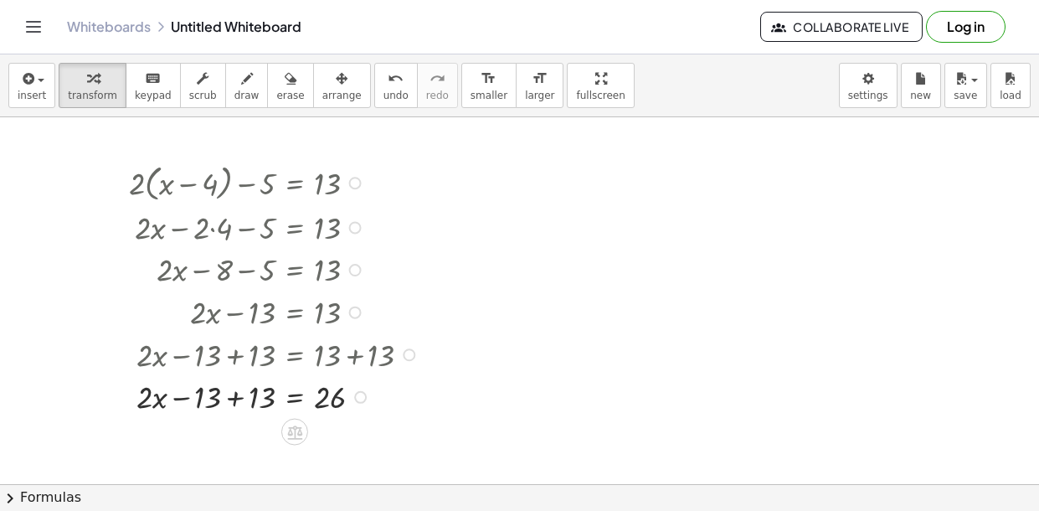
click at [233, 400] on div at bounding box center [277, 395] width 312 height 43
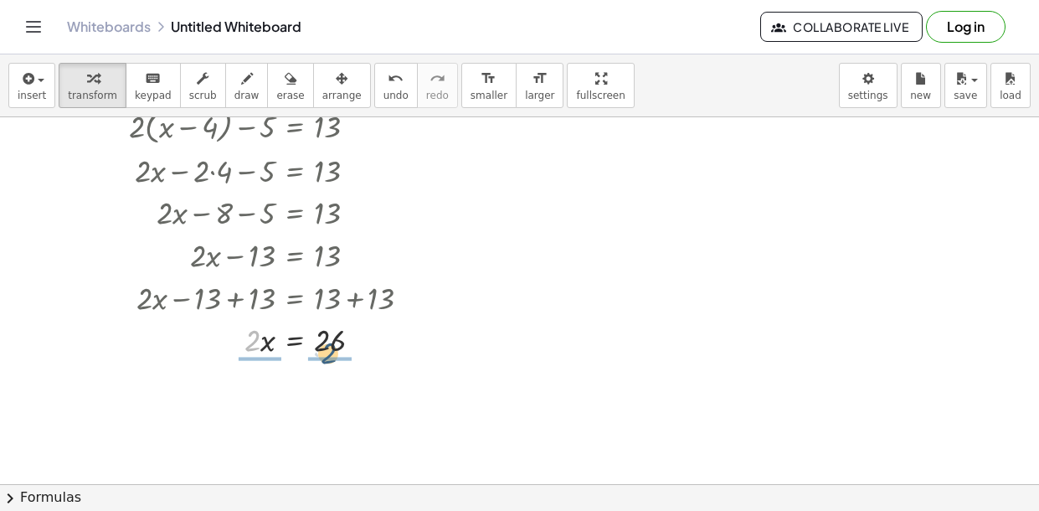
drag, startPoint x: 260, startPoint y: 349, endPoint x: 336, endPoint y: 362, distance: 77.3
click at [260, 349] on div at bounding box center [276, 338] width 309 height 43
click at [264, 384] on div at bounding box center [277, 390] width 312 height 61
click at [270, 392] on div at bounding box center [277, 390] width 312 height 61
click at [329, 395] on div at bounding box center [277, 390] width 312 height 61
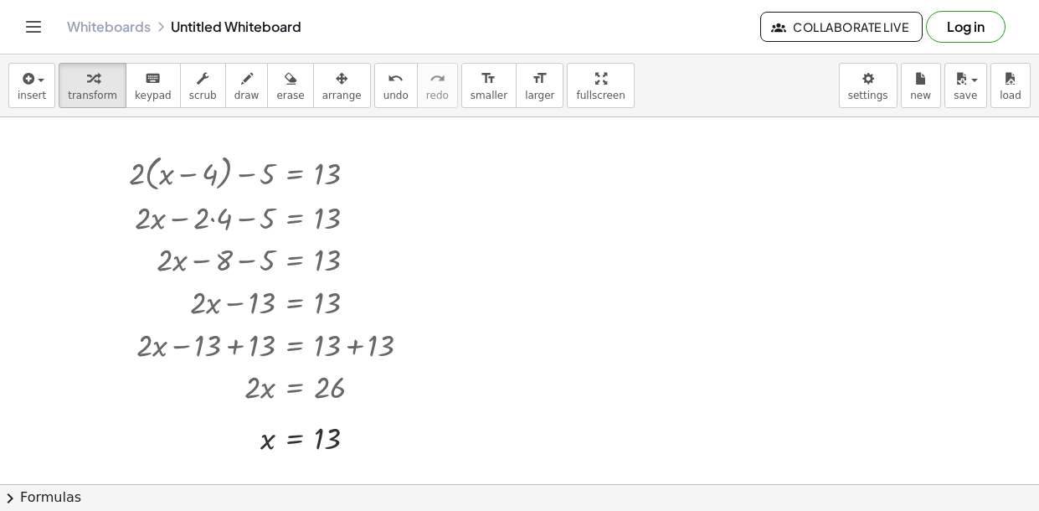
scroll to position [61, 0]
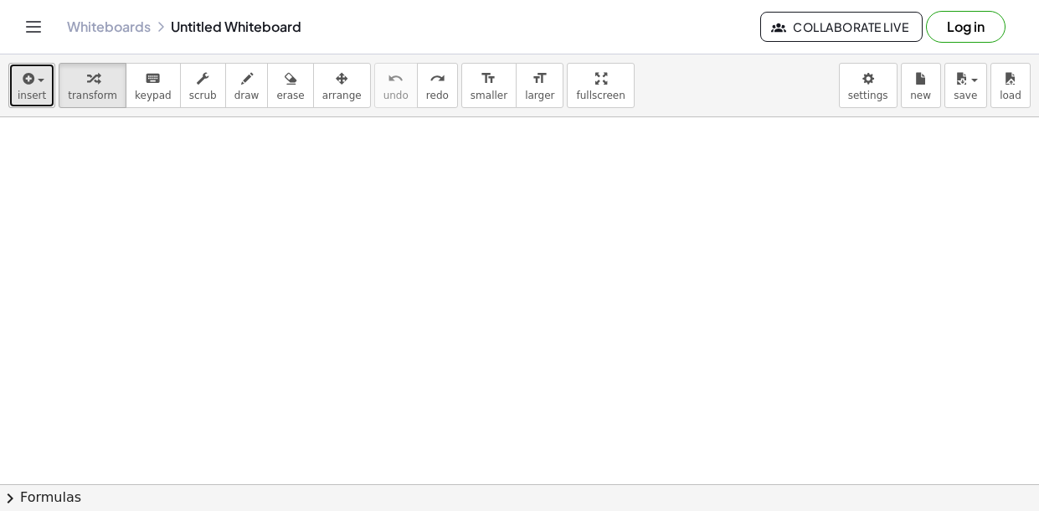
click at [13, 100] on button "insert" at bounding box center [31, 85] width 47 height 45
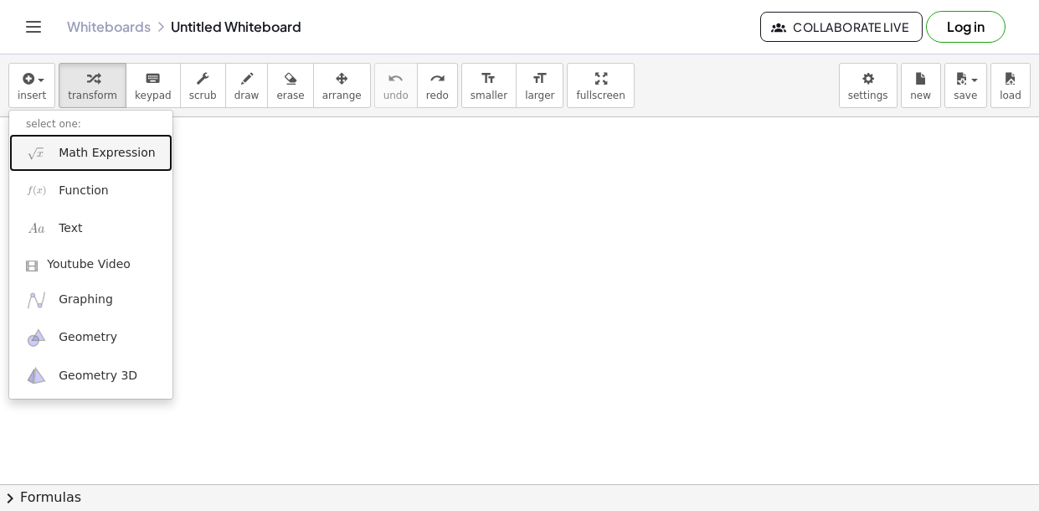
click at [78, 152] on span "Math Expression" at bounding box center [107, 153] width 96 height 17
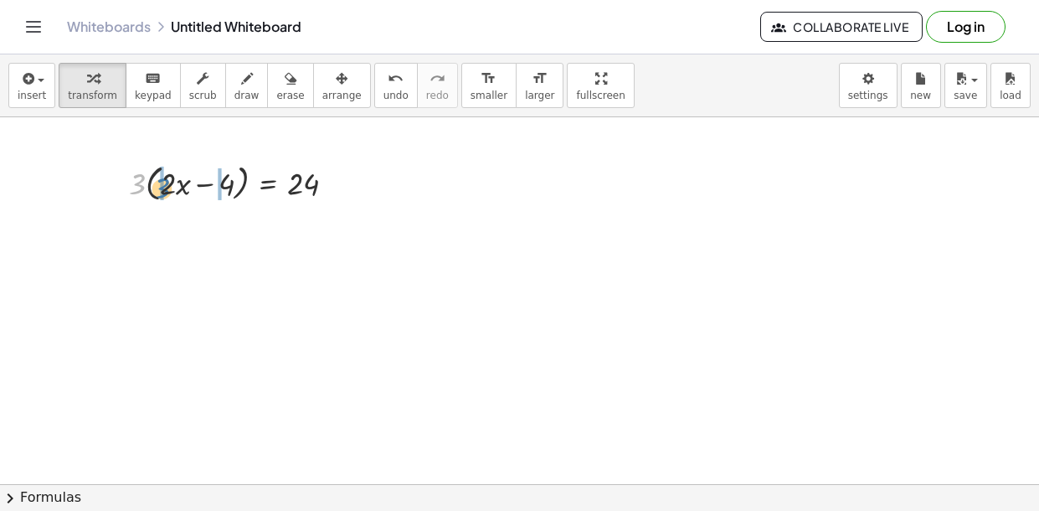
drag, startPoint x: 144, startPoint y: 189, endPoint x: 174, endPoint y: 195, distance: 30.7
click at [174, 195] on div at bounding box center [239, 181] width 237 height 47
drag, startPoint x: 139, startPoint y: 193, endPoint x: 177, endPoint y: 193, distance: 37.7
click at [177, 193] on div at bounding box center [239, 181] width 237 height 47
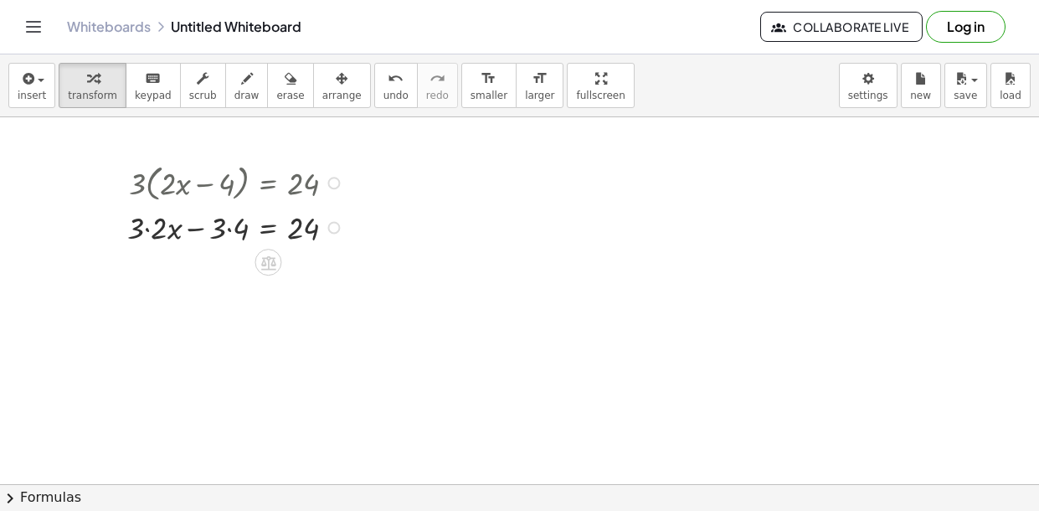
click at [230, 234] on div at bounding box center [238, 226] width 239 height 43
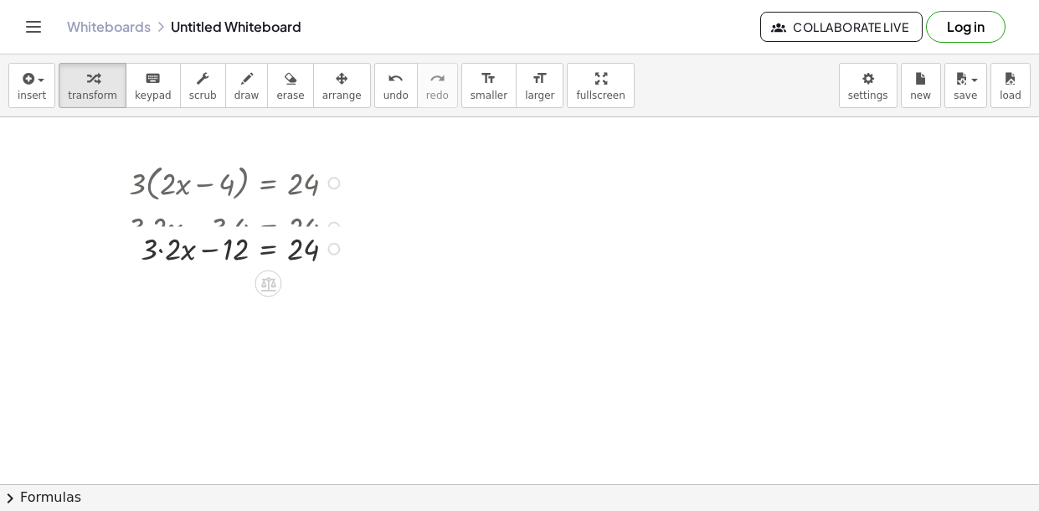
click at [180, 233] on div at bounding box center [238, 226] width 239 height 43
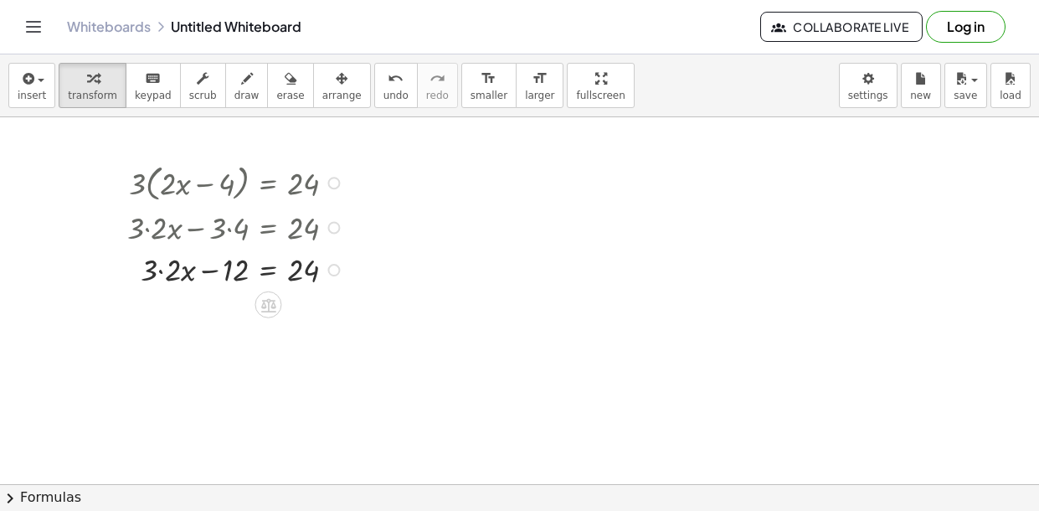
click at [164, 266] on div at bounding box center [238, 268] width 239 height 43
drag, startPoint x: 227, startPoint y: 276, endPoint x: 312, endPoint y: 282, distance: 85.7
click at [312, 282] on div at bounding box center [238, 268] width 239 height 43
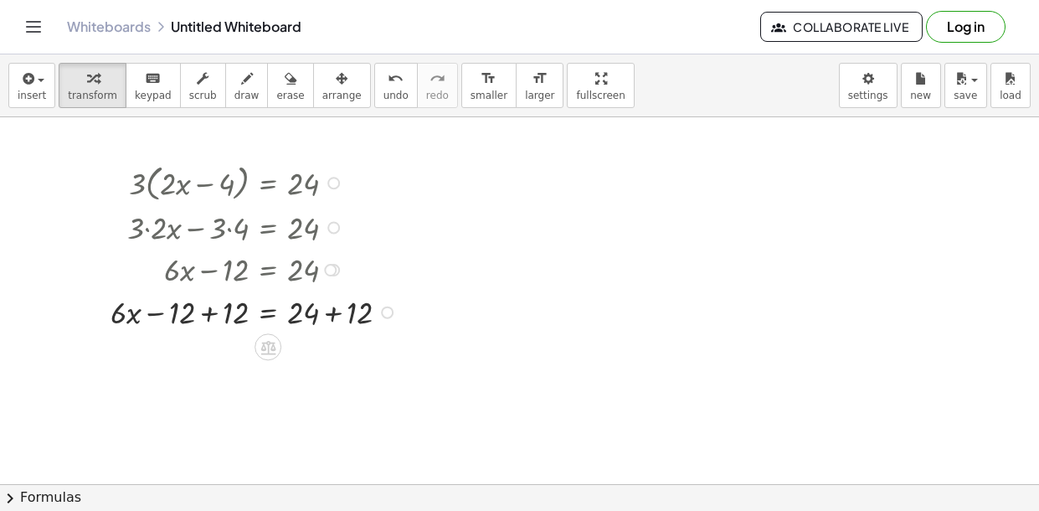
click at [199, 316] on div at bounding box center [256, 311] width 308 height 43
click at [333, 351] on div at bounding box center [256, 354] width 308 height 43
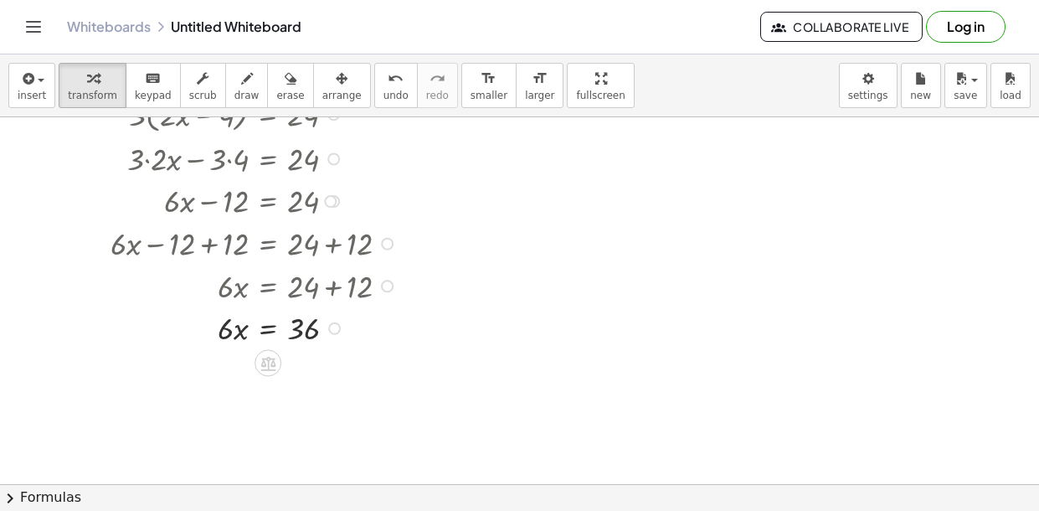
scroll to position [126, 0]
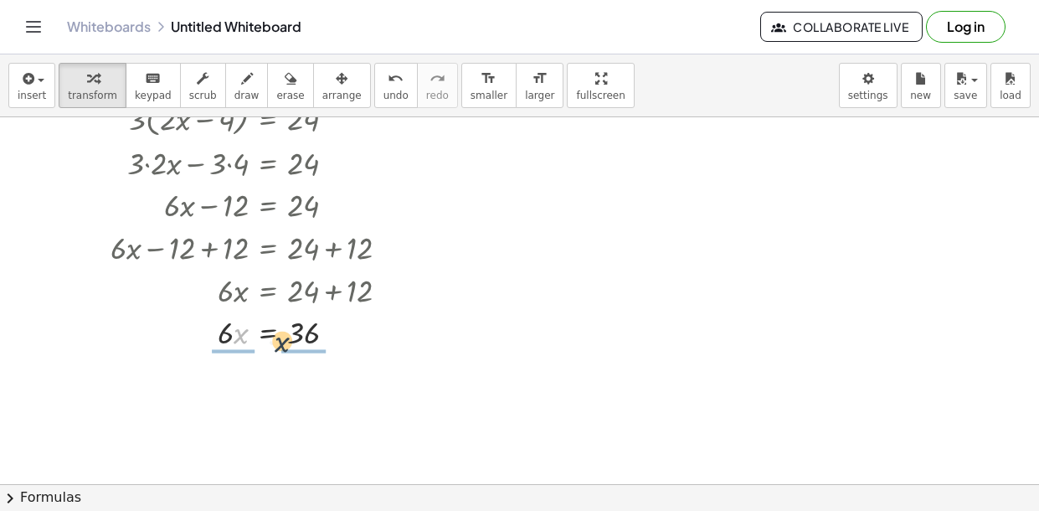
drag, startPoint x: 235, startPoint y: 334, endPoint x: 284, endPoint y: 343, distance: 49.3
click at [284, 343] on div at bounding box center [256, 331] width 308 height 43
drag, startPoint x: 224, startPoint y: 336, endPoint x: 286, endPoint y: 345, distance: 62.7
click at [286, 345] on div at bounding box center [257, 331] width 306 height 43
click at [238, 377] on div at bounding box center [256, 383] width 308 height 61
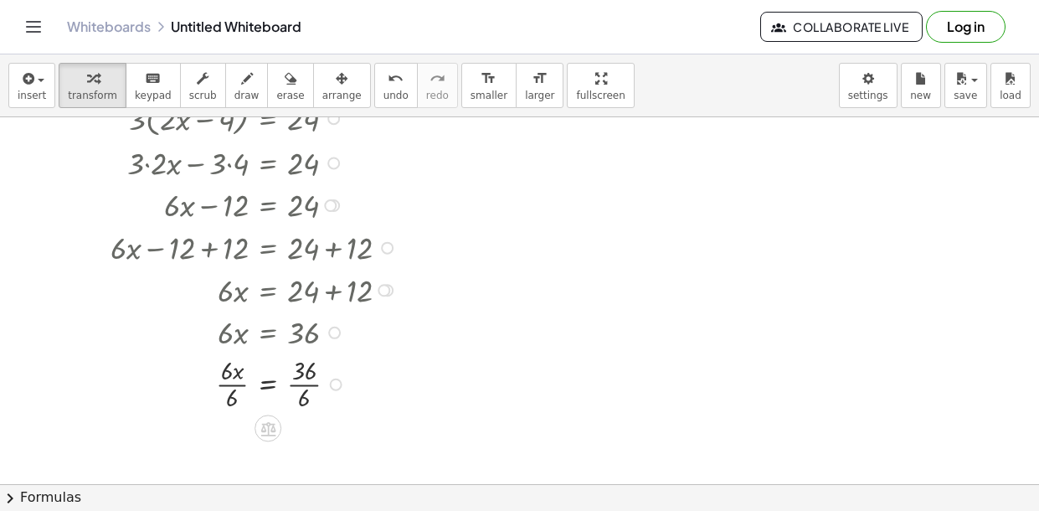
click at [230, 391] on div at bounding box center [256, 383] width 308 height 61
click at [297, 444] on div at bounding box center [256, 444] width 308 height 61
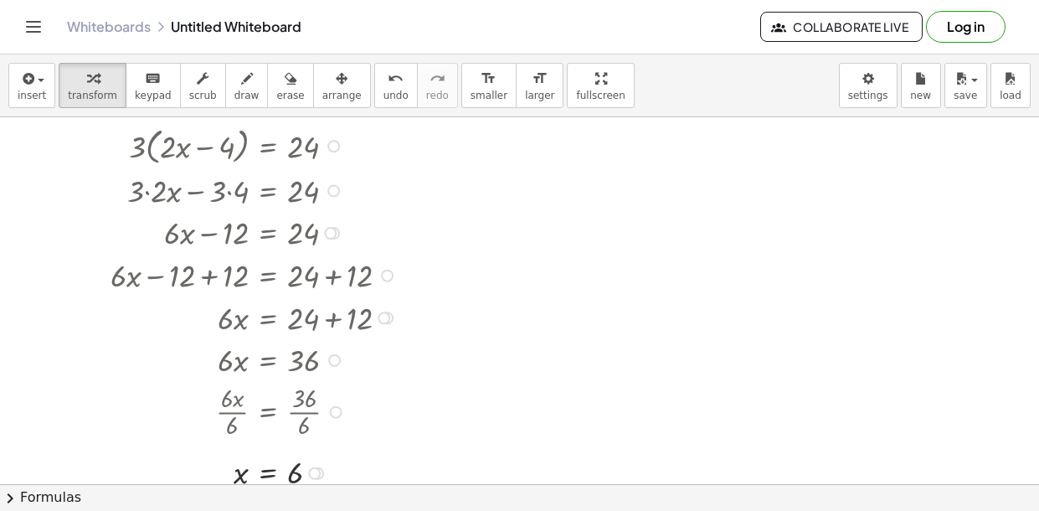
scroll to position [101, 0]
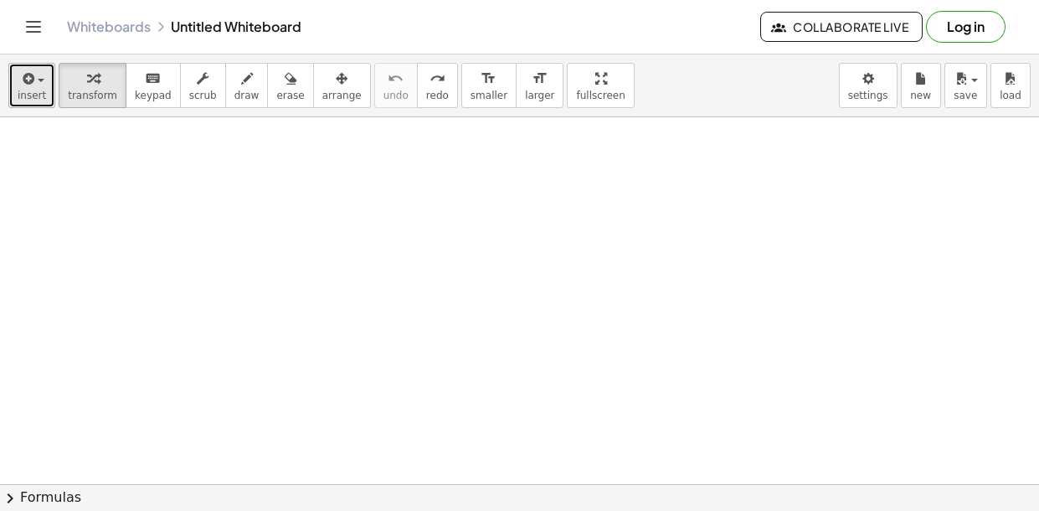
click at [9, 104] on button "insert" at bounding box center [31, 85] width 47 height 45
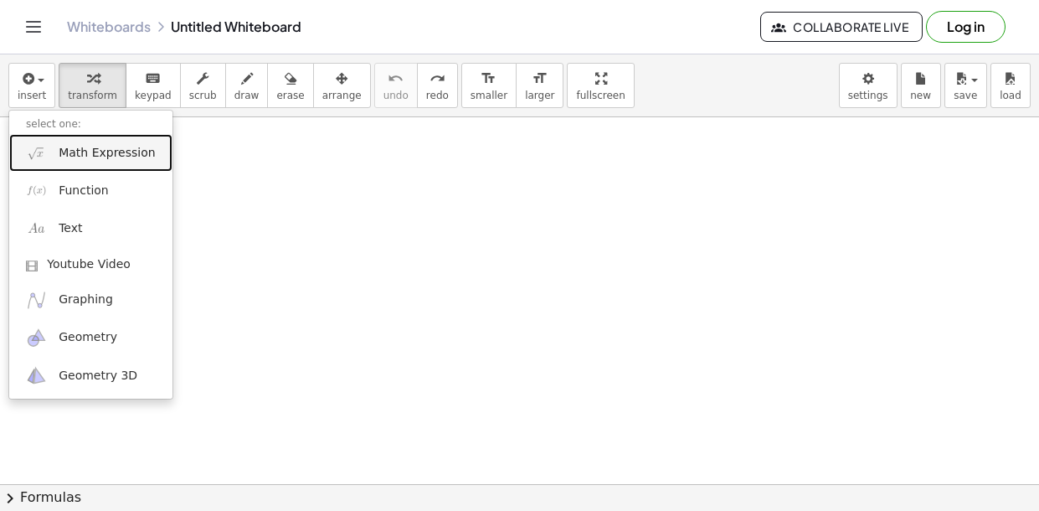
click at [79, 150] on span "Math Expression" at bounding box center [107, 153] width 96 height 17
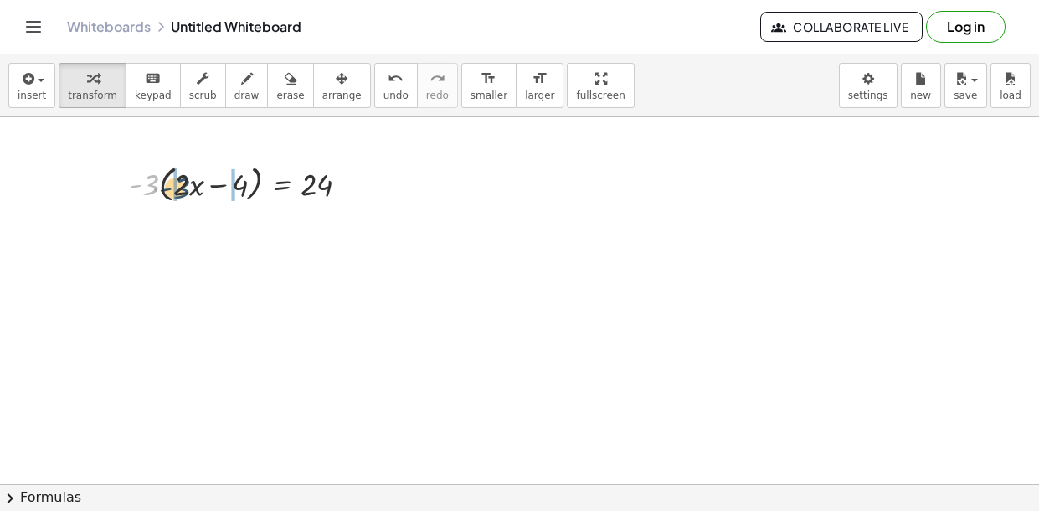
drag, startPoint x: 152, startPoint y: 181, endPoint x: 184, endPoint y: 185, distance: 32.9
click at [184, 185] on div at bounding box center [246, 182] width 250 height 47
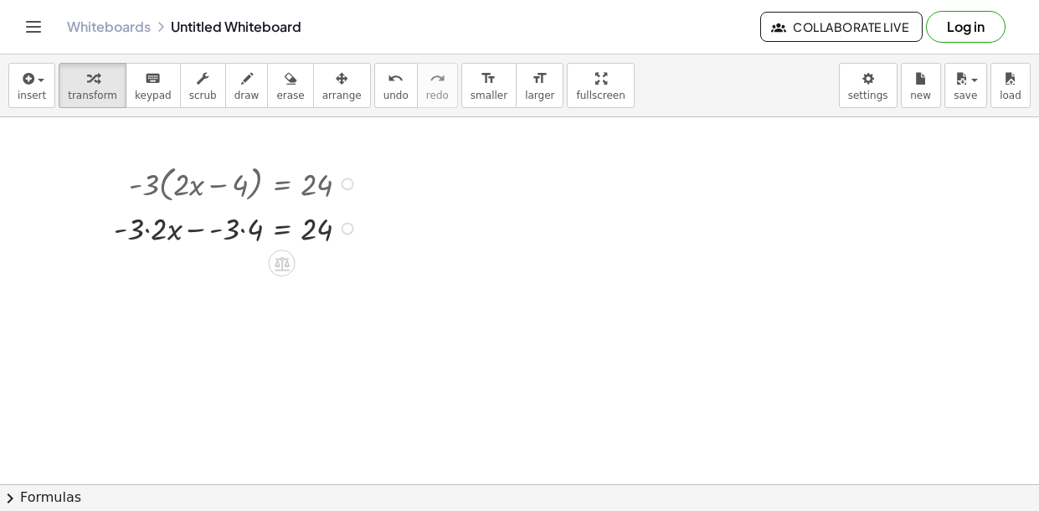
click at [147, 230] on div at bounding box center [239, 227] width 266 height 43
click at [240, 272] on div at bounding box center [239, 269] width 266 height 43
click at [235, 277] on div at bounding box center [239, 269] width 266 height 43
click at [190, 274] on div at bounding box center [239, 269] width 266 height 43
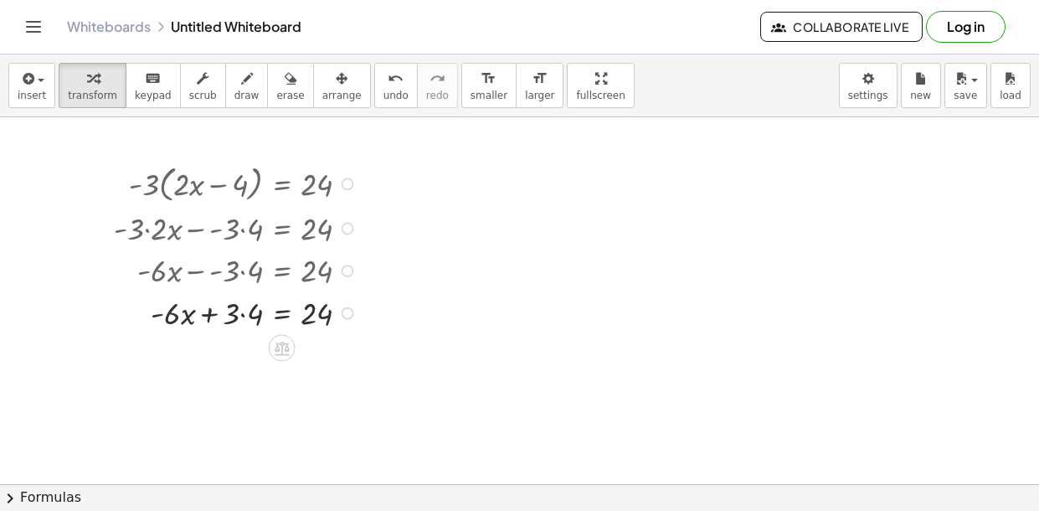
click at [246, 271] on div at bounding box center [231, 269] width 279 height 43
click at [242, 313] on div at bounding box center [239, 312] width 266 height 43
drag, startPoint x: 240, startPoint y: 359, endPoint x: 319, endPoint y: 368, distance: 80.1
click at [319, 368] on div at bounding box center [239, 354] width 266 height 43
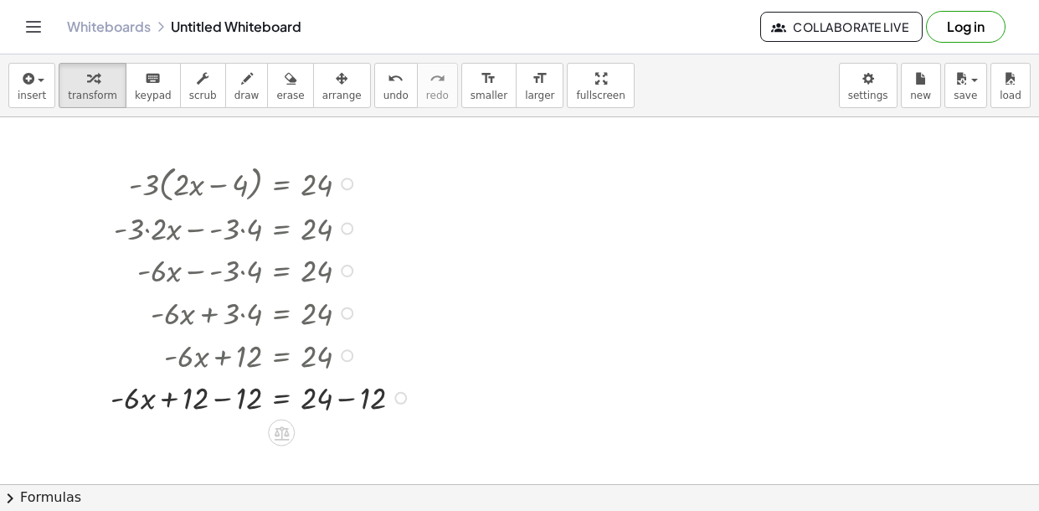
click at [214, 395] on div at bounding box center [263, 396] width 322 height 43
click at [345, 410] on div at bounding box center [265, 396] width 319 height 43
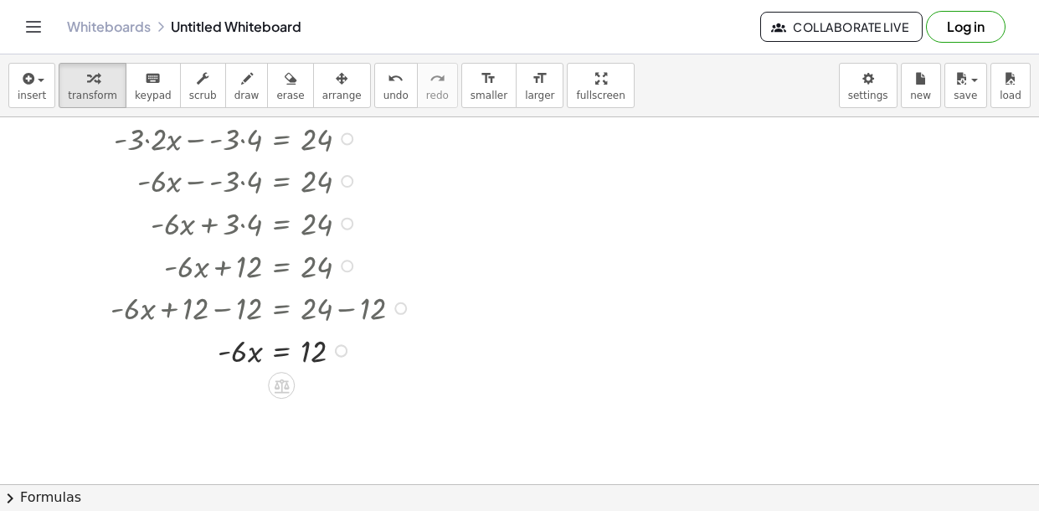
scroll to position [185, 0]
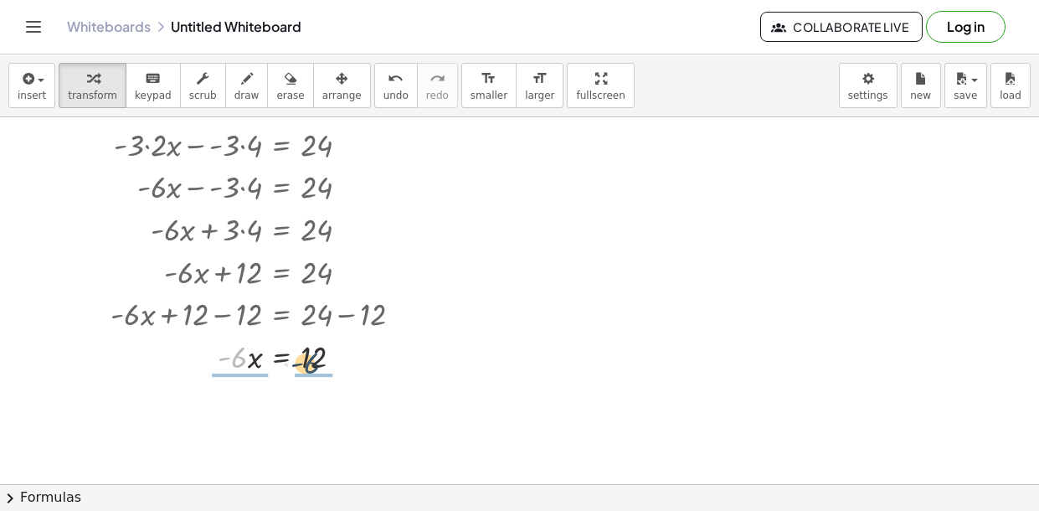
drag, startPoint x: 246, startPoint y: 370, endPoint x: 319, endPoint y: 376, distance: 73.1
click at [319, 376] on div "· - 3 · ( + · 2 · x − 4 ) = 24 + · - 3 · 2 · x − · - 3 · 4 = 24 + · - 6 · x − ·…" at bounding box center [250, 225] width 331 height 309
click at [245, 363] on div at bounding box center [260, 355] width 318 height 43
click at [242, 413] on div at bounding box center [263, 406] width 322 height 61
click at [309, 420] on div at bounding box center [263, 406] width 322 height 61
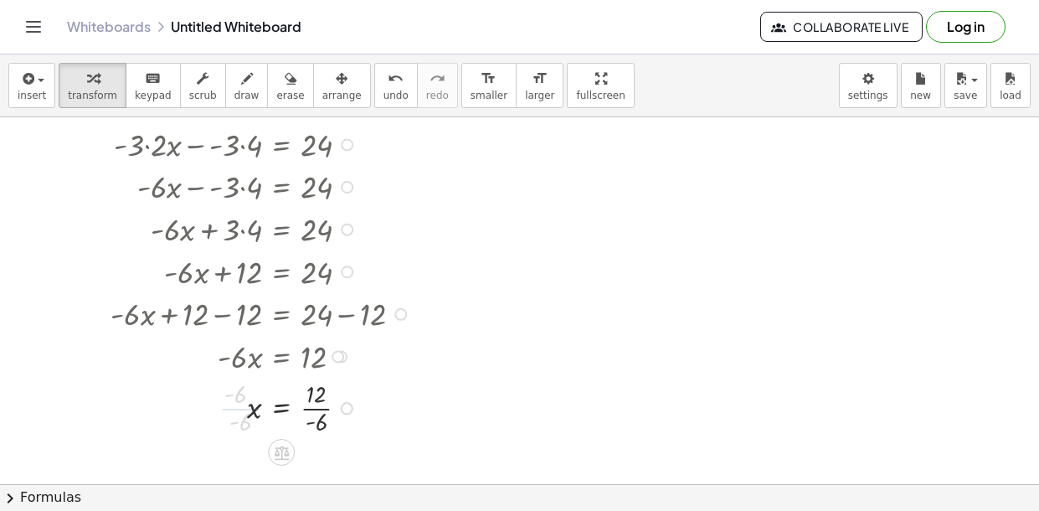
click at [309, 420] on div at bounding box center [263, 406] width 322 height 61
click at [312, 413] on div at bounding box center [263, 406] width 322 height 61
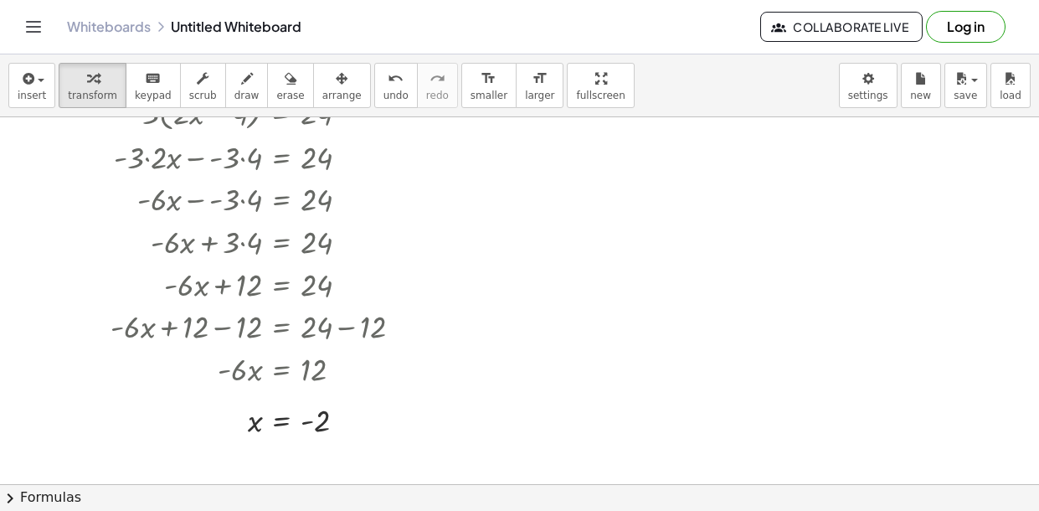
scroll to position [174, 0]
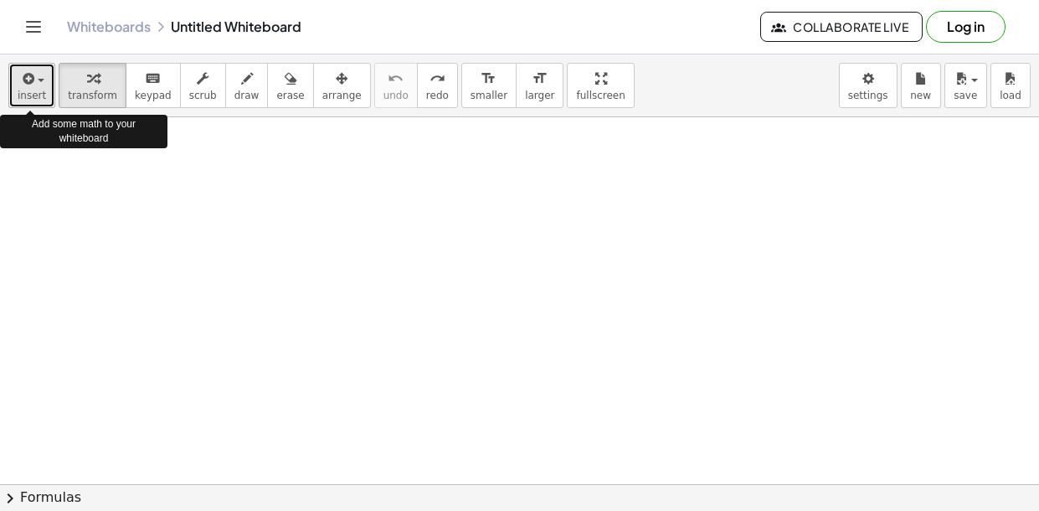
click at [41, 82] on div "button" at bounding box center [32, 78] width 28 height 20
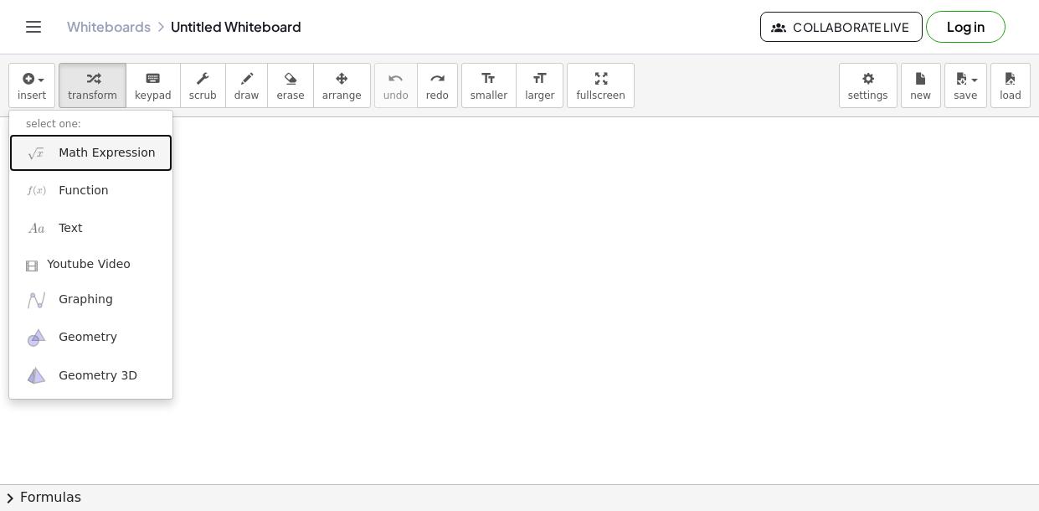
click at [78, 151] on span "Math Expression" at bounding box center [107, 153] width 96 height 17
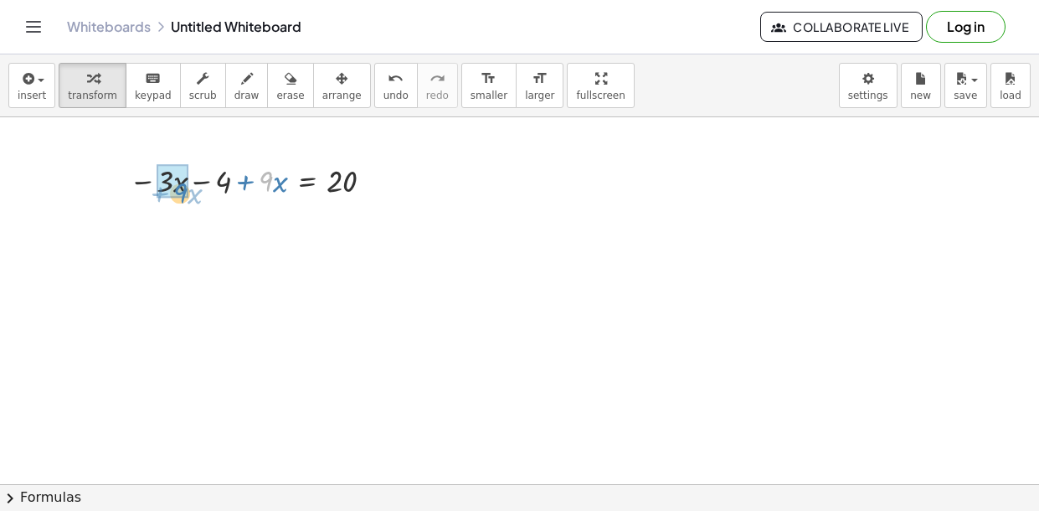
drag, startPoint x: 266, startPoint y: 184, endPoint x: 180, endPoint y: 196, distance: 86.2
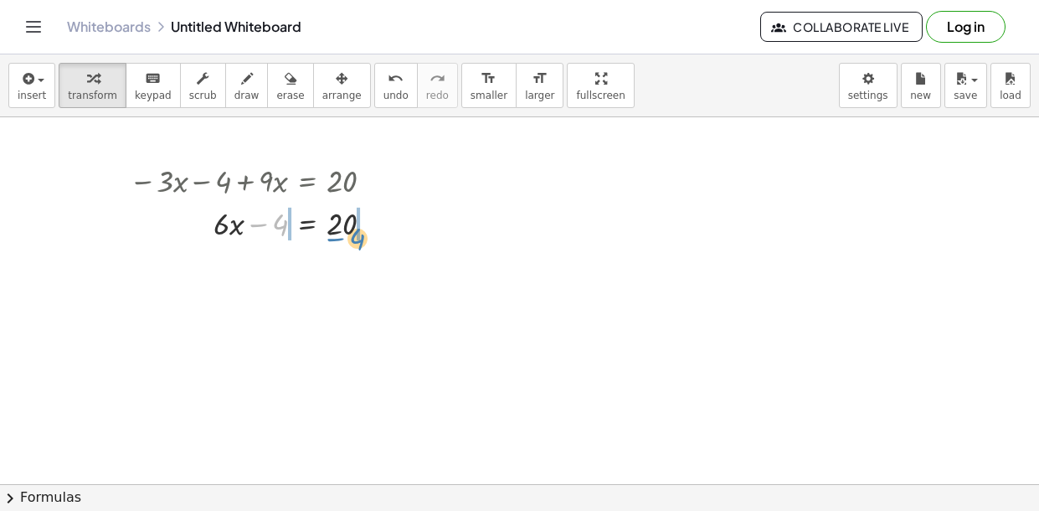
drag, startPoint x: 282, startPoint y: 222, endPoint x: 359, endPoint y: 227, distance: 77.2
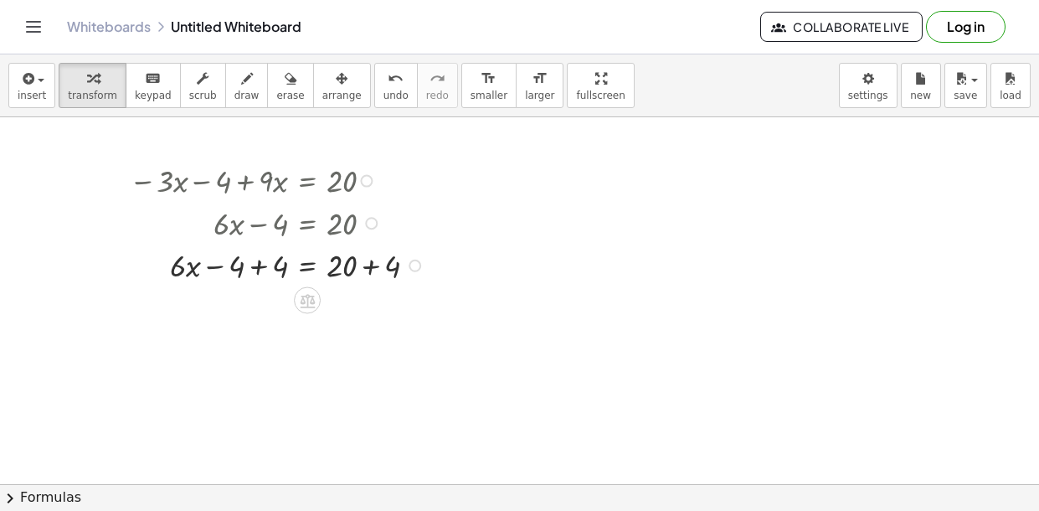
click at [260, 261] on div at bounding box center [279, 264] width 317 height 43
click at [345, 271] on div at bounding box center [279, 264] width 317 height 43
click at [361, 301] on div at bounding box center [279, 307] width 317 height 43
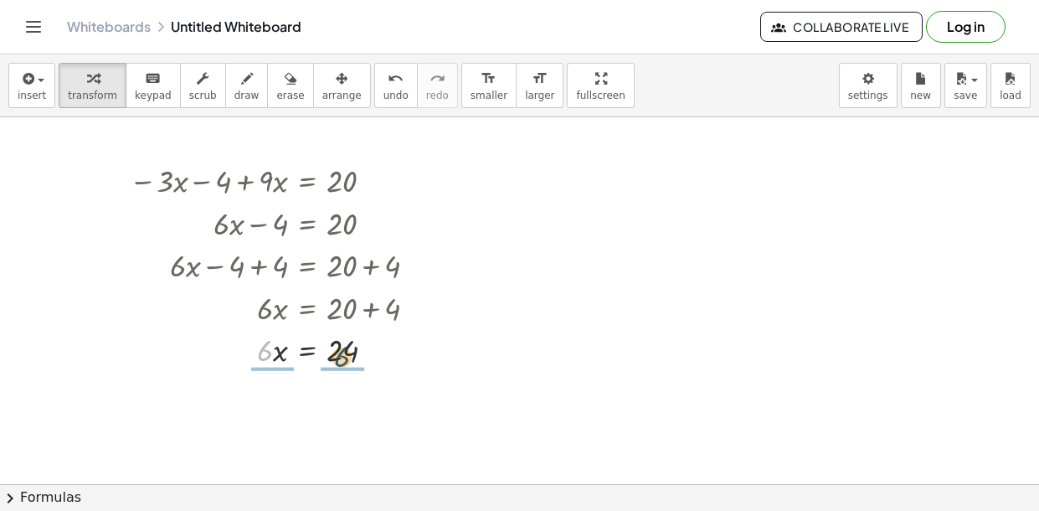
drag, startPoint x: 269, startPoint y: 356, endPoint x: 347, endPoint y: 362, distance: 78.1
click at [347, 362] on div at bounding box center [279, 349] width 317 height 43
click at [281, 403] on div at bounding box center [279, 400] width 317 height 61
click at [335, 407] on div at bounding box center [279, 400] width 317 height 61
